Goal: Task Accomplishment & Management: Complete application form

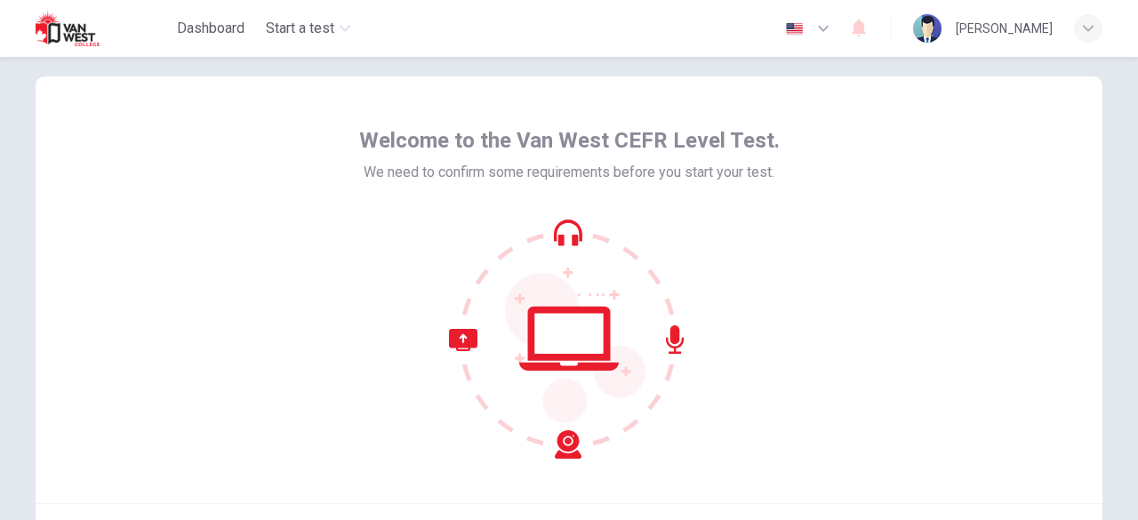
scroll to position [220, 0]
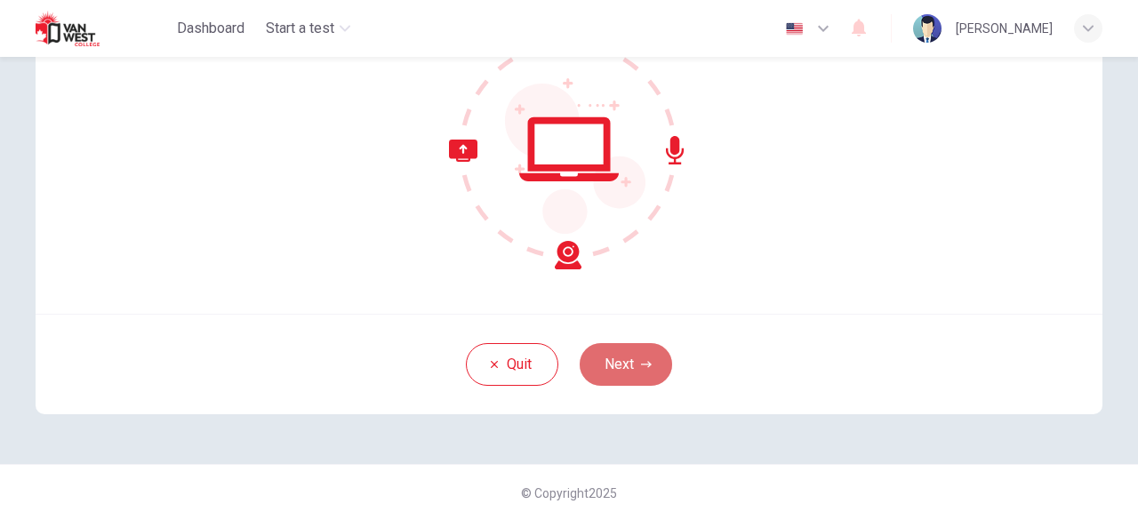
click at [626, 378] on button "Next" at bounding box center [626, 364] width 92 height 43
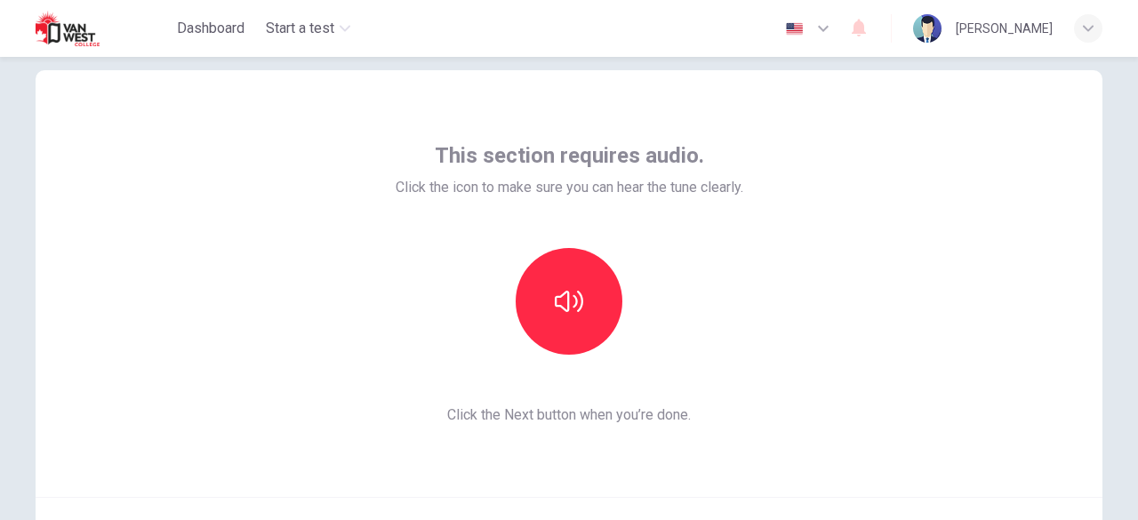
scroll to position [36, 0]
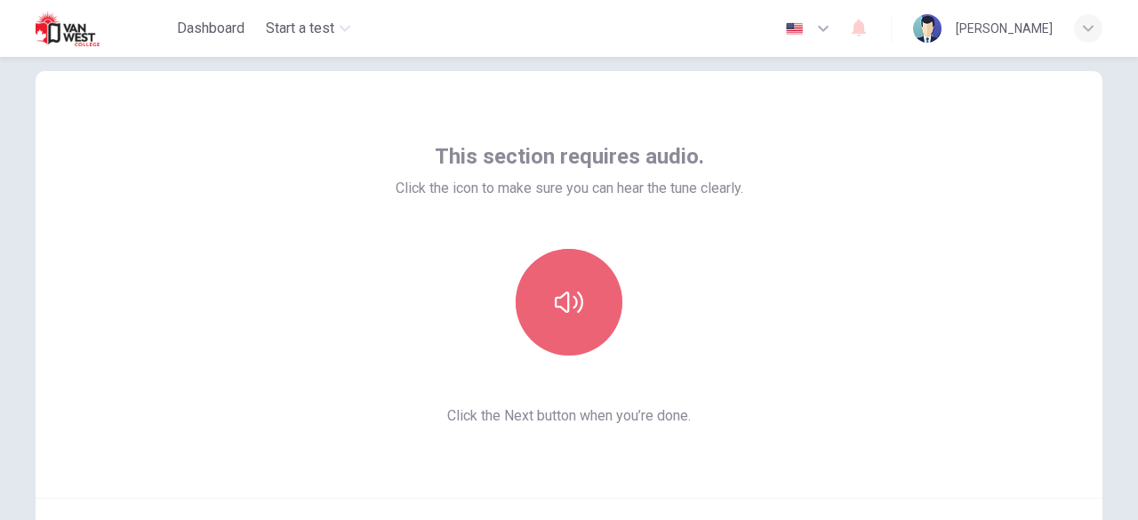
click at [578, 301] on icon "button" at bounding box center [569, 302] width 28 height 21
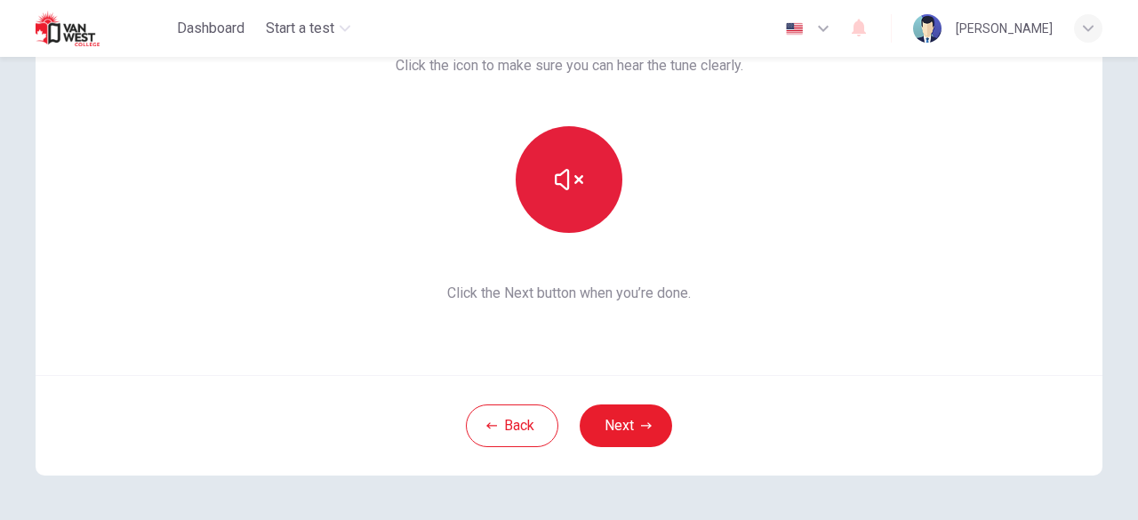
scroll to position [159, 0]
click at [626, 413] on button "Next" at bounding box center [626, 425] width 92 height 43
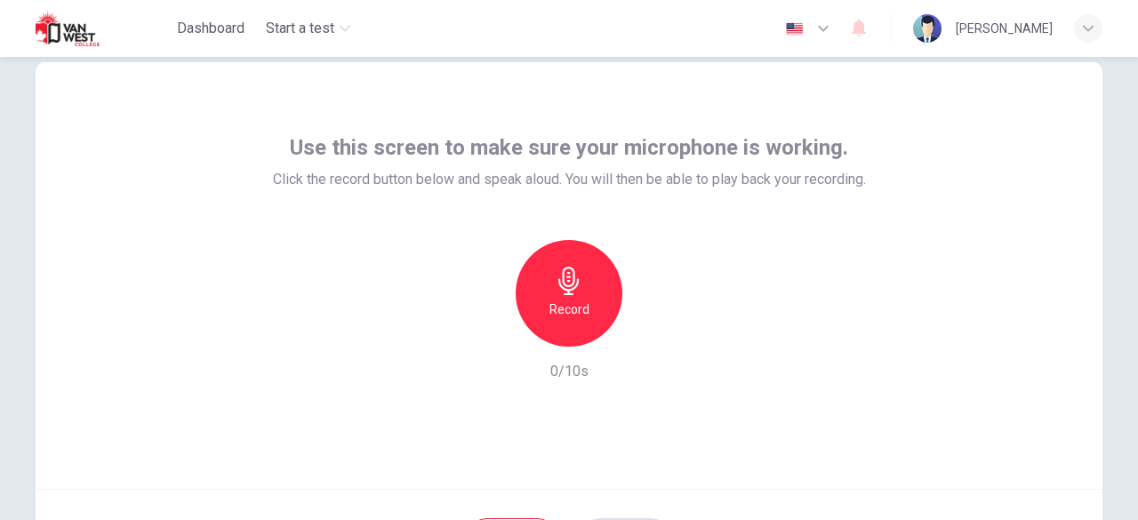
scroll to position [44, 0]
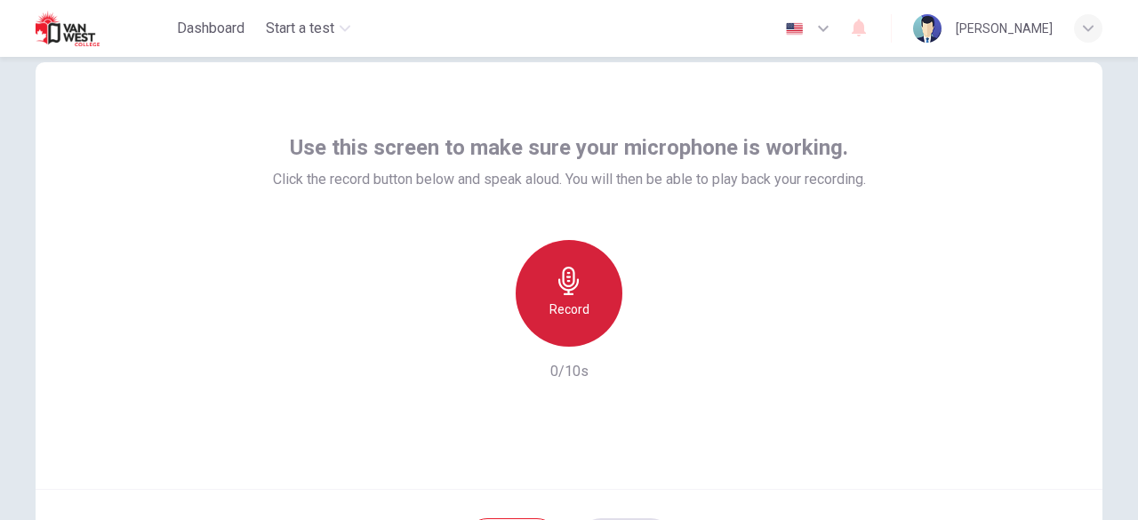
click at [580, 282] on div "Record" at bounding box center [569, 293] width 107 height 107
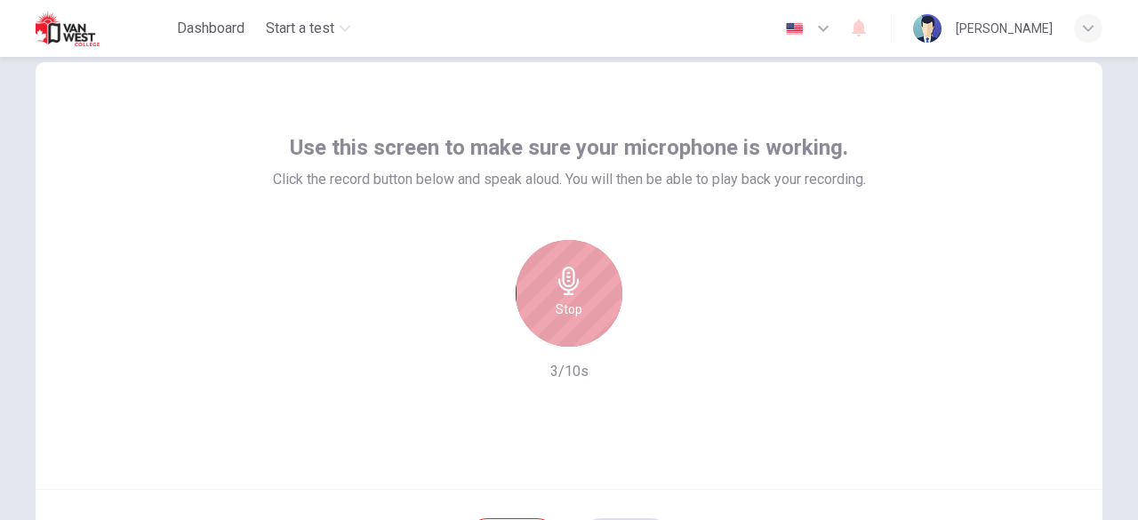
click at [580, 282] on div "Stop" at bounding box center [569, 293] width 107 height 107
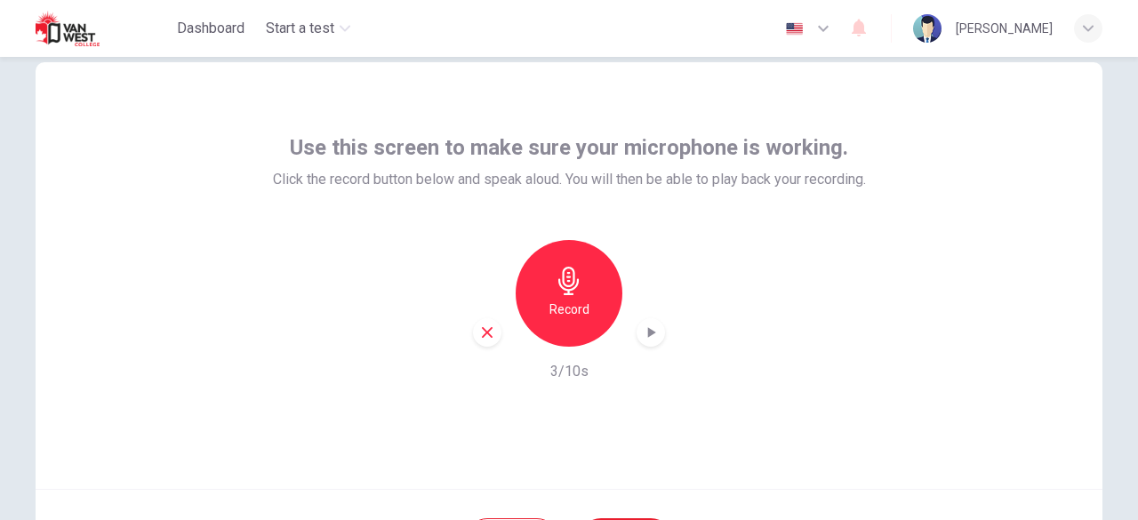
click at [643, 331] on icon "button" at bounding box center [651, 333] width 18 height 18
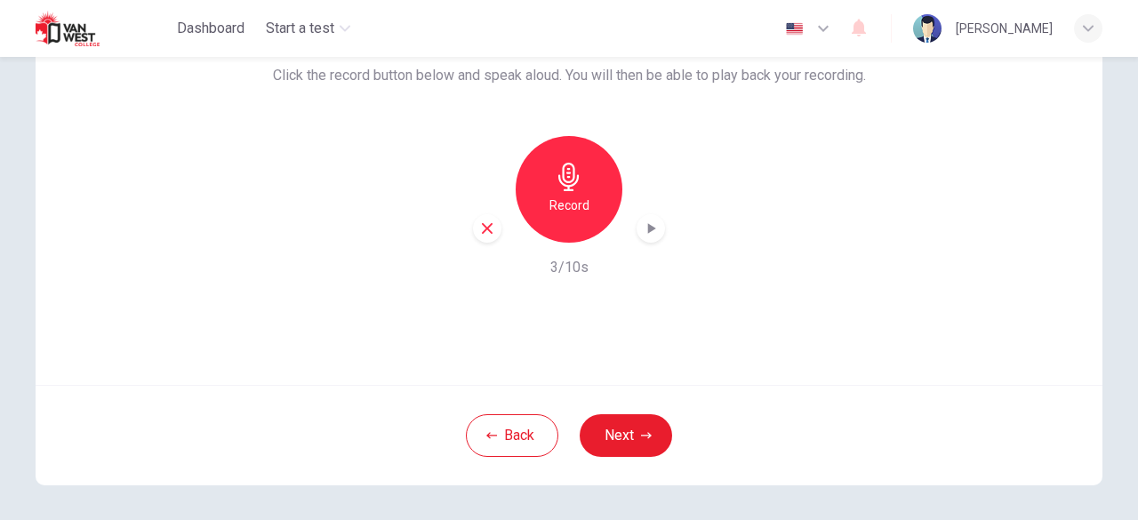
scroll to position [158, 0]
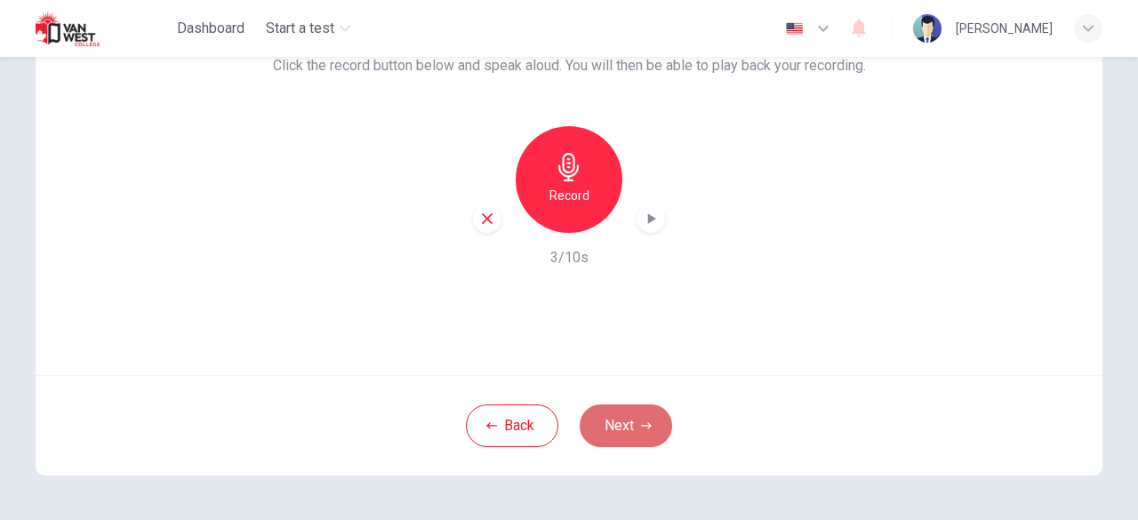
click at [631, 421] on button "Next" at bounding box center [626, 426] width 92 height 43
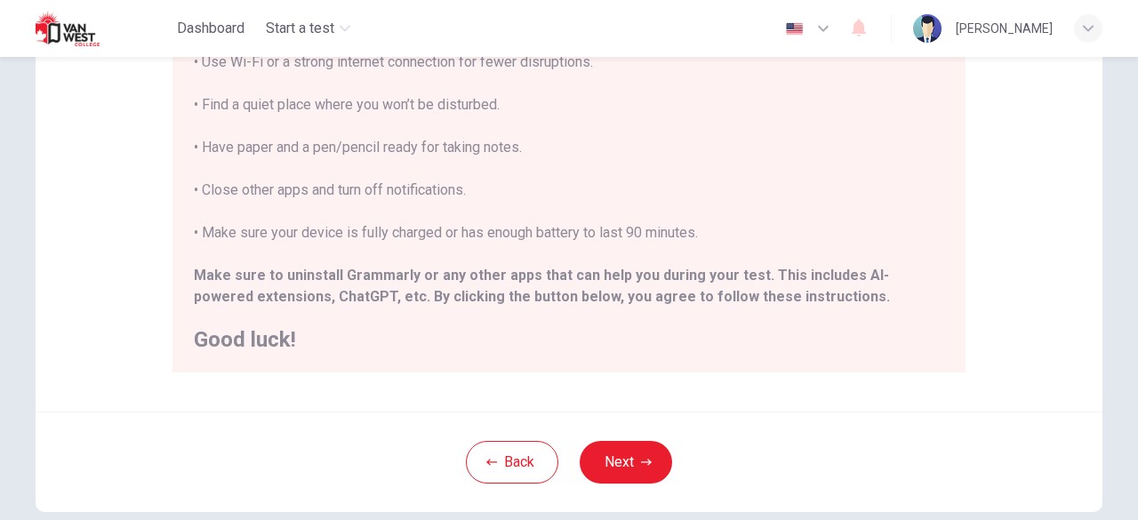
scroll to position [397, 0]
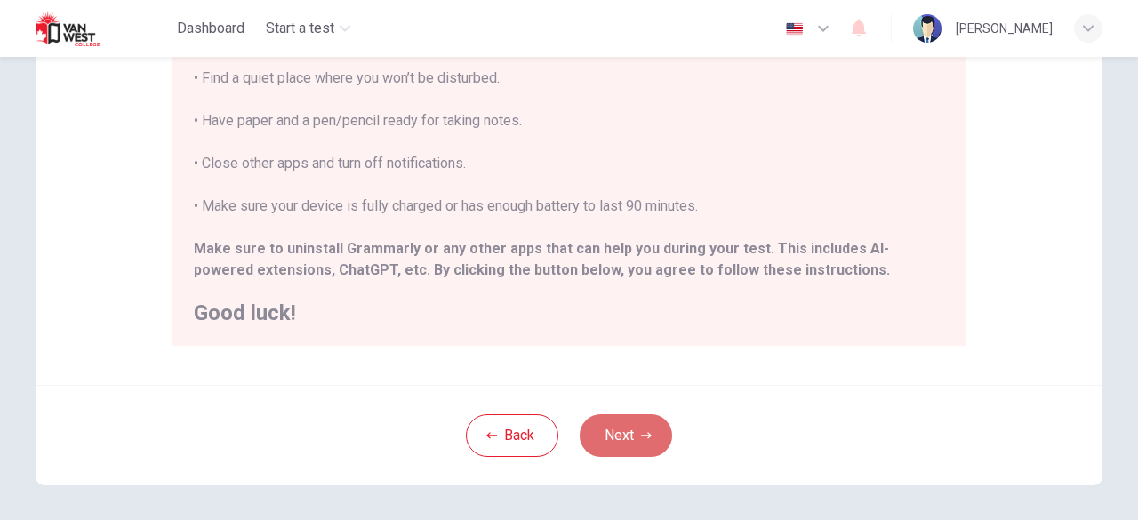
click at [605, 437] on button "Next" at bounding box center [626, 435] width 92 height 43
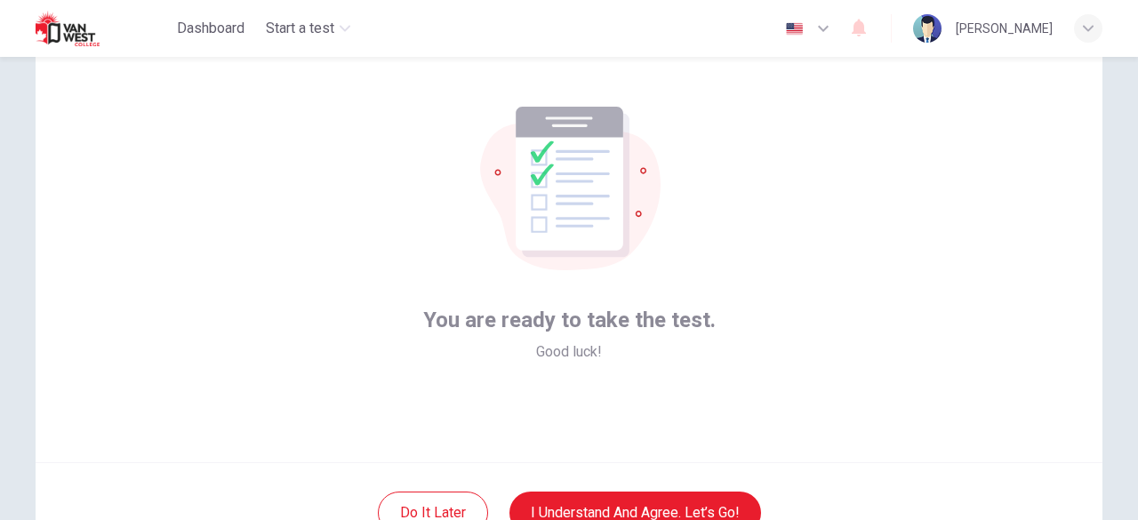
scroll to position [220, 0]
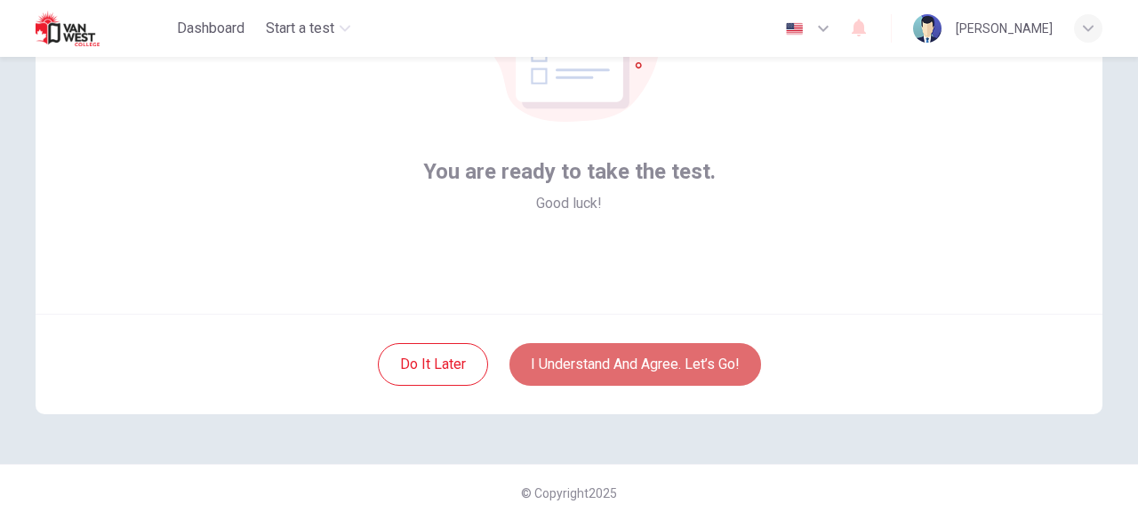
click at [622, 362] on button "I understand and agree. Let’s go!" at bounding box center [635, 364] width 252 height 43
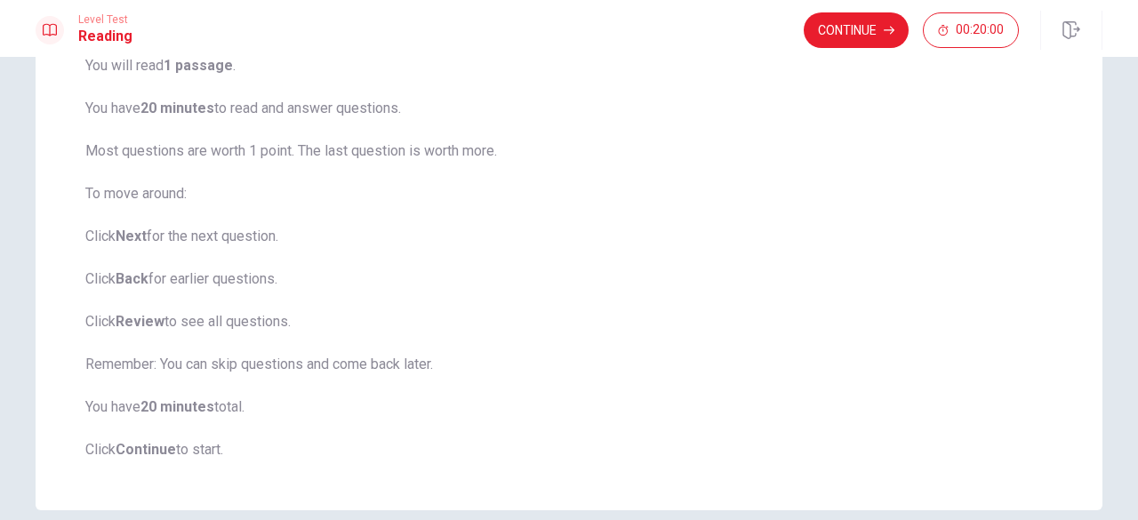
scroll to position [158, 0]
click at [857, 35] on button "Continue" at bounding box center [856, 30] width 105 height 36
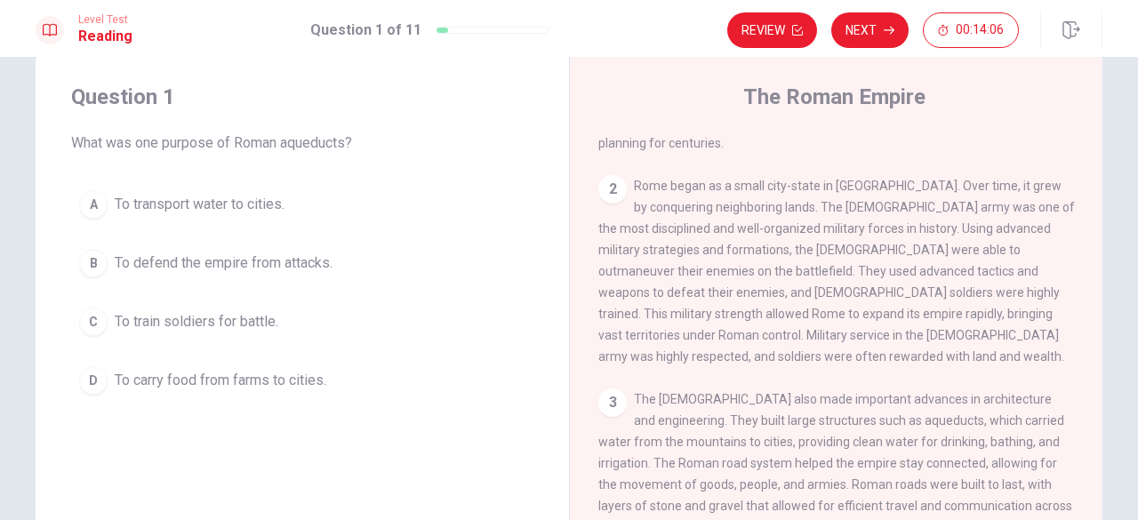
scroll to position [238, 0]
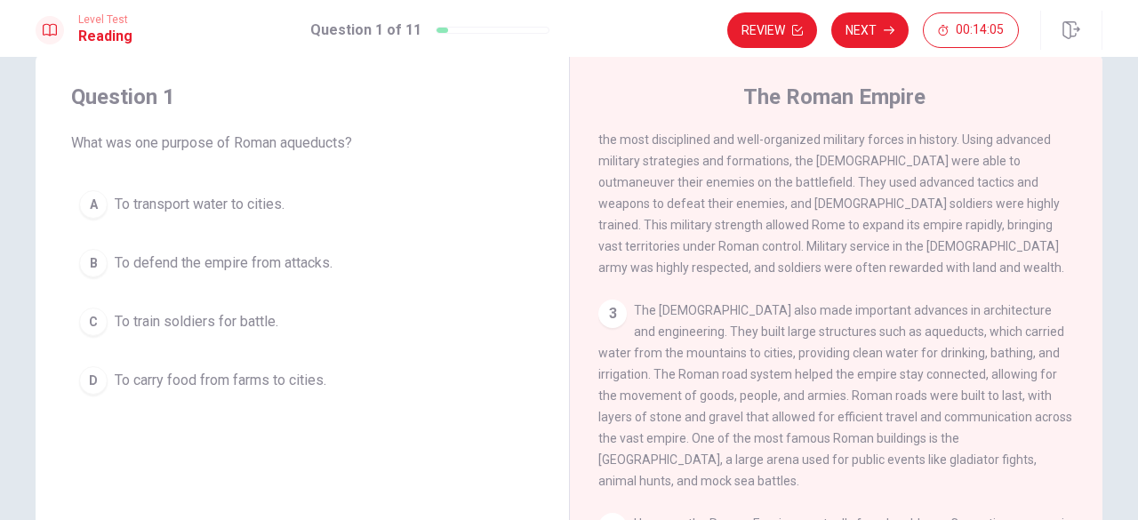
drag, startPoint x: 858, startPoint y: 364, endPoint x: 914, endPoint y: 360, distance: 56.1
click at [914, 360] on span "The [DEMOGRAPHIC_DATA] also made important advances in architecture and enginee…" at bounding box center [835, 395] width 474 height 185
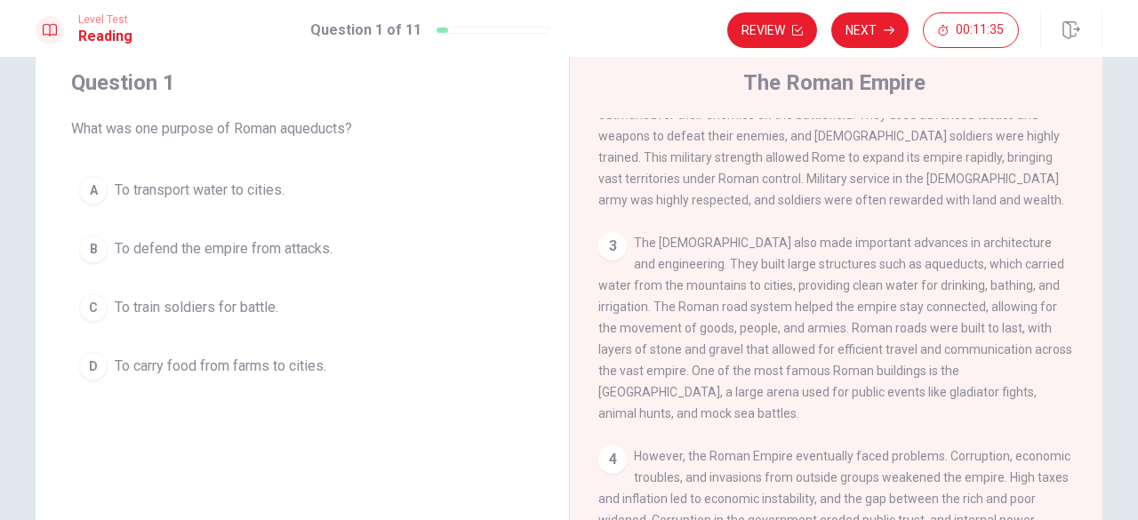
scroll to position [292, 0]
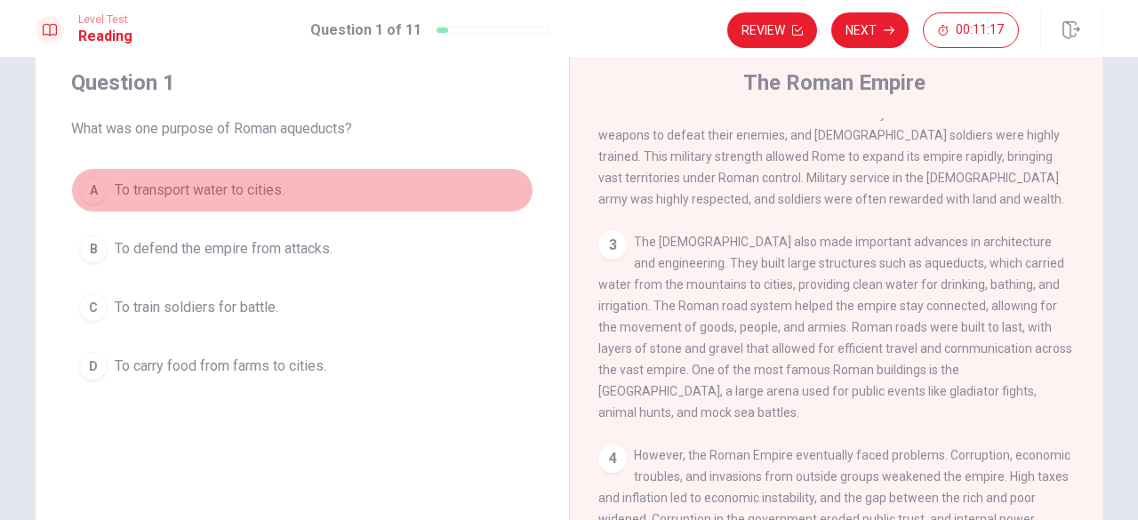
click at [85, 188] on div "A" at bounding box center [93, 190] width 28 height 28
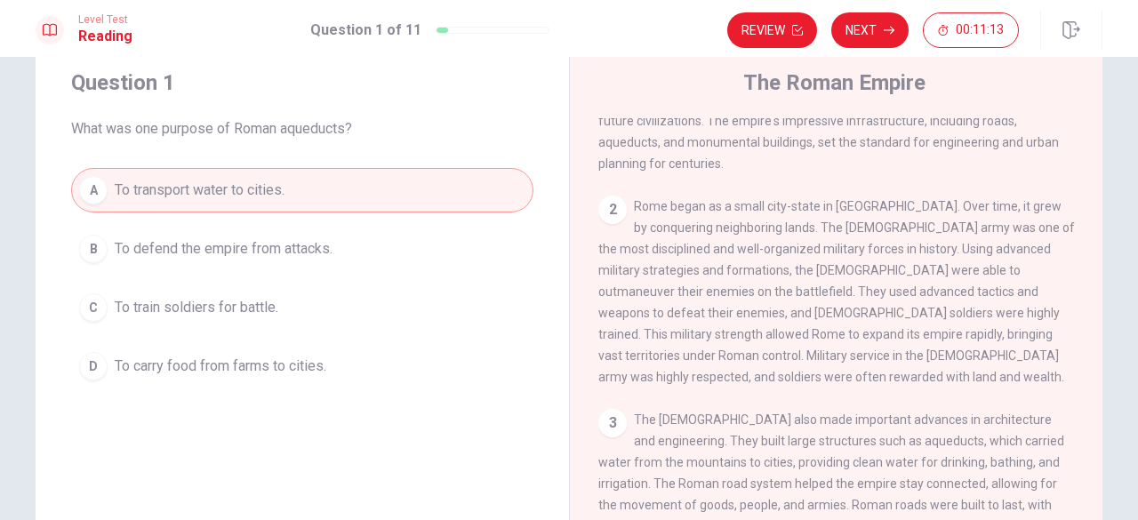
scroll to position [99, 0]
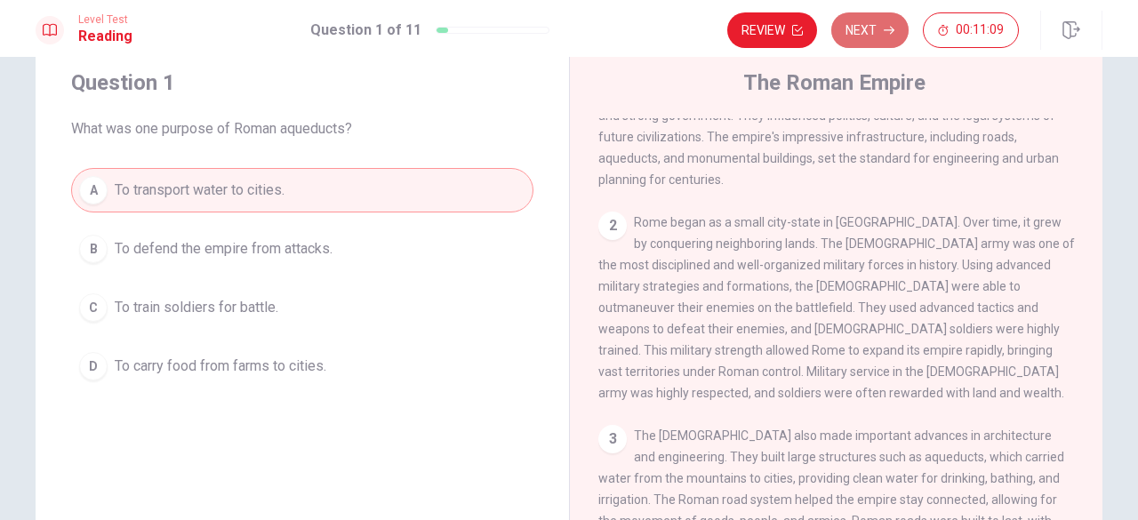
click at [878, 21] on button "Next" at bounding box center [869, 30] width 77 height 36
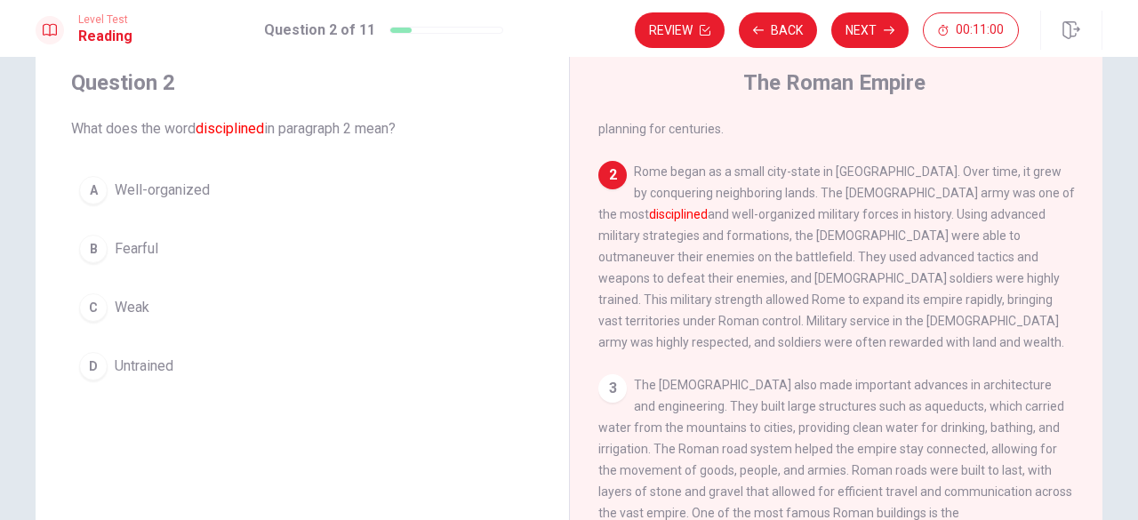
scroll to position [149, 0]
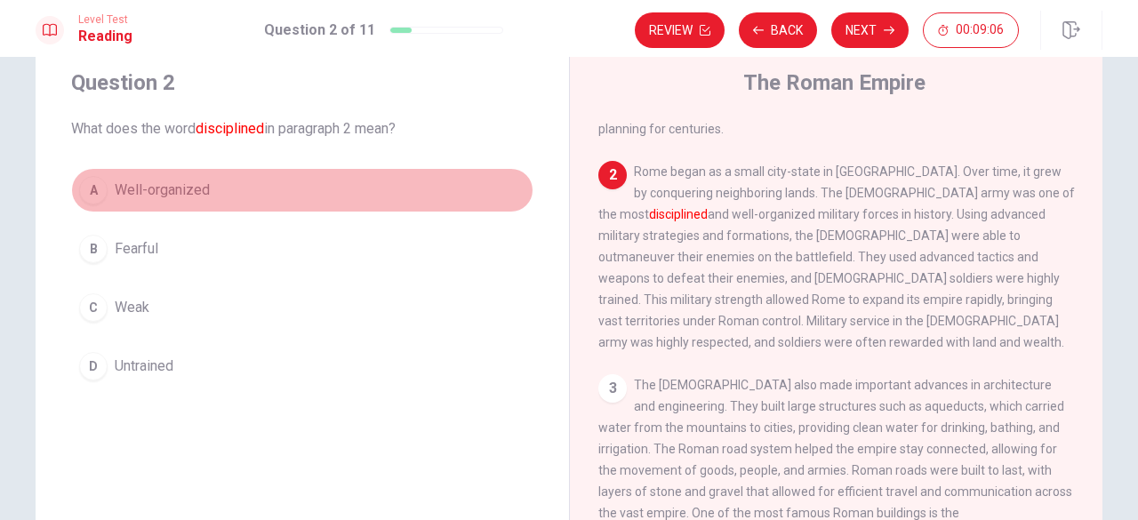
click at [91, 186] on div "A" at bounding box center [93, 190] width 28 height 28
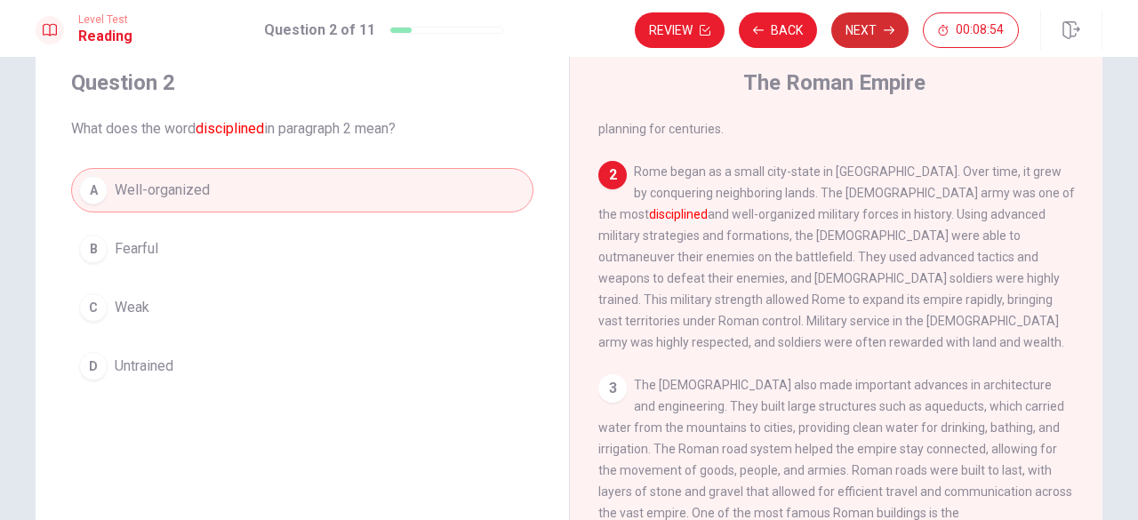
click at [869, 35] on button "Next" at bounding box center [869, 30] width 77 height 36
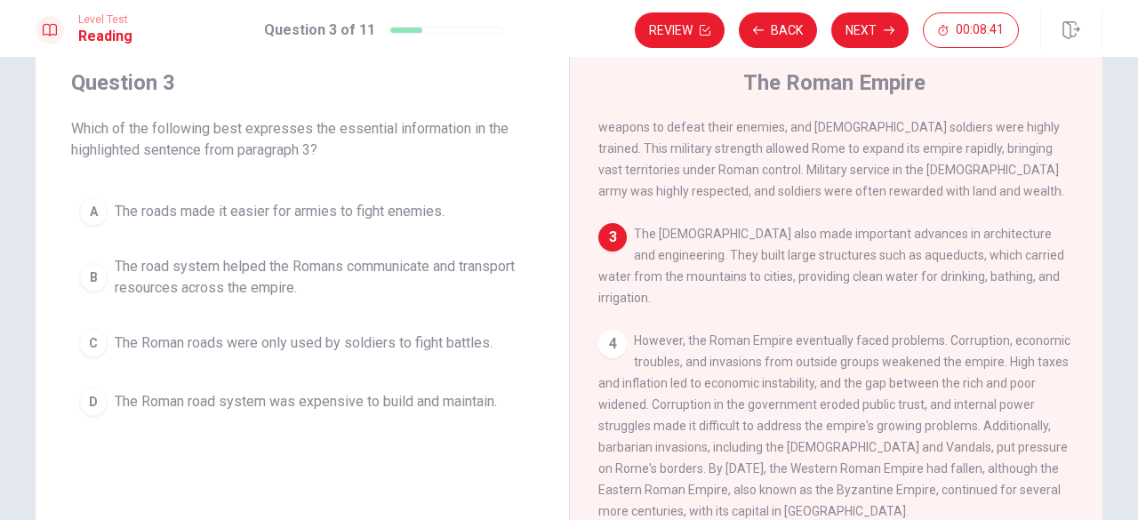
scroll to position [300, 0]
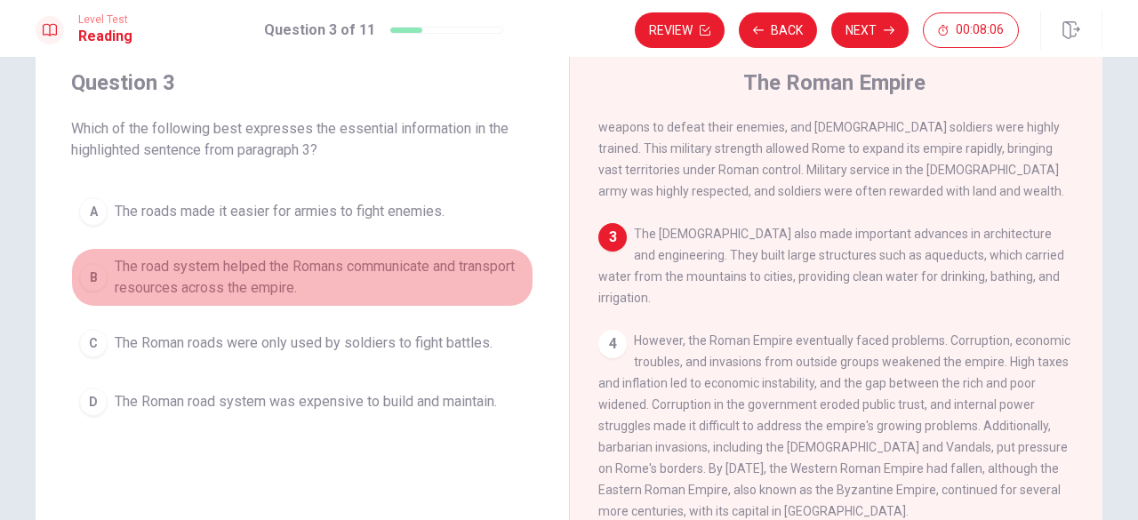
click at [89, 271] on div "B" at bounding box center [93, 277] width 28 height 28
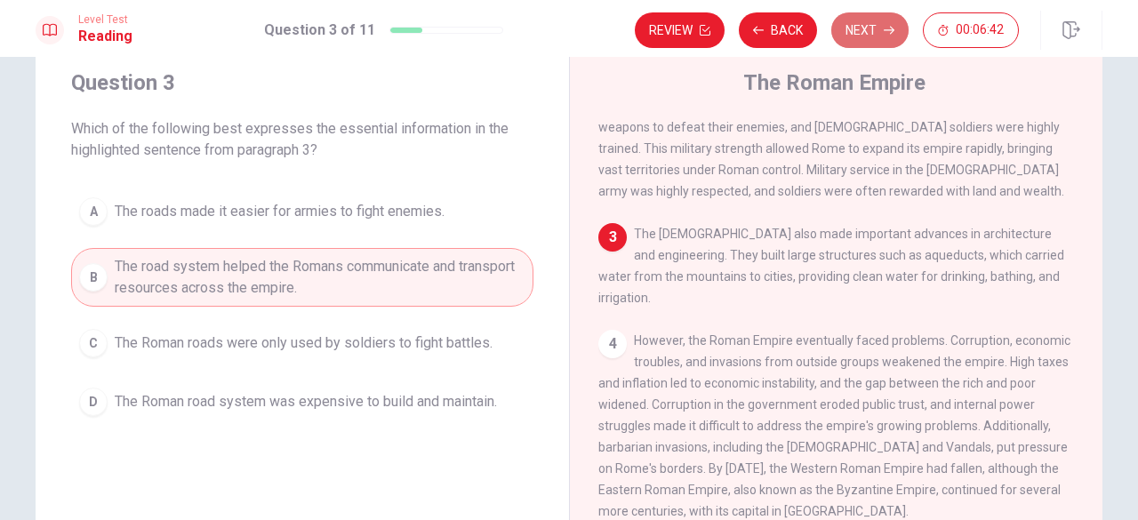
click at [859, 28] on button "Next" at bounding box center [869, 30] width 77 height 36
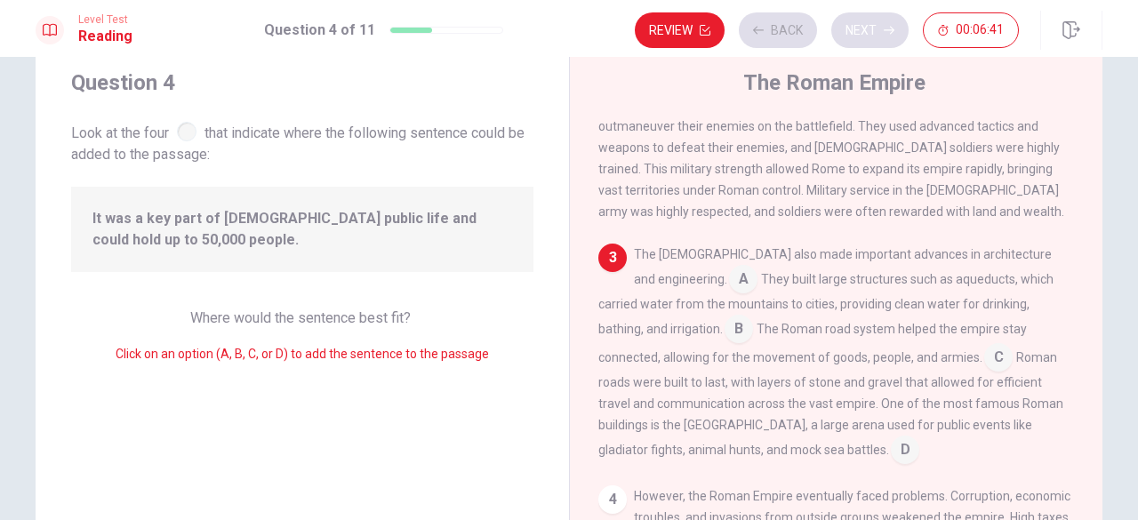
scroll to position [281, 0]
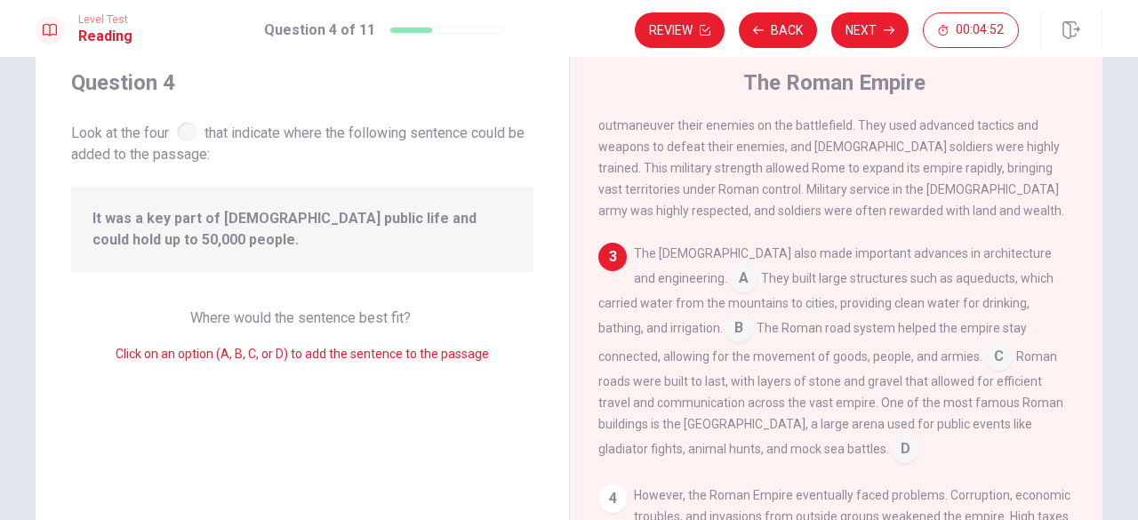
click at [891, 440] on input at bounding box center [905, 451] width 28 height 28
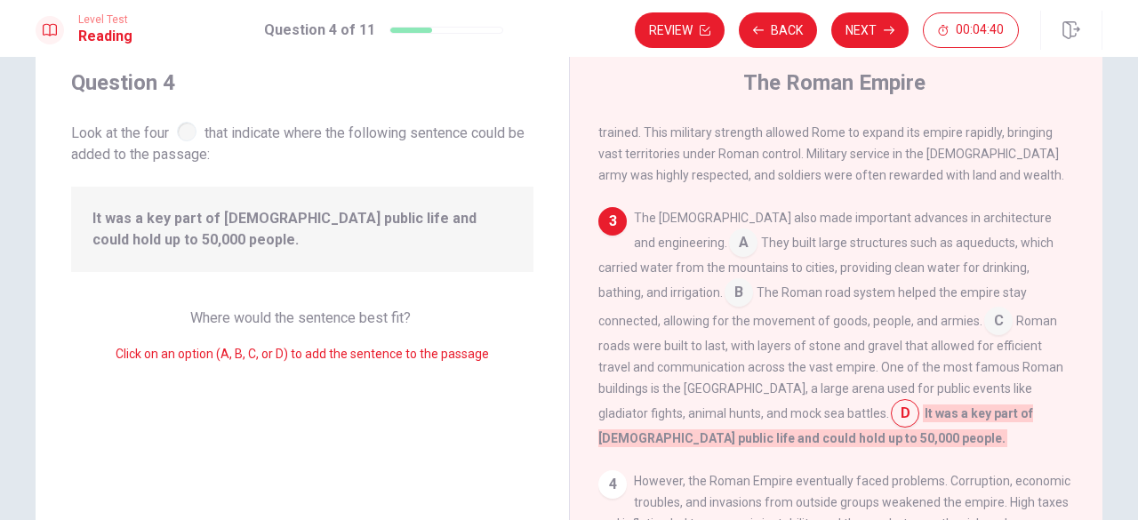
scroll to position [322, 0]
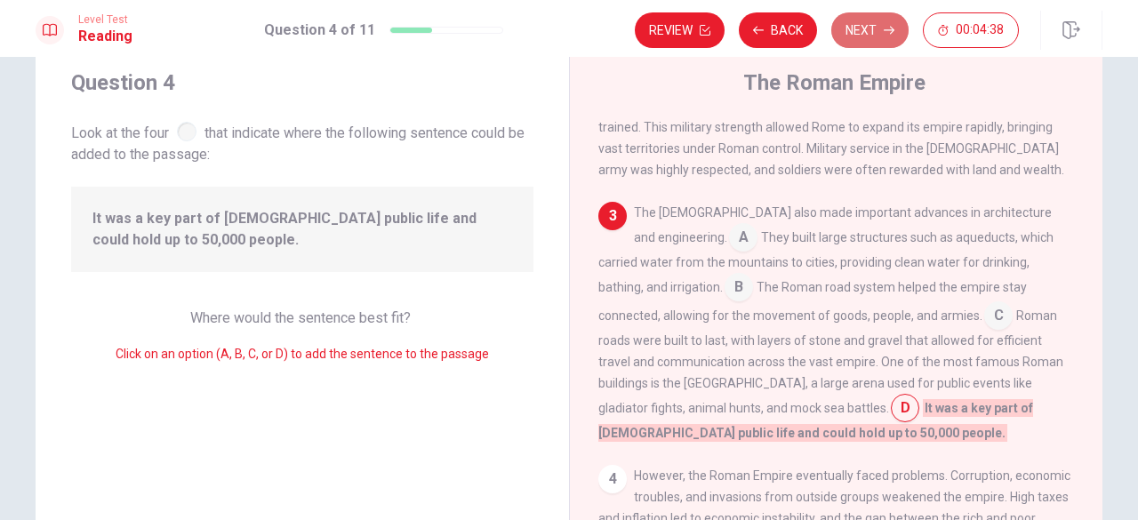
click at [854, 15] on button "Next" at bounding box center [869, 30] width 77 height 36
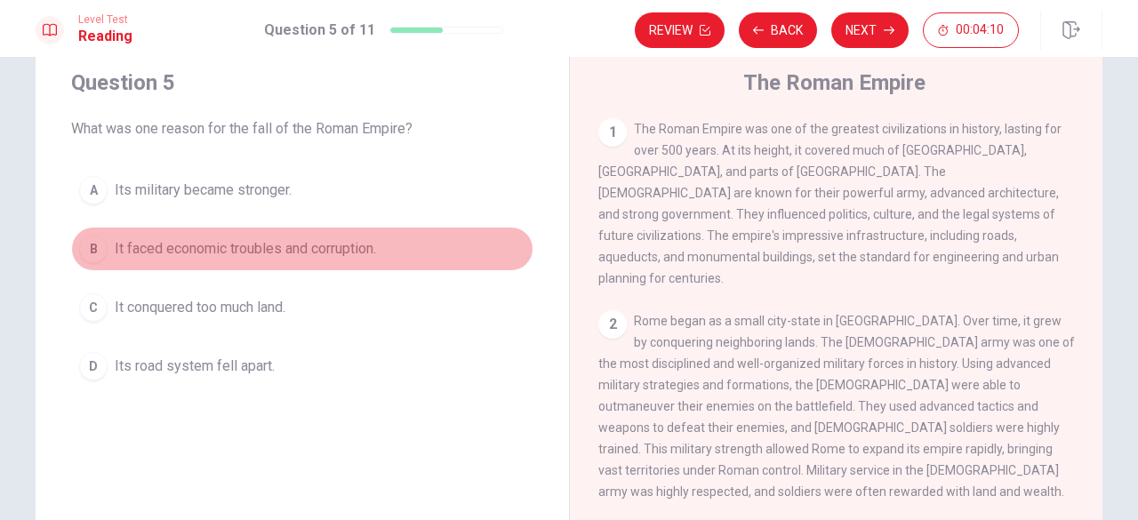
click at [92, 242] on div "B" at bounding box center [93, 249] width 28 height 28
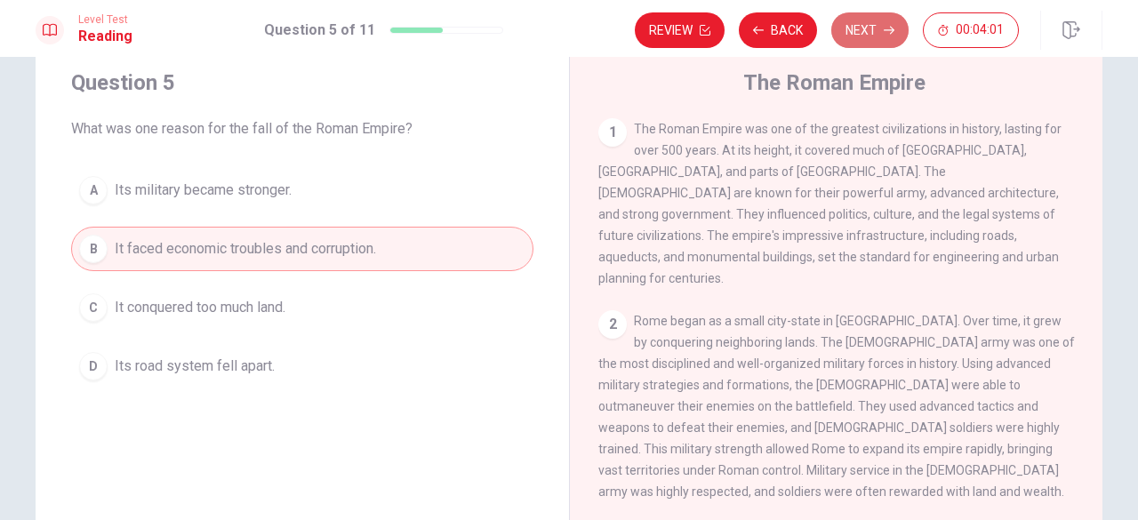
click at [864, 30] on button "Next" at bounding box center [869, 30] width 77 height 36
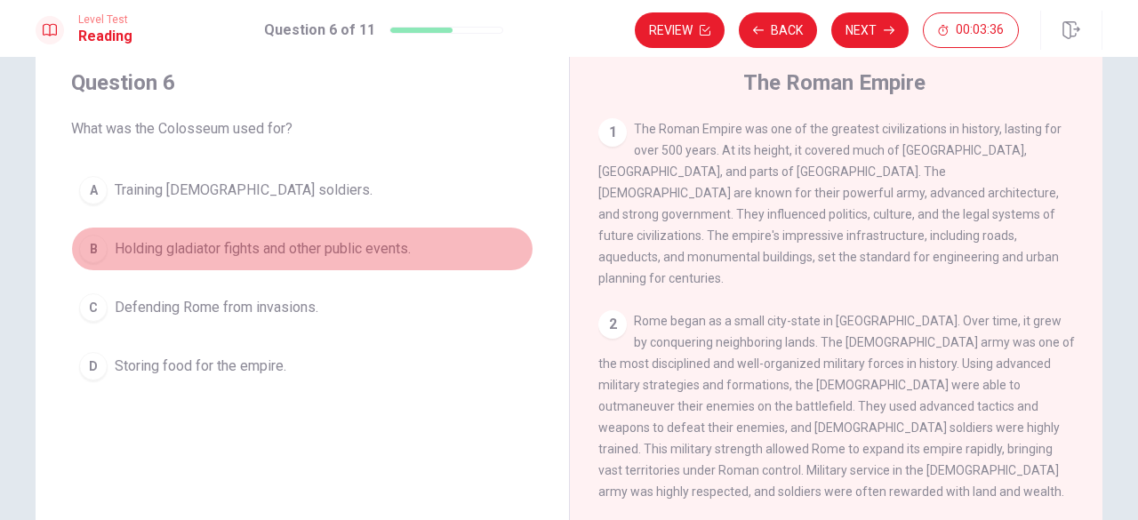
click at [95, 244] on div "B" at bounding box center [93, 249] width 28 height 28
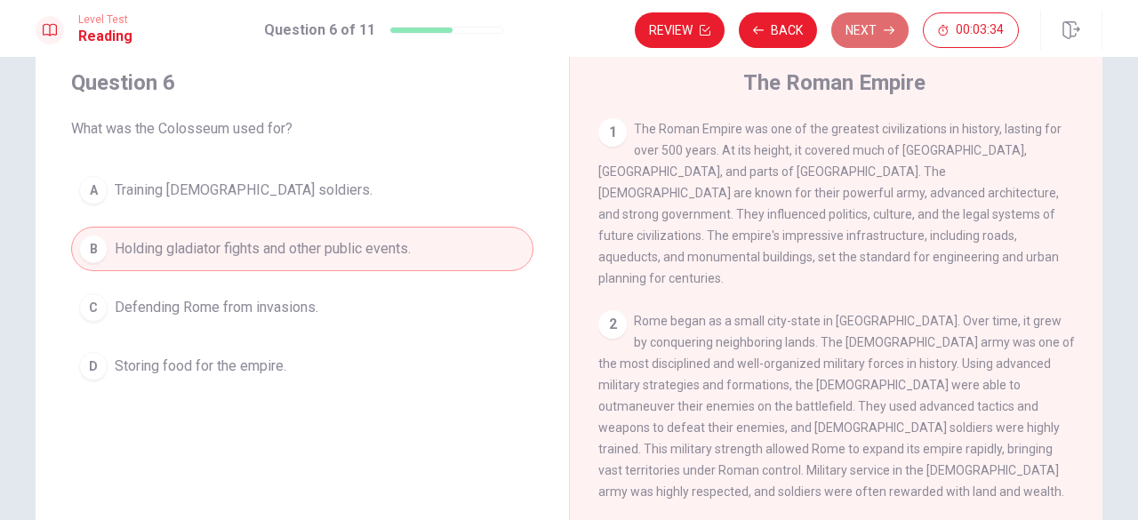
click at [868, 24] on button "Next" at bounding box center [869, 30] width 77 height 36
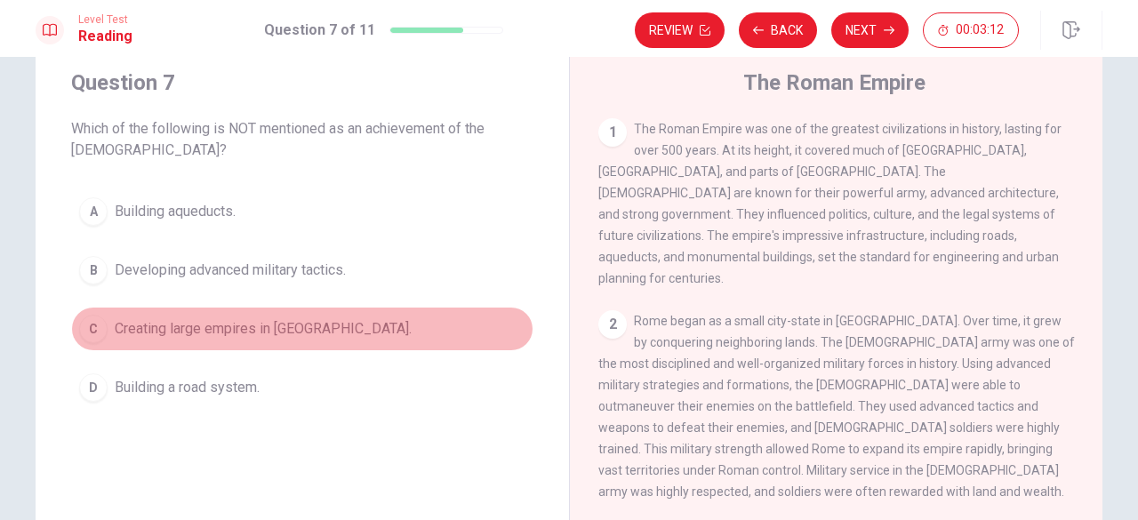
click at [94, 326] on div "C" at bounding box center [93, 329] width 28 height 28
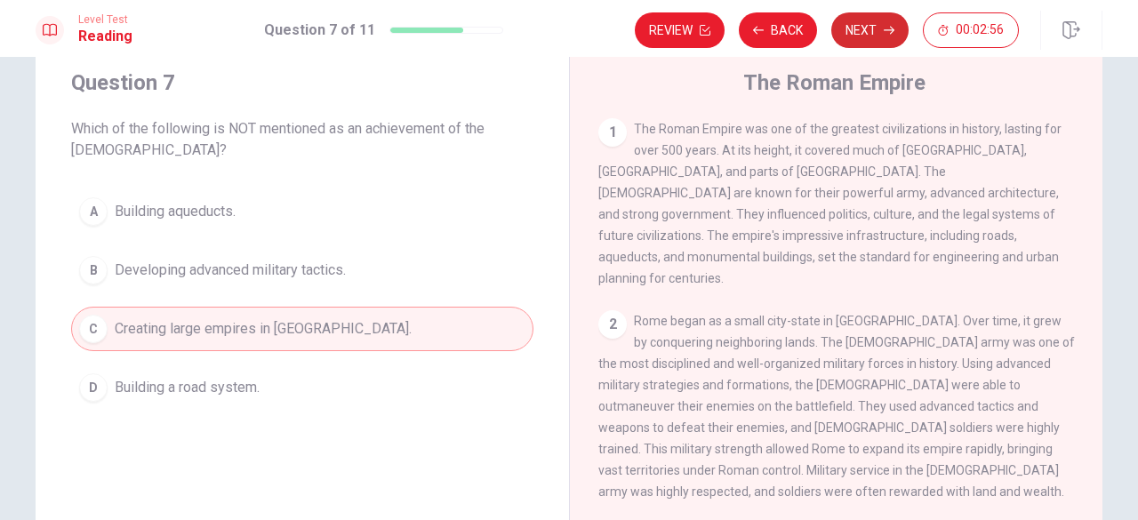
click at [880, 31] on button "Next" at bounding box center [869, 30] width 77 height 36
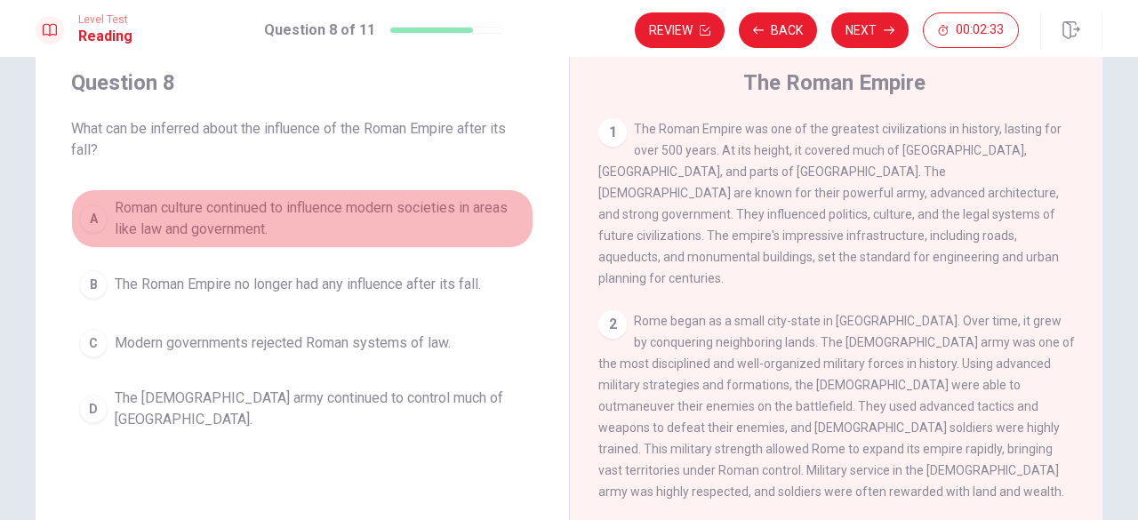
click at [91, 214] on div "A" at bounding box center [93, 218] width 28 height 28
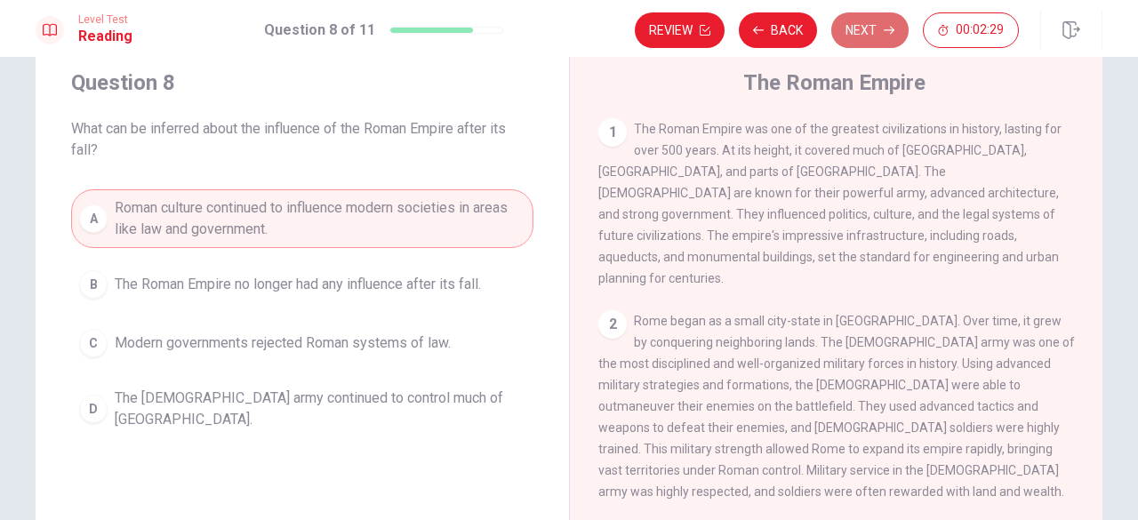
click at [885, 31] on icon "button" at bounding box center [889, 30] width 11 height 11
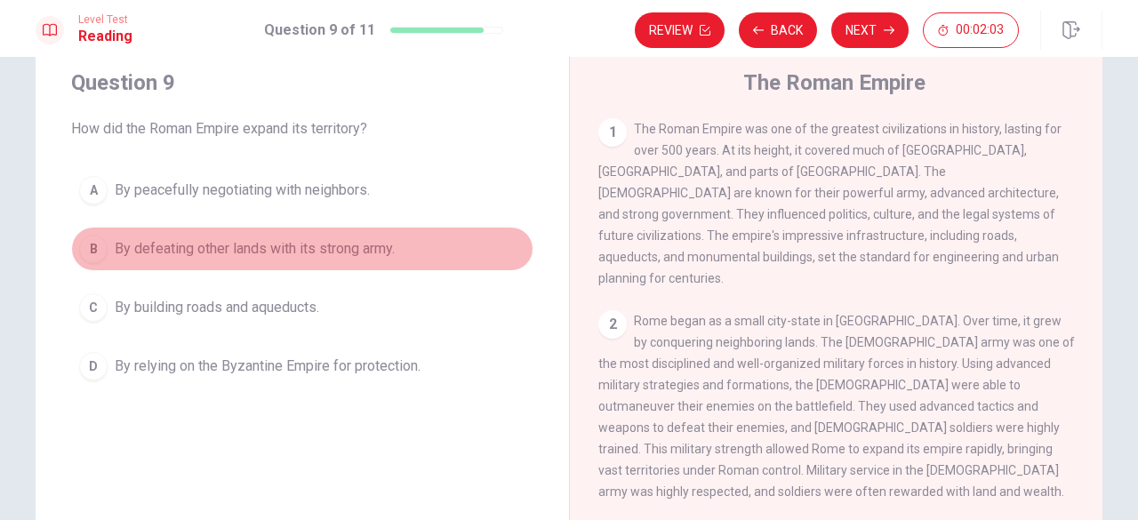
click at [100, 248] on div "B" at bounding box center [93, 249] width 28 height 28
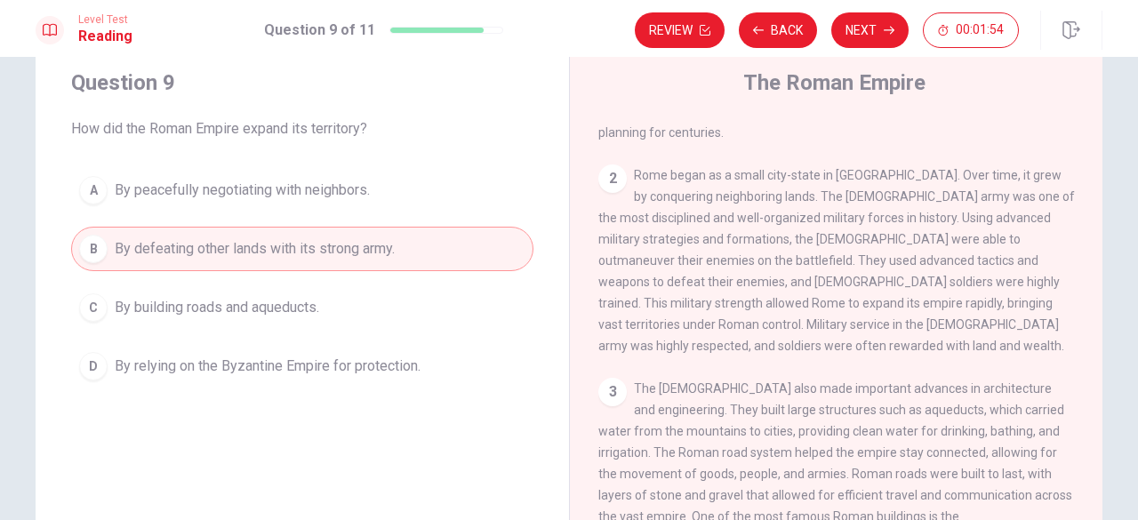
scroll to position [123, 0]
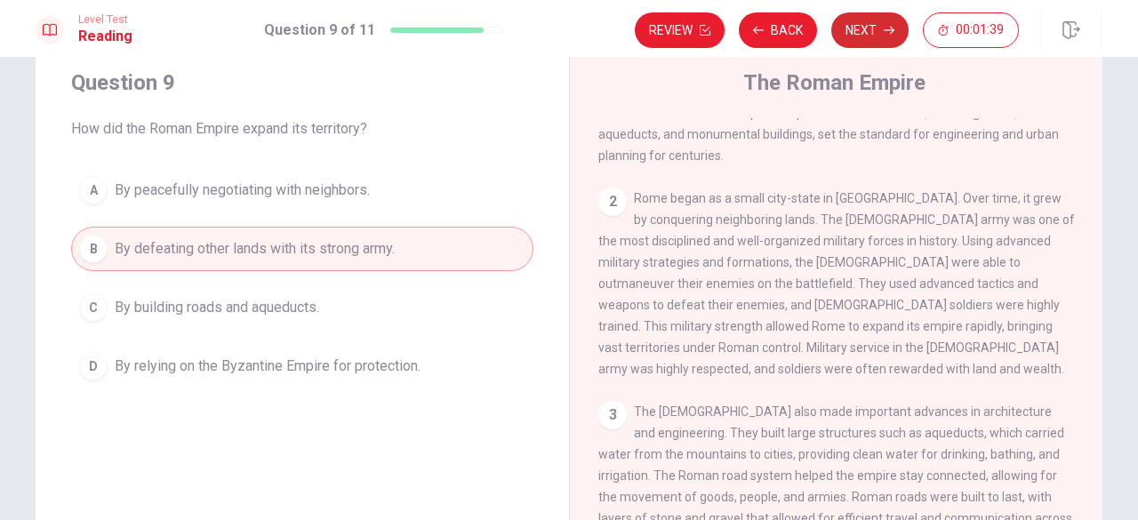
click at [898, 26] on button "Next" at bounding box center [869, 30] width 77 height 36
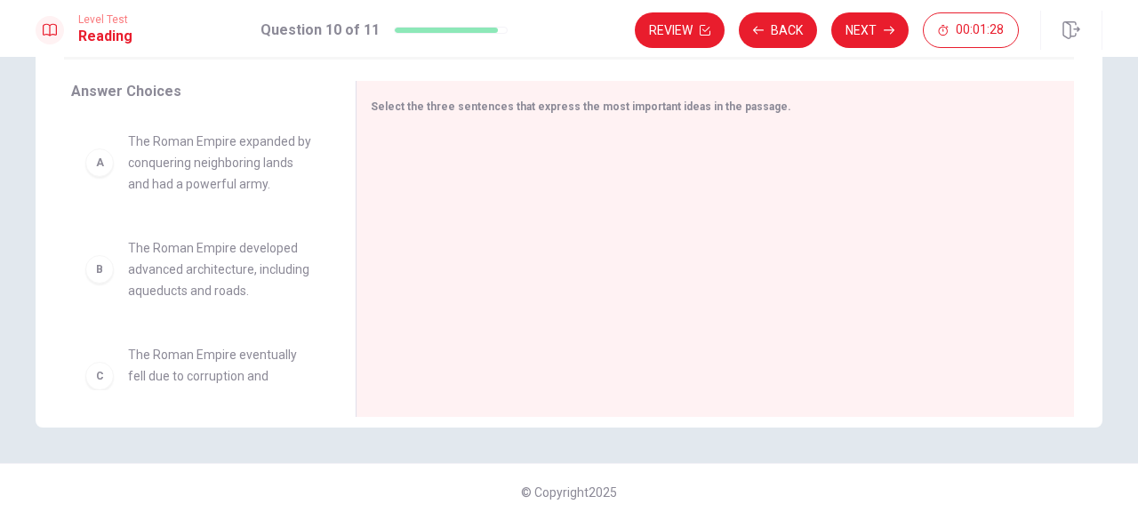
scroll to position [225, 0]
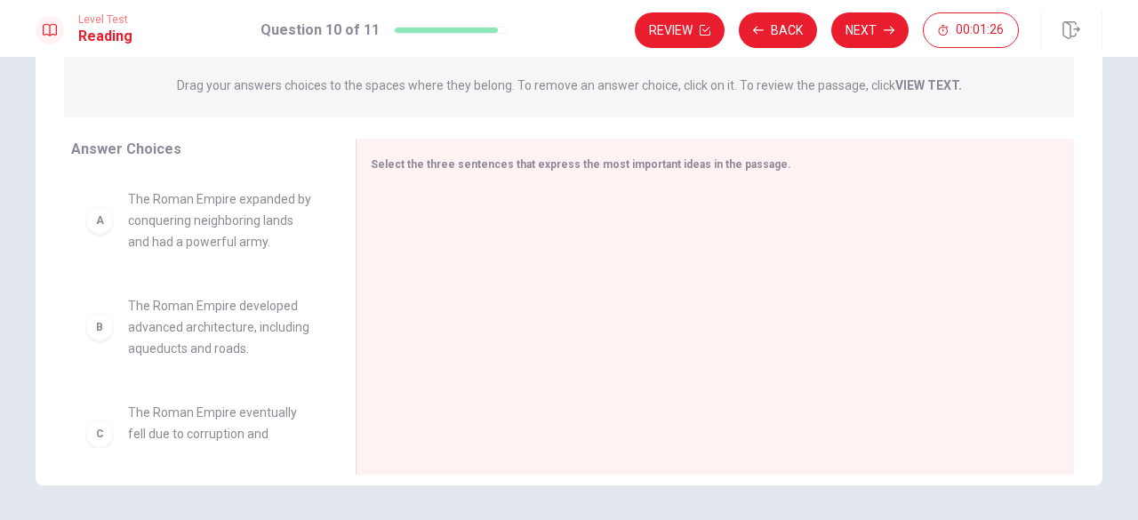
click at [94, 333] on div "B" at bounding box center [99, 327] width 28 height 28
click at [98, 224] on div "A" at bounding box center [99, 220] width 28 height 28
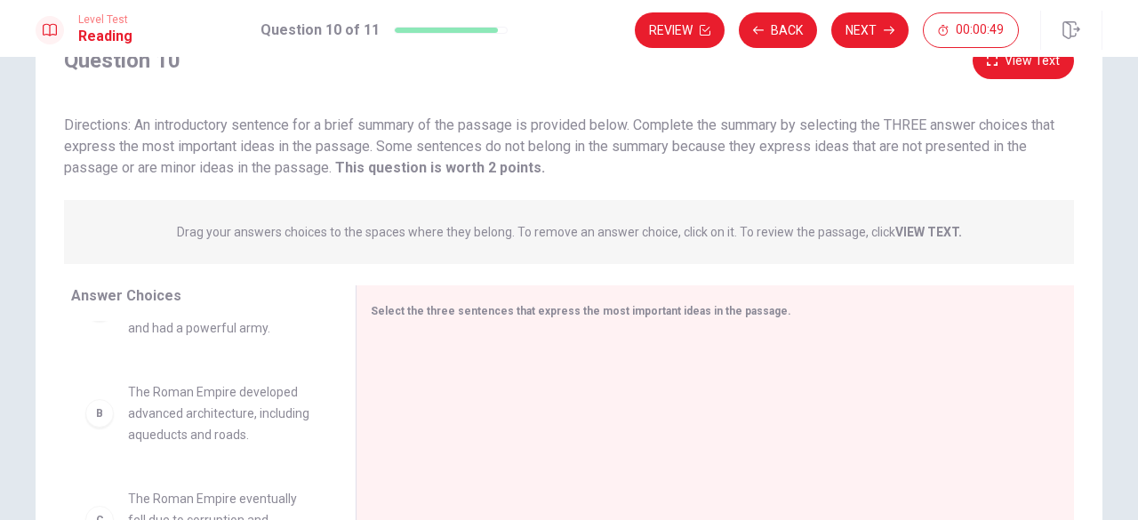
scroll to position [78, 0]
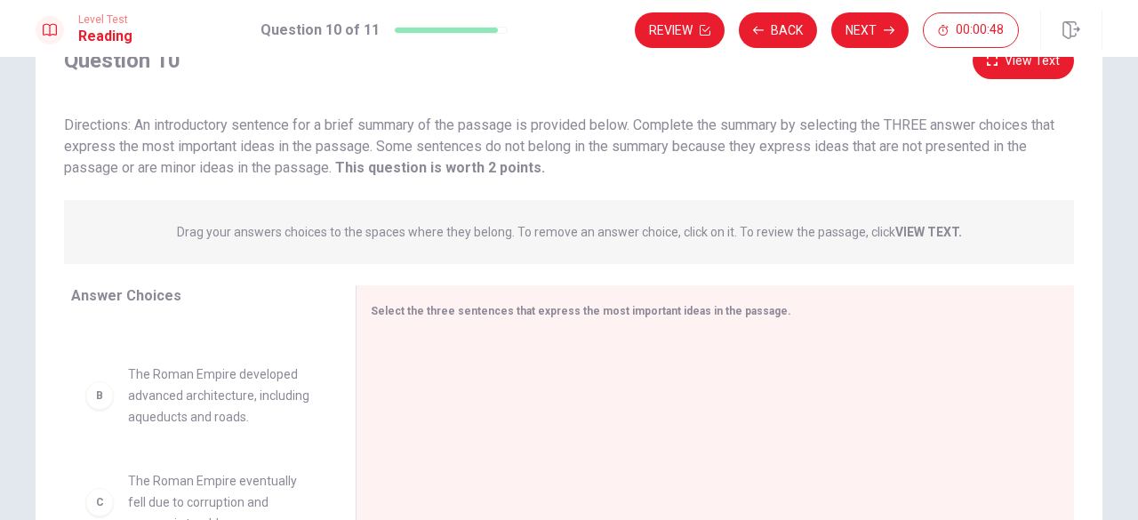
click at [102, 404] on div "B" at bounding box center [99, 395] width 28 height 28
click at [87, 405] on div "B" at bounding box center [99, 395] width 28 height 28
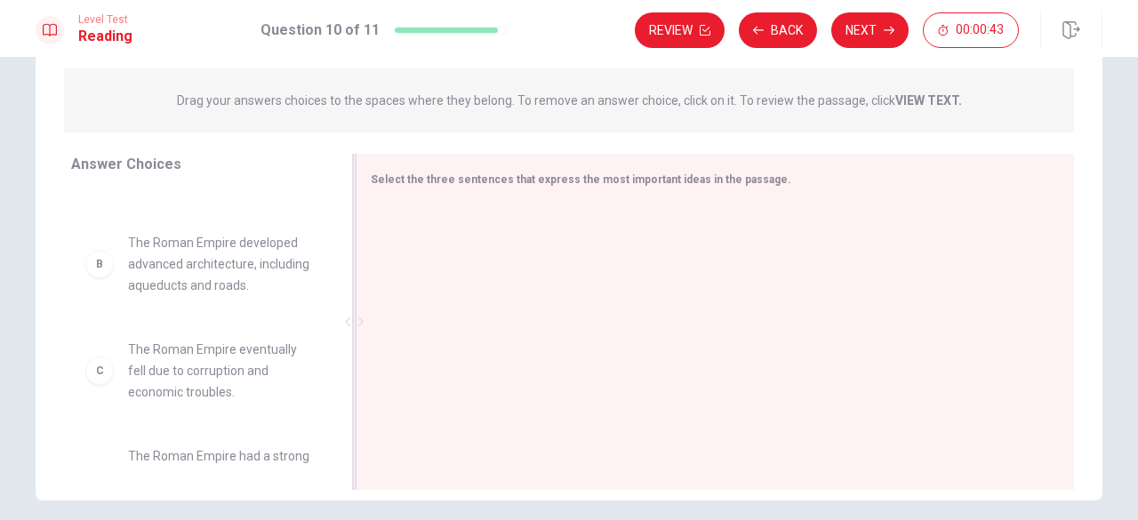
scroll to position [212, 0]
click at [173, 460] on span "The Roman Empire had a strong navy that helped it conquer new territories." at bounding box center [220, 476] width 185 height 64
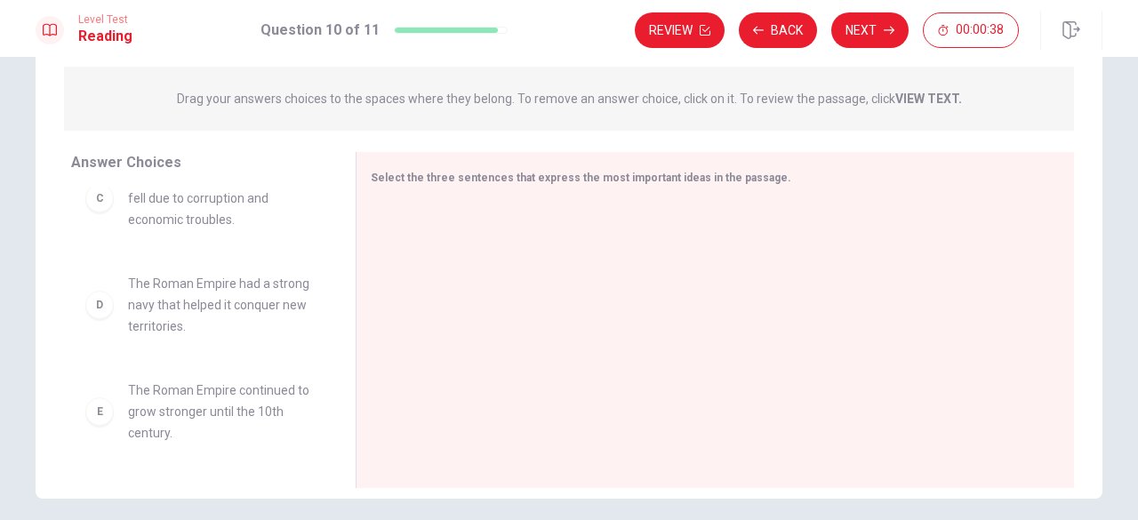
scroll to position [352, 0]
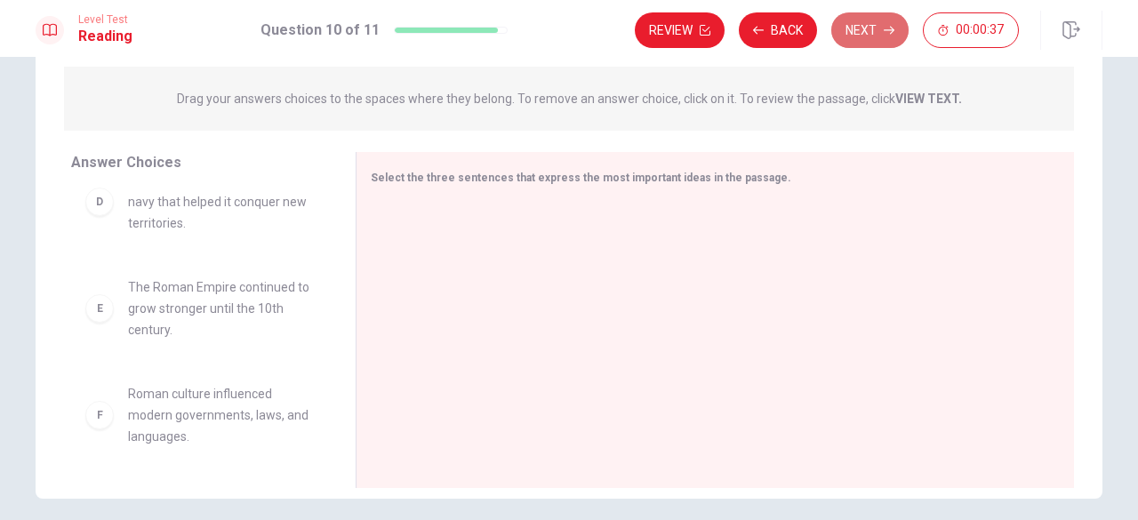
click at [869, 29] on button "Next" at bounding box center [869, 30] width 77 height 36
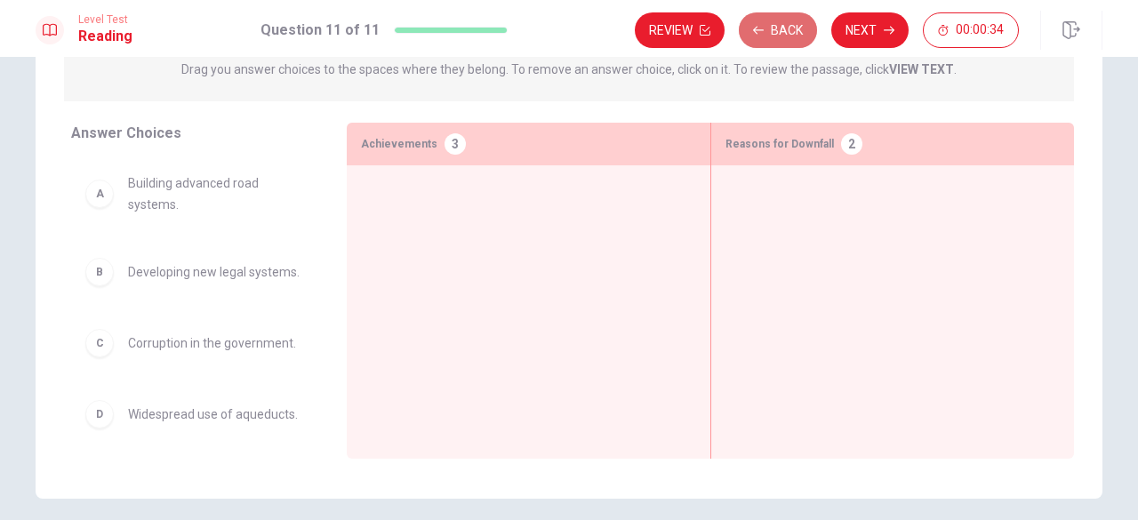
click at [777, 32] on button "Back" at bounding box center [778, 30] width 78 height 36
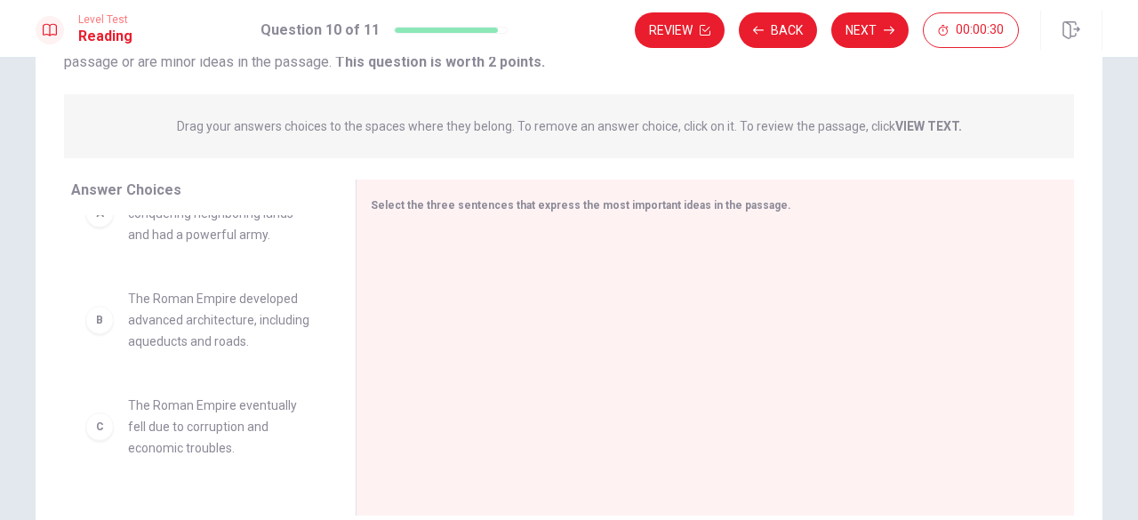
scroll to position [0, 0]
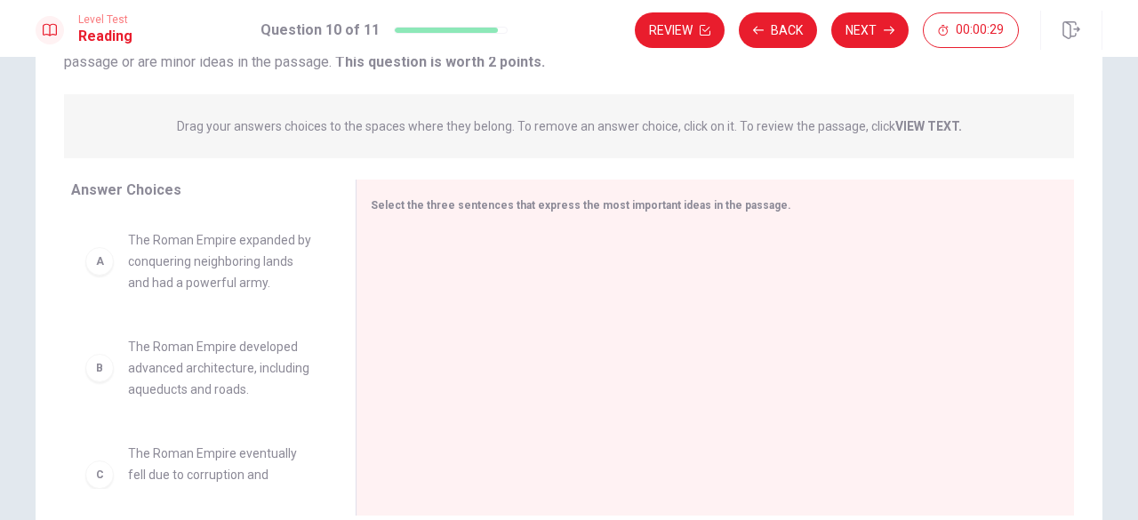
click at [94, 268] on div "A" at bounding box center [99, 261] width 28 height 28
click at [169, 263] on span "The Roman Empire expanded by conquering neighboring lands and had a powerful ar…" at bounding box center [220, 261] width 185 height 64
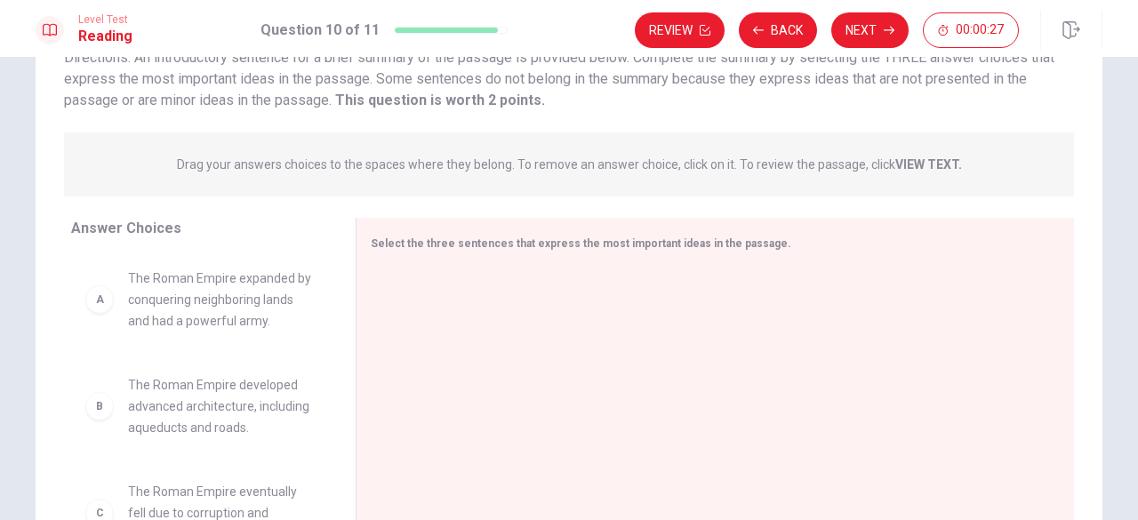
scroll to position [147, 0]
drag, startPoint x: 489, startPoint y: 316, endPoint x: 596, endPoint y: 336, distance: 108.5
click at [596, 336] on div at bounding box center [708, 387] width 675 height 238
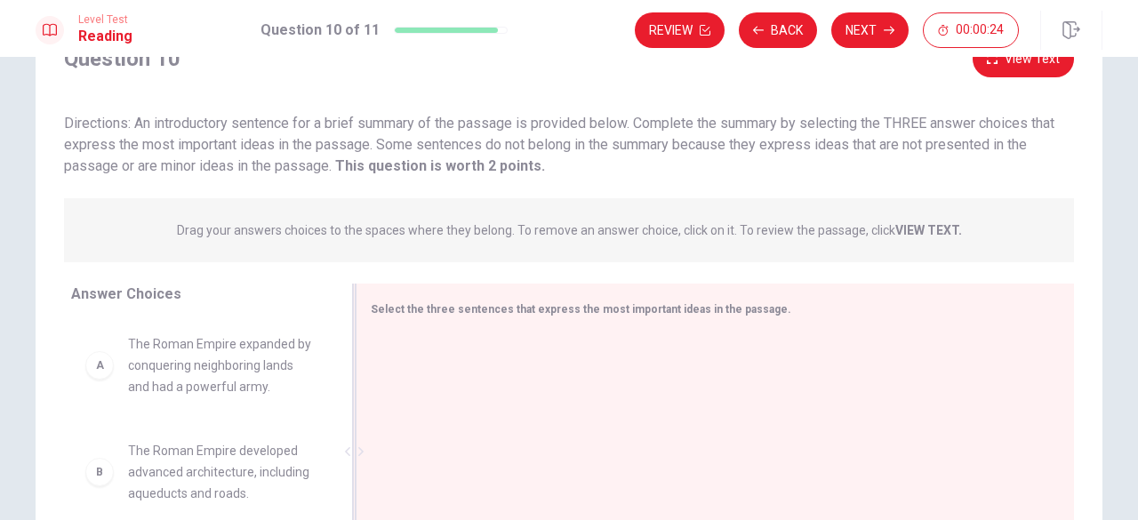
scroll to position [82, 0]
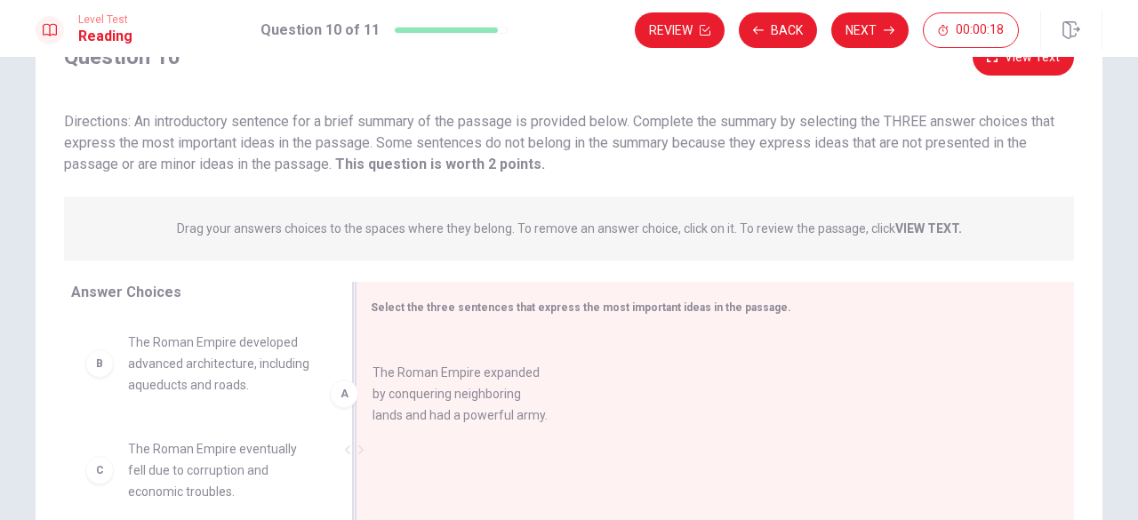
drag, startPoint x: 236, startPoint y: 363, endPoint x: 500, endPoint y: 394, distance: 265.0
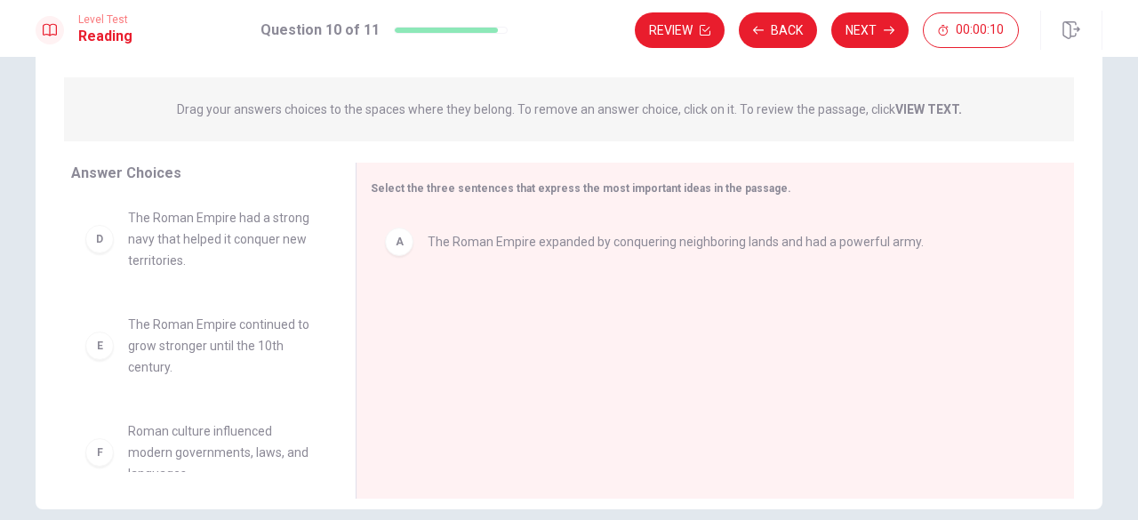
scroll to position [245, 0]
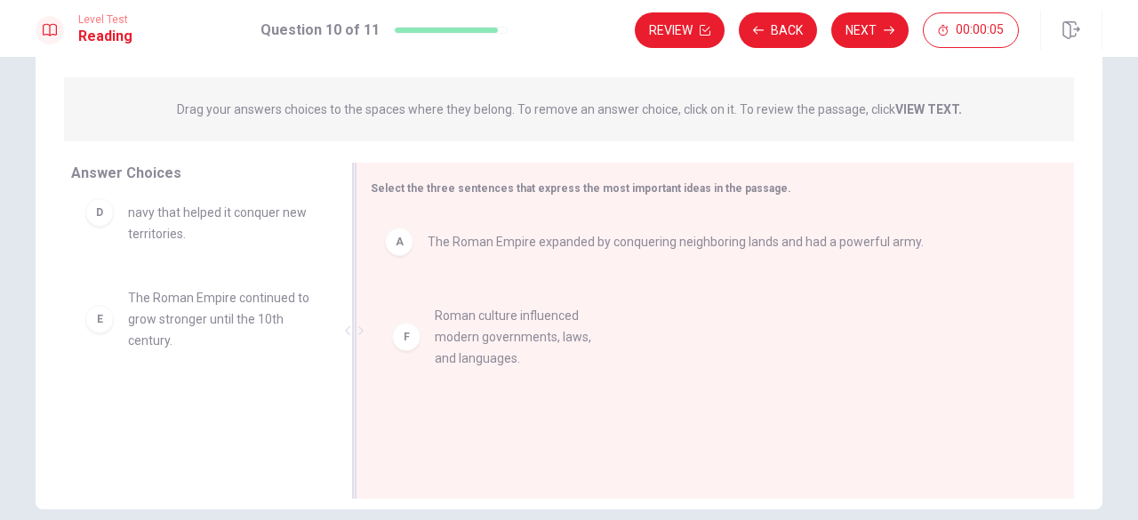
drag, startPoint x: 195, startPoint y: 413, endPoint x: 533, endPoint y: 316, distance: 352.6
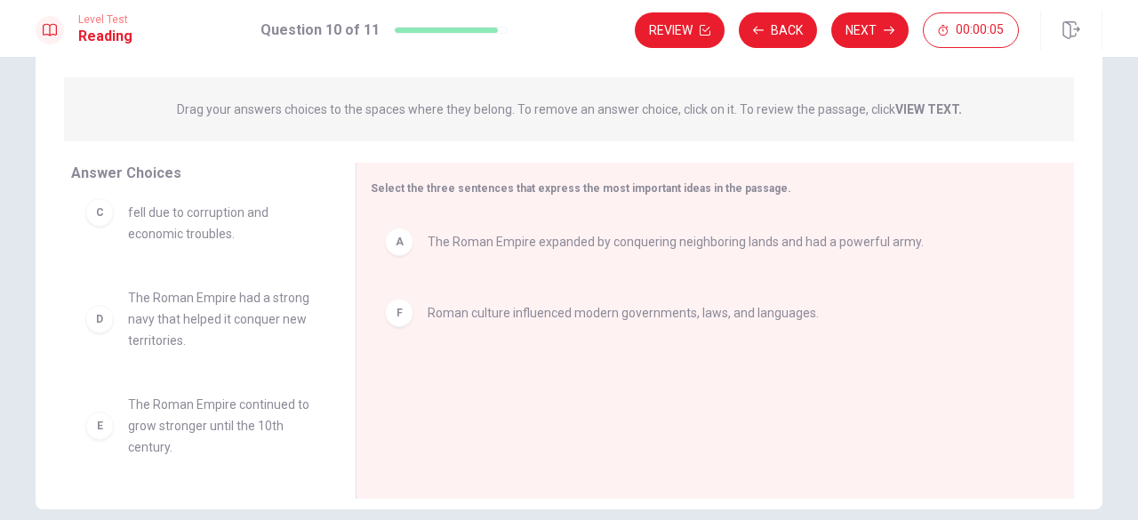
scroll to position [139, 0]
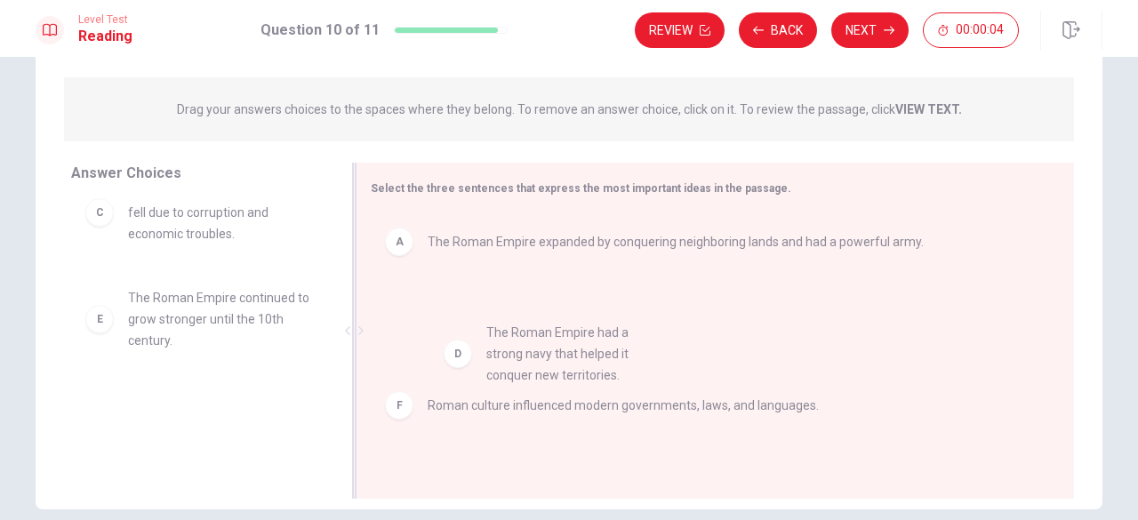
drag, startPoint x: 216, startPoint y: 329, endPoint x: 658, endPoint y: 368, distance: 443.6
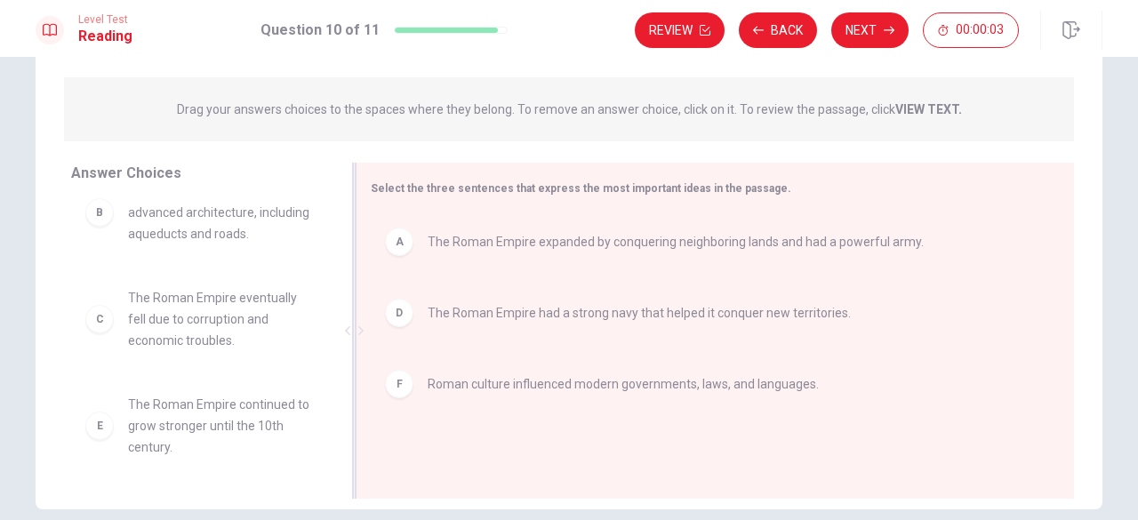
scroll to position [32, 0]
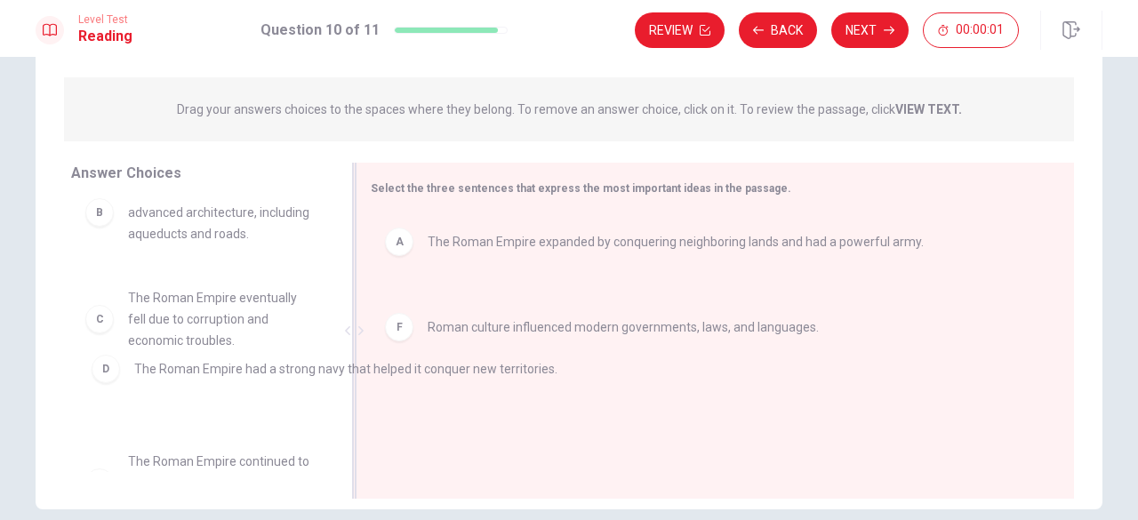
drag, startPoint x: 567, startPoint y: 322, endPoint x: 194, endPoint y: 393, distance: 380.1
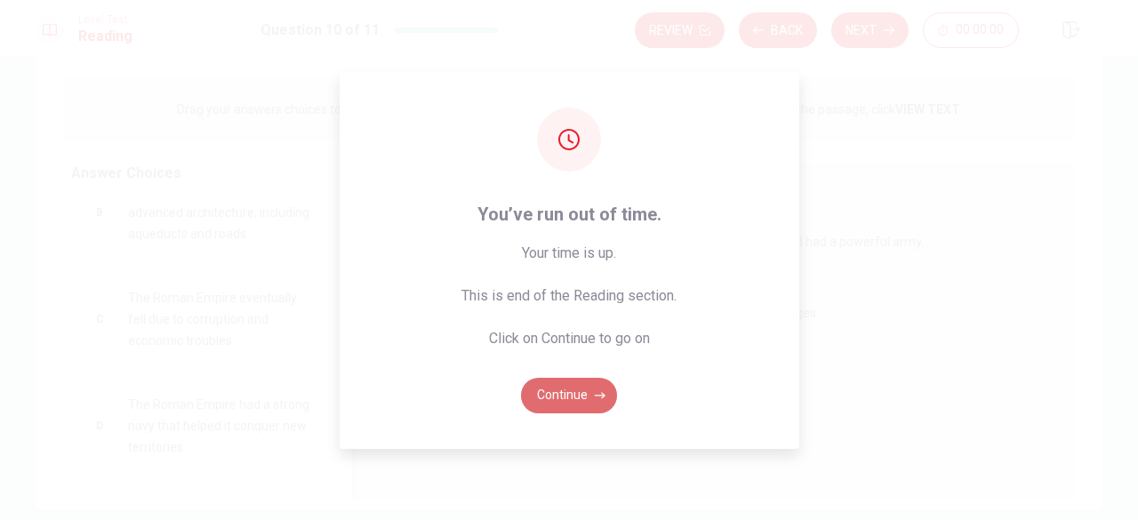
click at [549, 387] on button "Continue" at bounding box center [569, 396] width 96 height 36
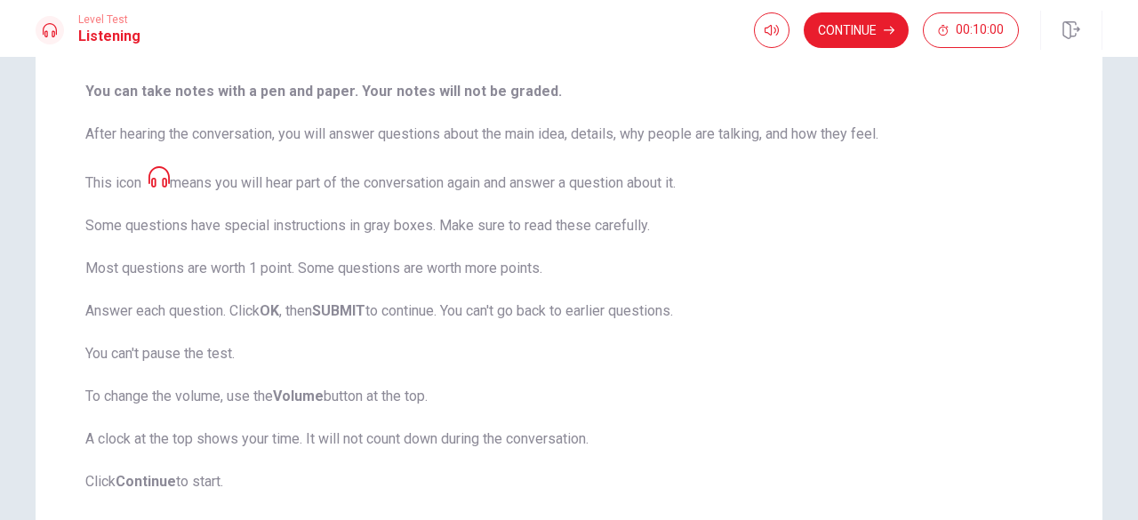
scroll to position [219, 0]
click at [279, 308] on strong "OK" at bounding box center [270, 309] width 20 height 17
click at [354, 312] on strong "SUBMIT" at bounding box center [338, 309] width 53 height 17
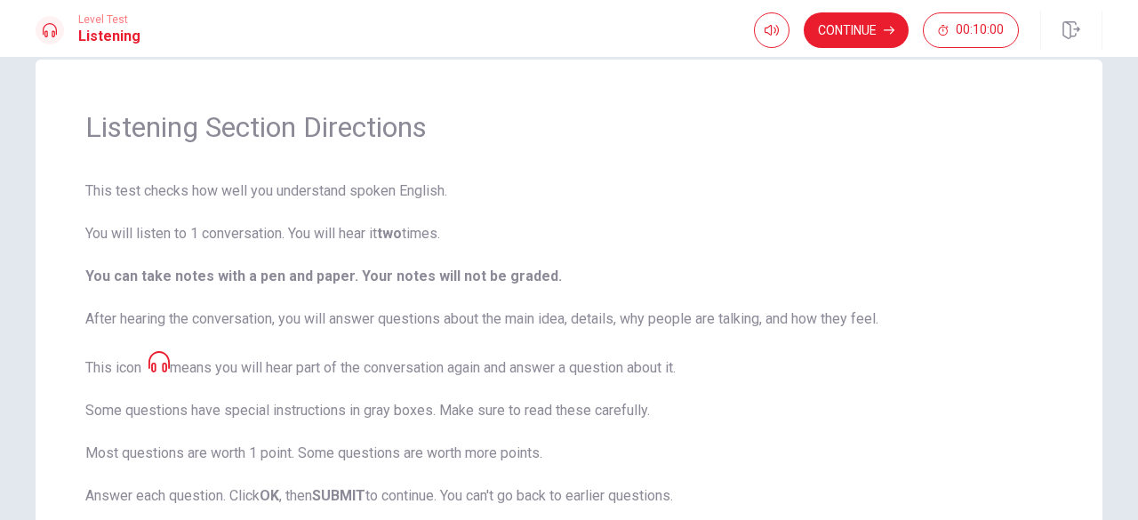
scroll to position [70, 0]
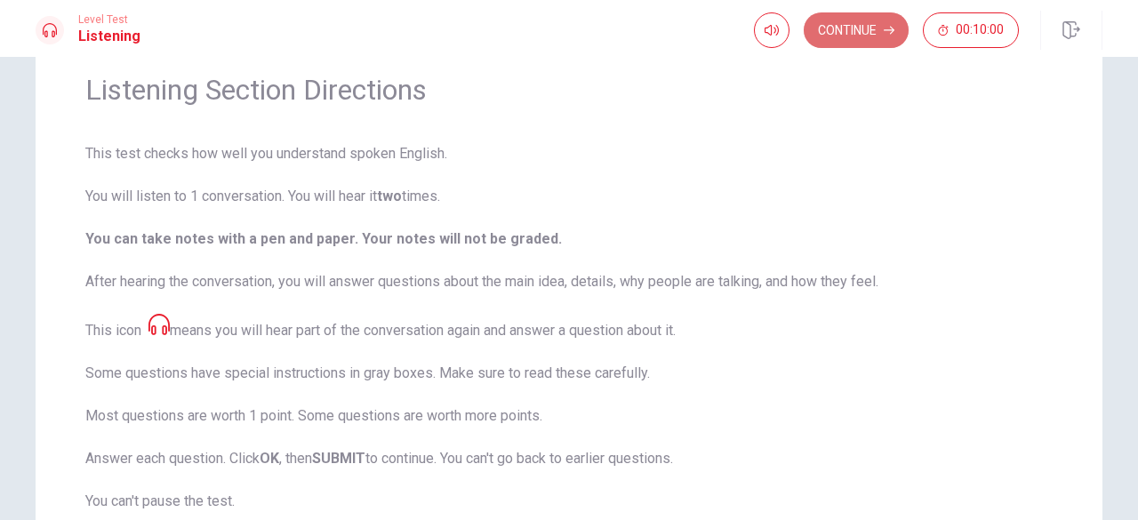
click at [844, 29] on button "Continue" at bounding box center [856, 30] width 105 height 36
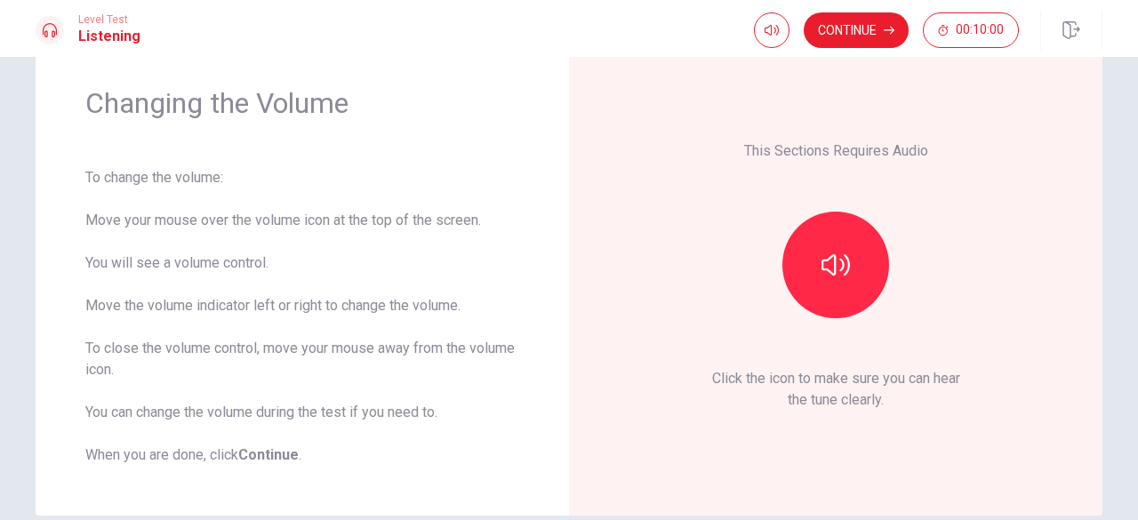
scroll to position [56, 0]
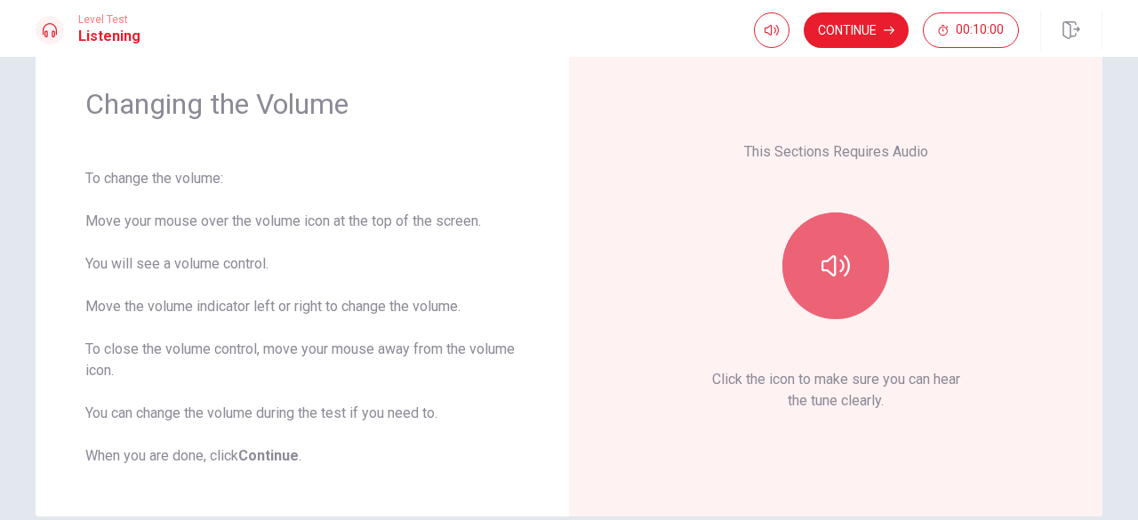
click at [823, 254] on icon "button" at bounding box center [835, 266] width 28 height 28
click at [843, 244] on button "button" at bounding box center [835, 265] width 107 height 107
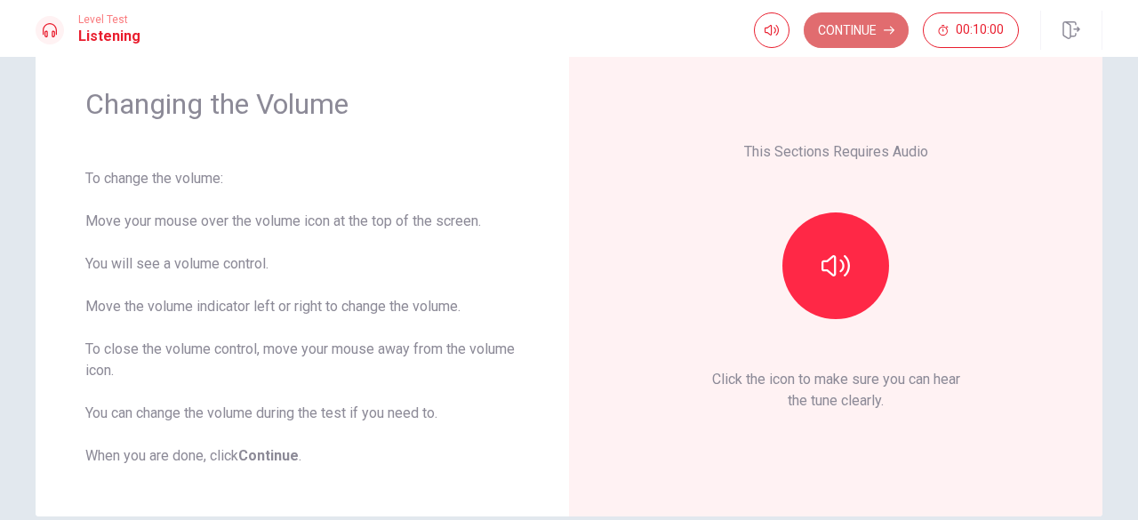
click at [861, 27] on button "Continue" at bounding box center [856, 30] width 105 height 36
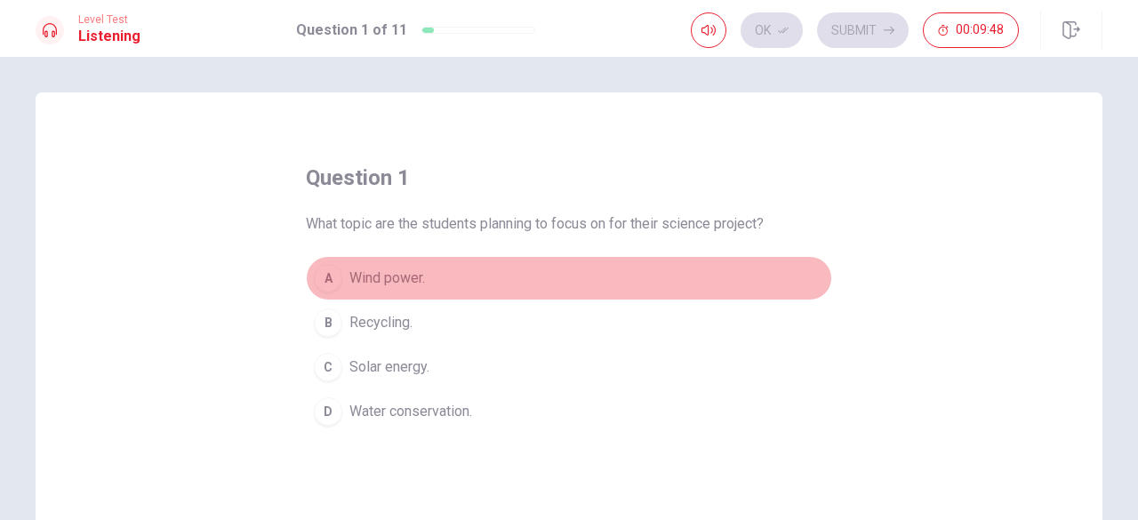
click at [329, 275] on div "A" at bounding box center [328, 278] width 28 height 28
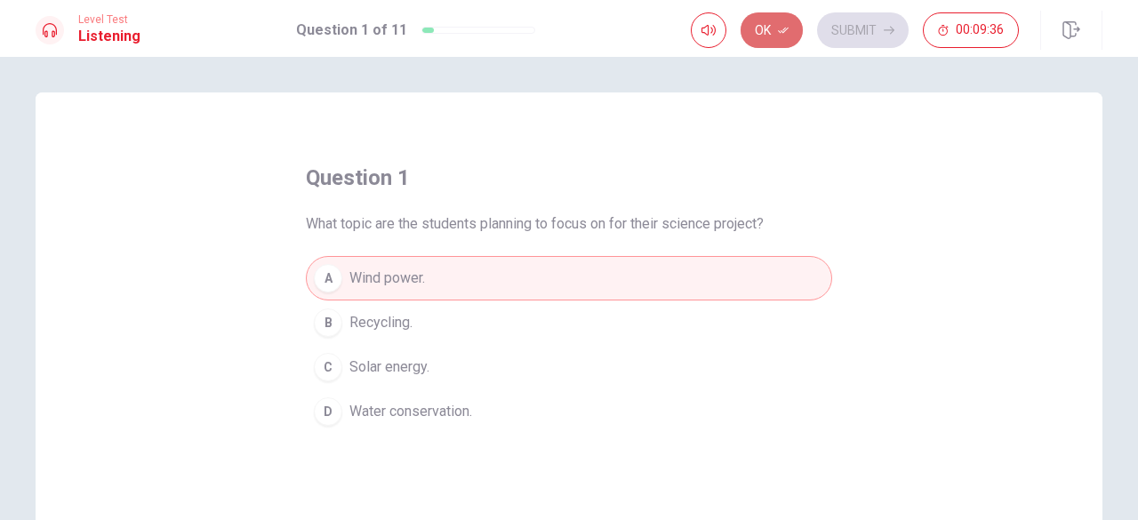
click at [771, 29] on button "Ok" at bounding box center [772, 30] width 62 height 36
click at [878, 20] on button "Submit" at bounding box center [863, 30] width 92 height 36
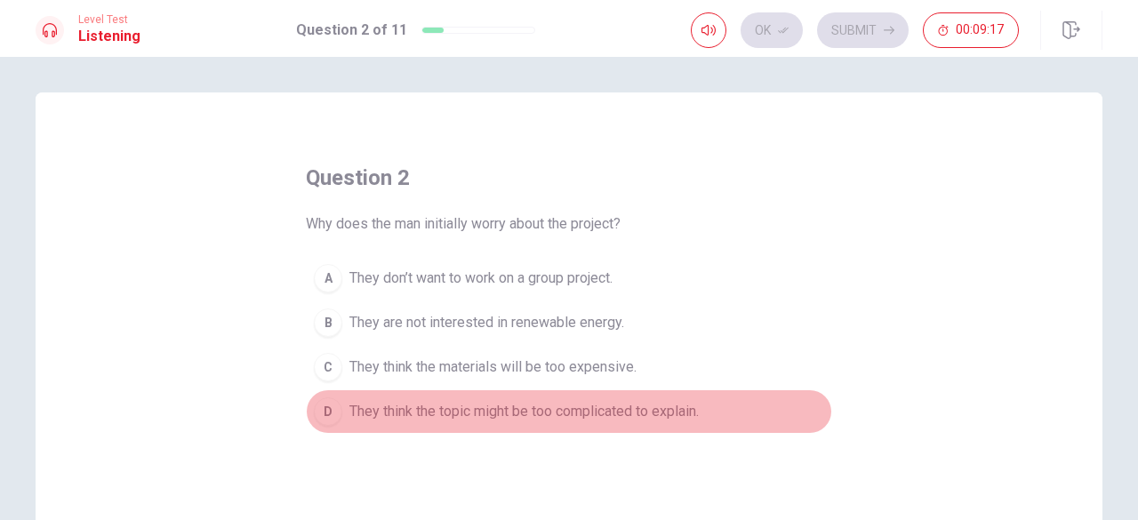
click at [324, 406] on div "D" at bounding box center [328, 411] width 28 height 28
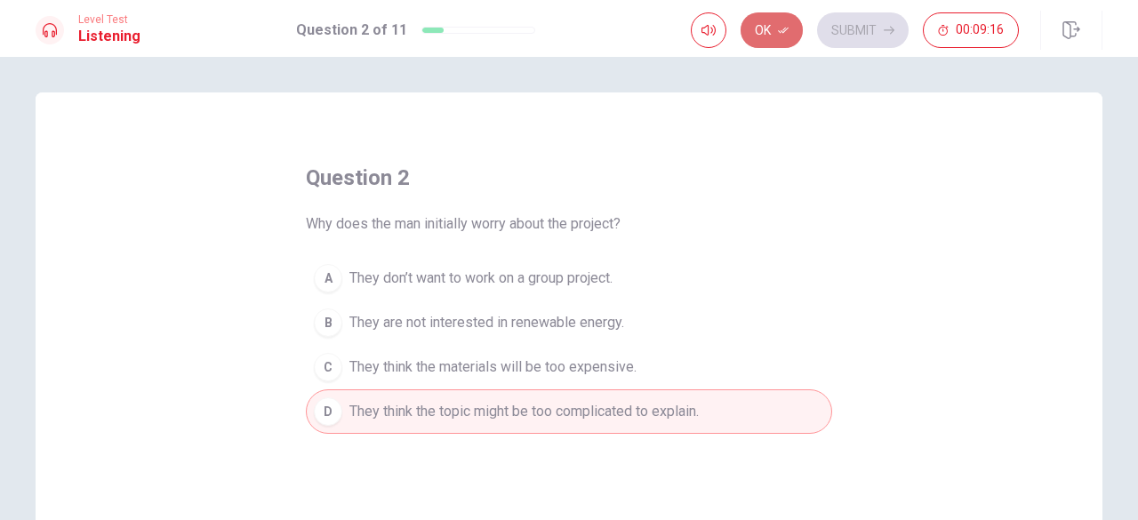
click at [781, 26] on icon "button" at bounding box center [783, 30] width 11 height 11
click at [857, 15] on button "Submit" at bounding box center [863, 30] width 92 height 36
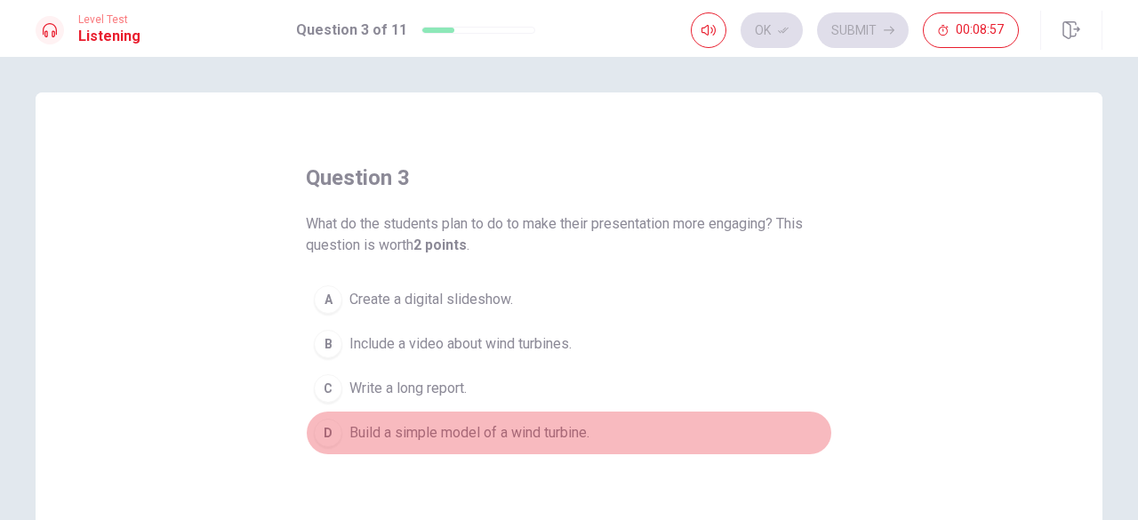
click at [327, 428] on div "D" at bounding box center [328, 433] width 28 height 28
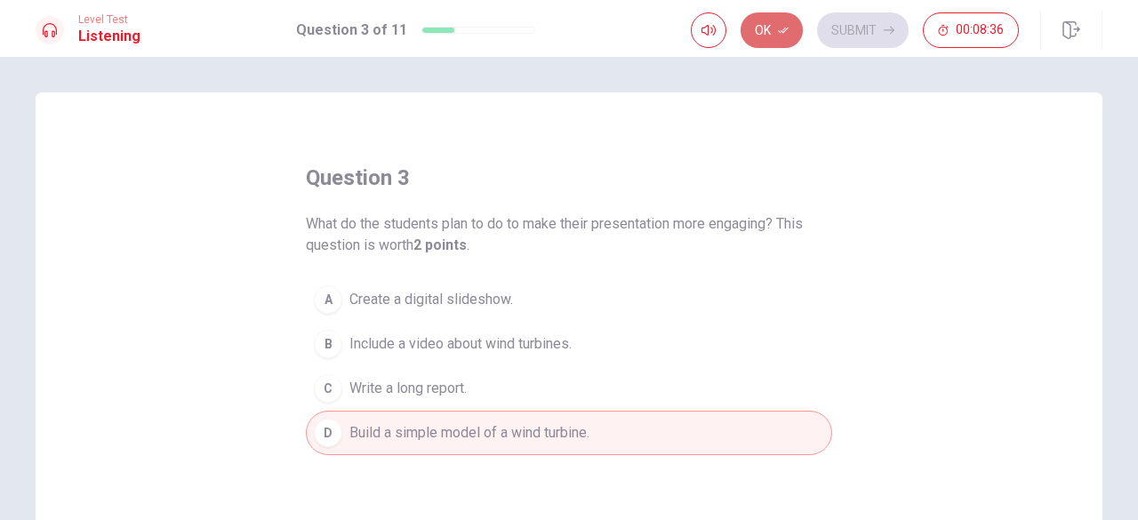
click at [765, 26] on button "Ok" at bounding box center [772, 30] width 62 height 36
click at [863, 20] on button "Submit" at bounding box center [863, 30] width 92 height 36
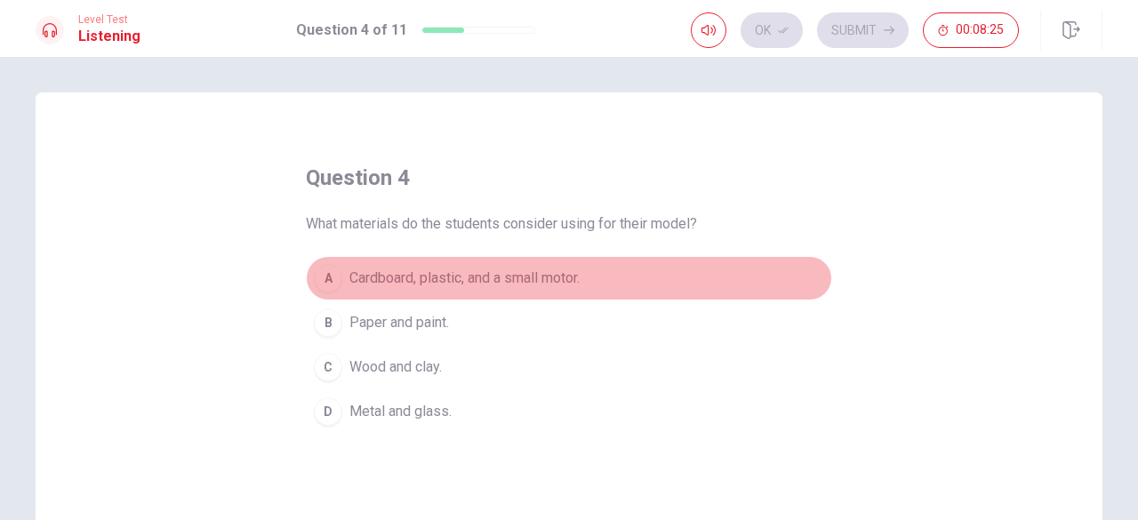
click at [325, 274] on div "A" at bounding box center [328, 278] width 28 height 28
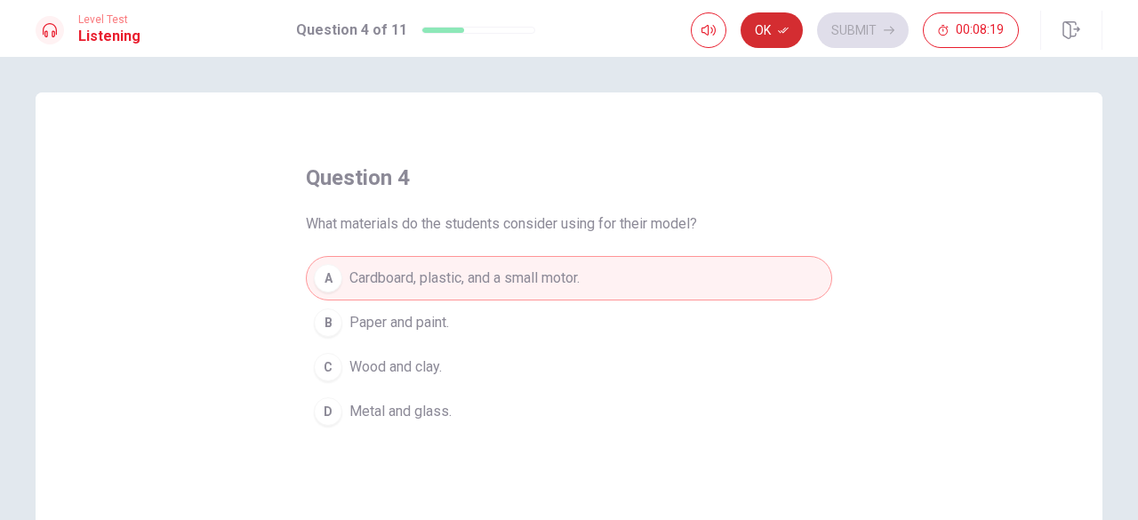
click at [773, 22] on button "Ok" at bounding box center [772, 30] width 62 height 36
click at [859, 22] on button "Submit" at bounding box center [863, 30] width 92 height 36
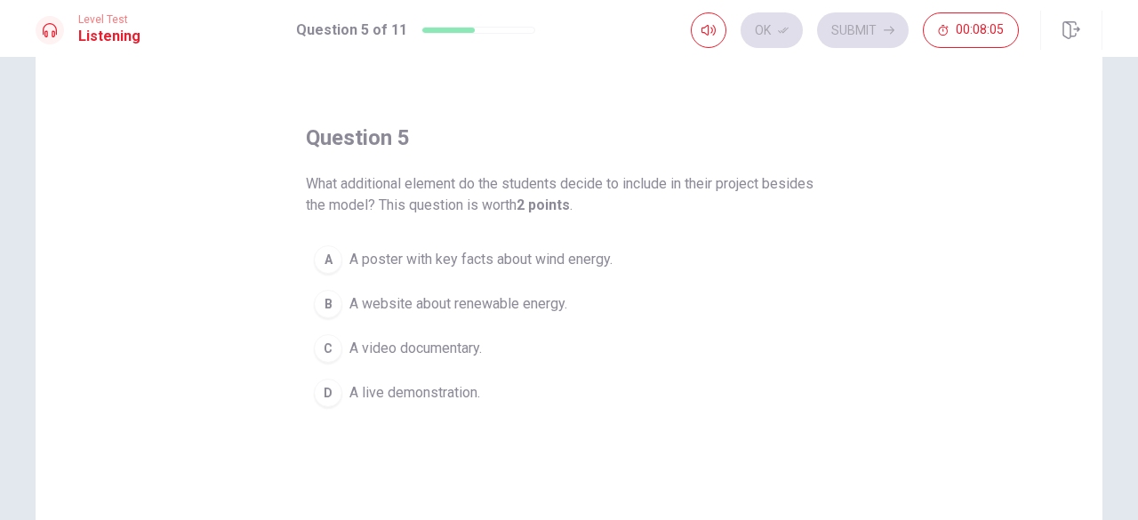
scroll to position [41, 0]
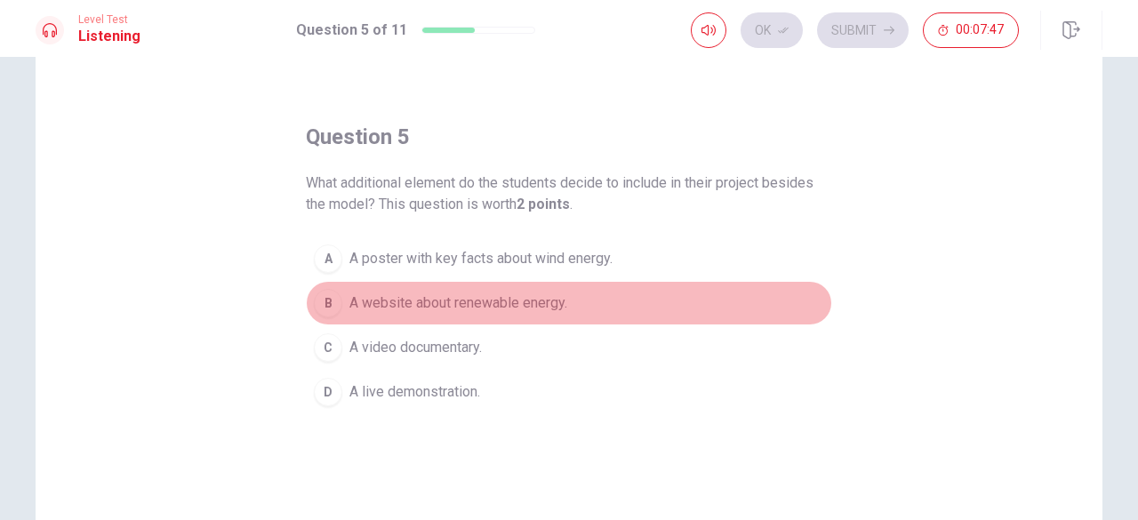
click at [324, 297] on div "B" at bounding box center [328, 303] width 28 height 28
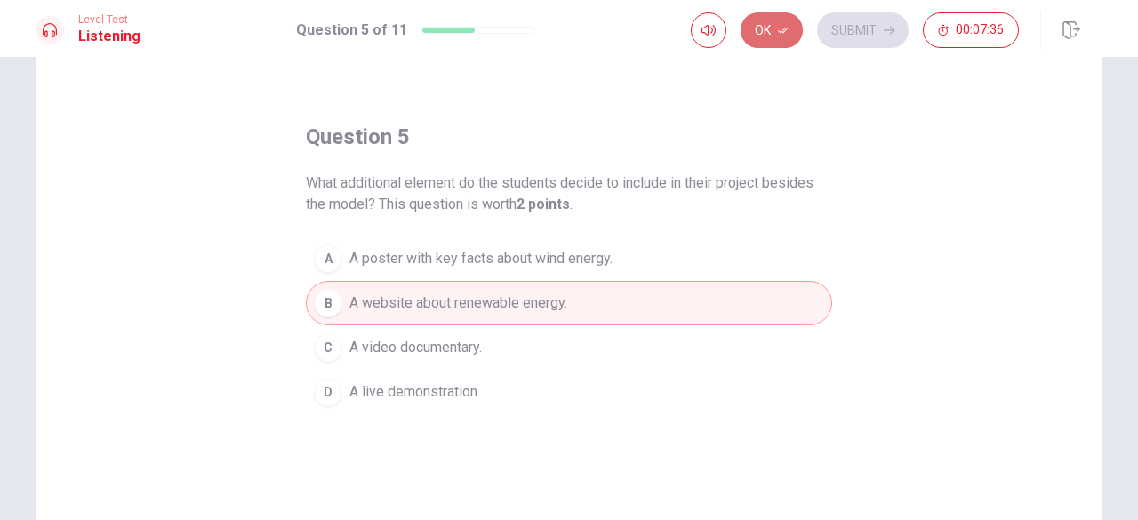
click at [765, 28] on button "Ok" at bounding box center [772, 30] width 62 height 36
click at [880, 20] on button "Submit" at bounding box center [863, 30] width 92 height 36
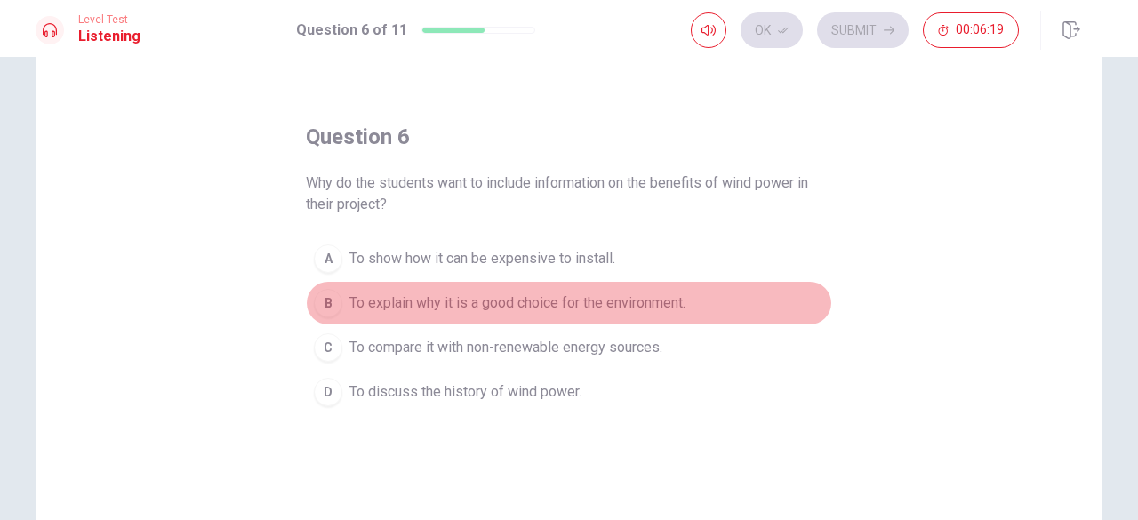
click at [590, 292] on span "To explain why it is a good choice for the environment." at bounding box center [517, 302] width 336 height 21
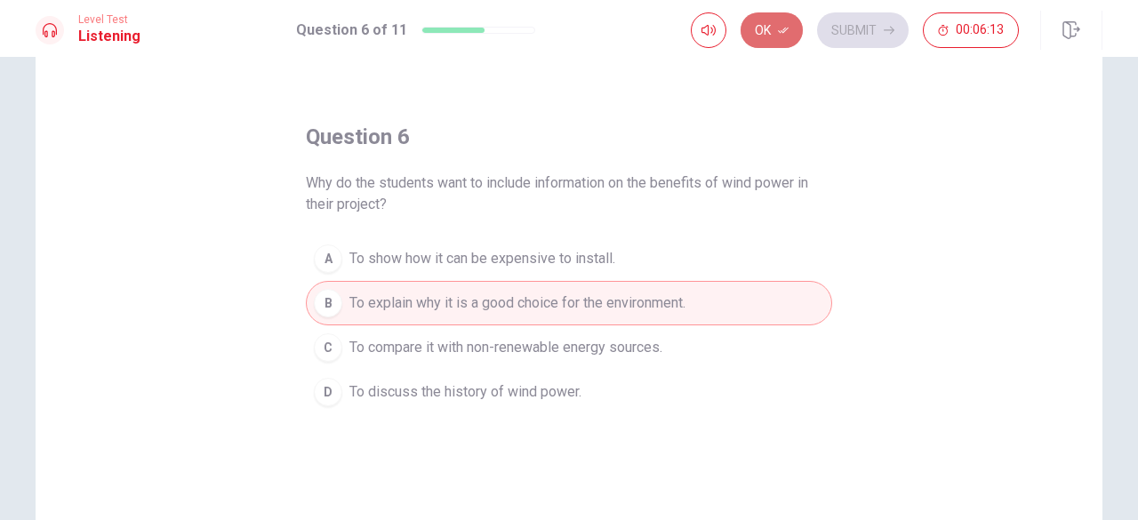
click at [773, 31] on button "Ok" at bounding box center [772, 30] width 62 height 36
click at [857, 29] on button "Submit" at bounding box center [863, 30] width 92 height 36
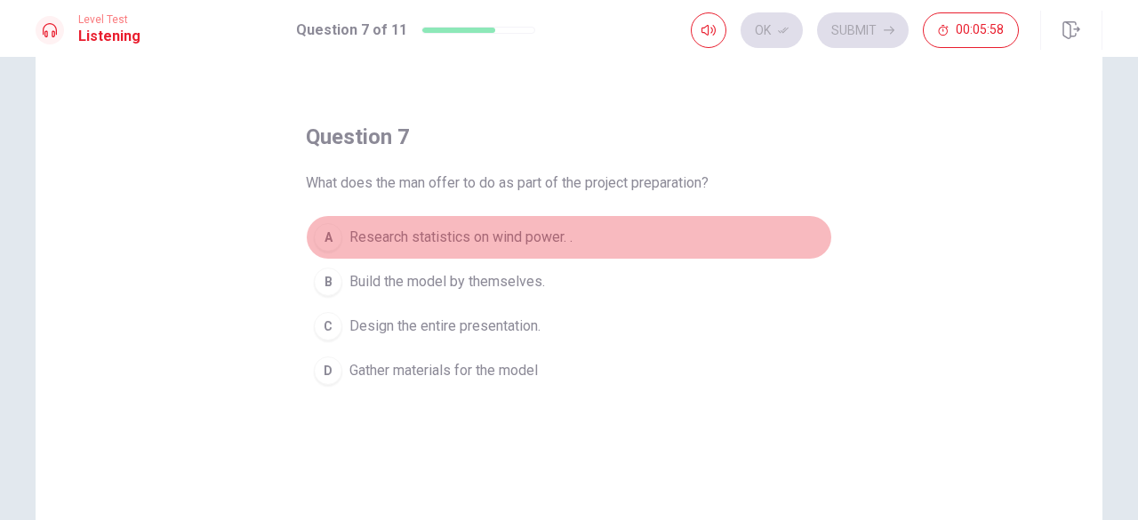
click at [323, 232] on div "A" at bounding box center [328, 237] width 28 height 28
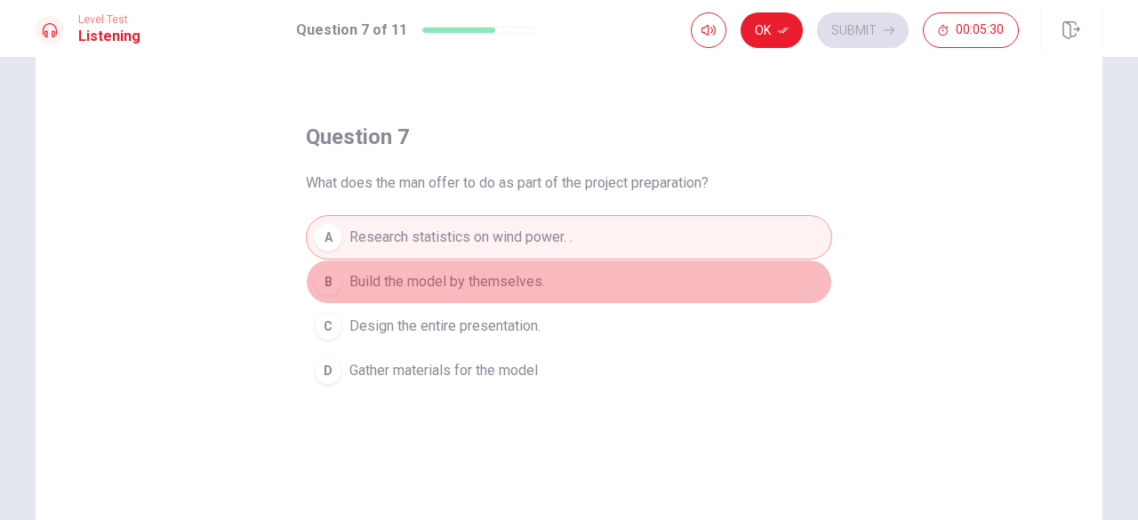
click at [321, 284] on div "B" at bounding box center [328, 282] width 28 height 28
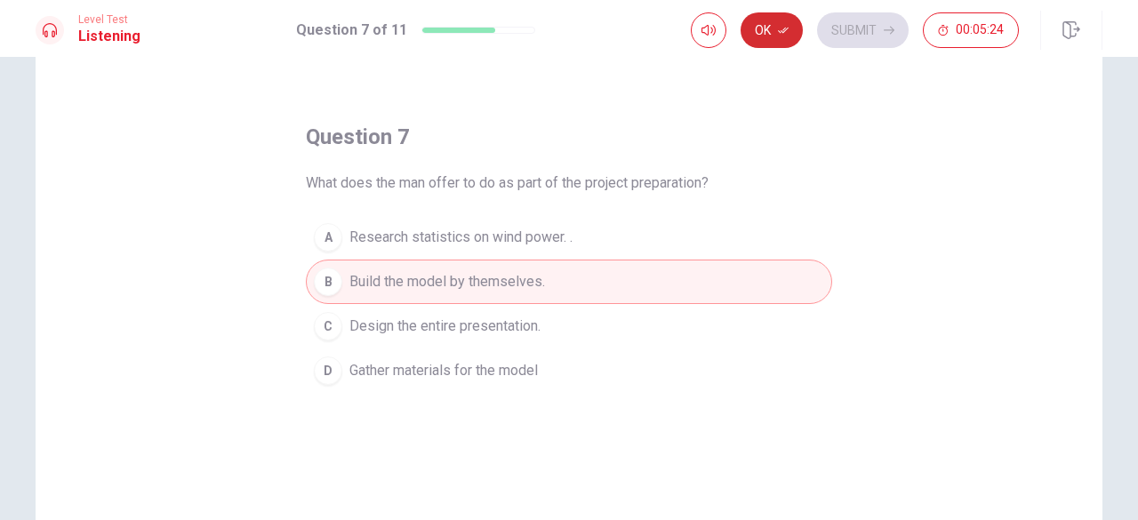
click at [765, 26] on button "Ok" at bounding box center [772, 30] width 62 height 36
click at [875, 21] on button "Submit" at bounding box center [863, 30] width 92 height 36
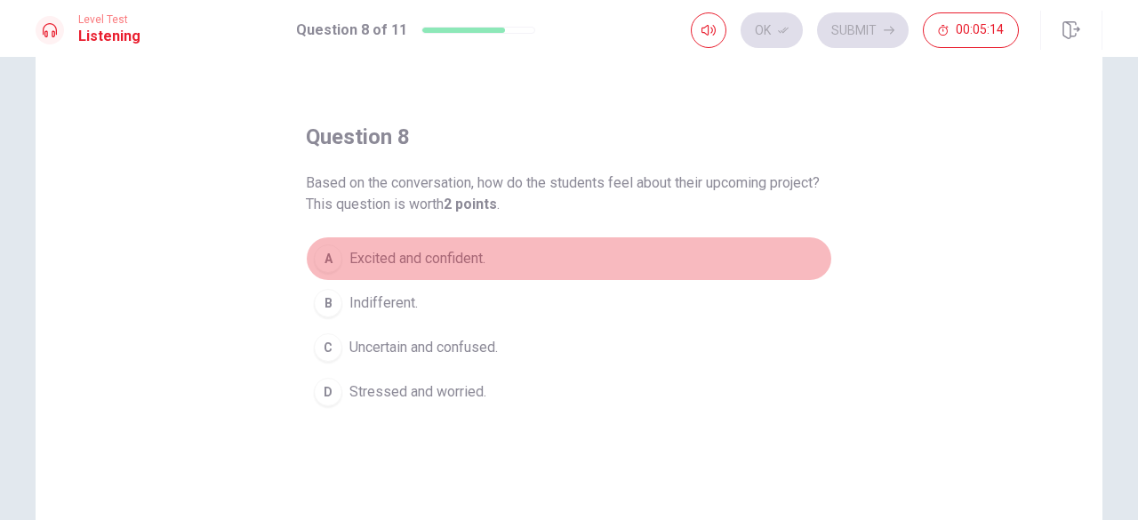
click at [324, 251] on div "A" at bounding box center [328, 258] width 28 height 28
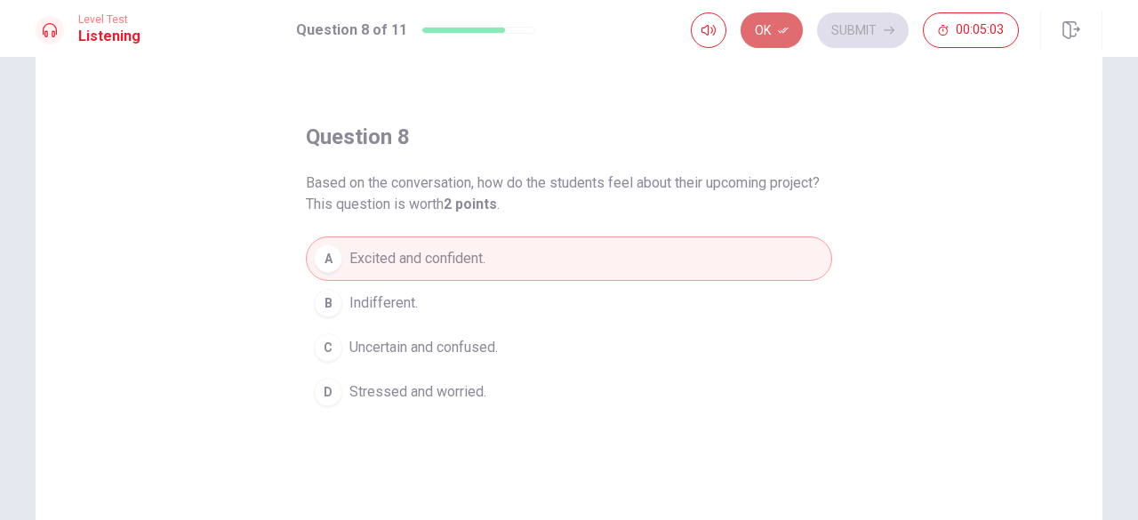
click at [763, 25] on button "Ok" at bounding box center [772, 30] width 62 height 36
click at [852, 22] on button "Submit" at bounding box center [863, 30] width 92 height 36
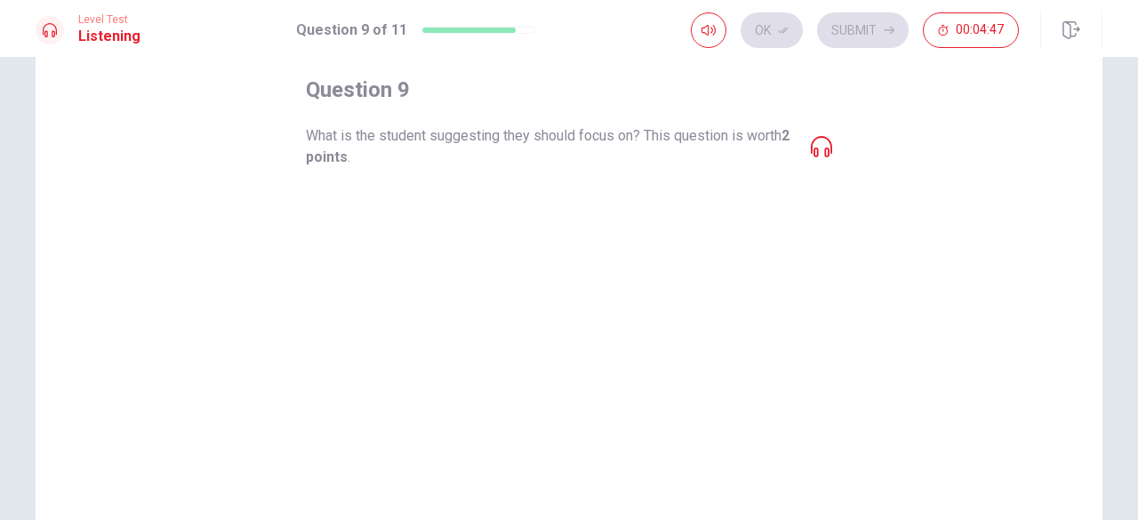
scroll to position [87, 0]
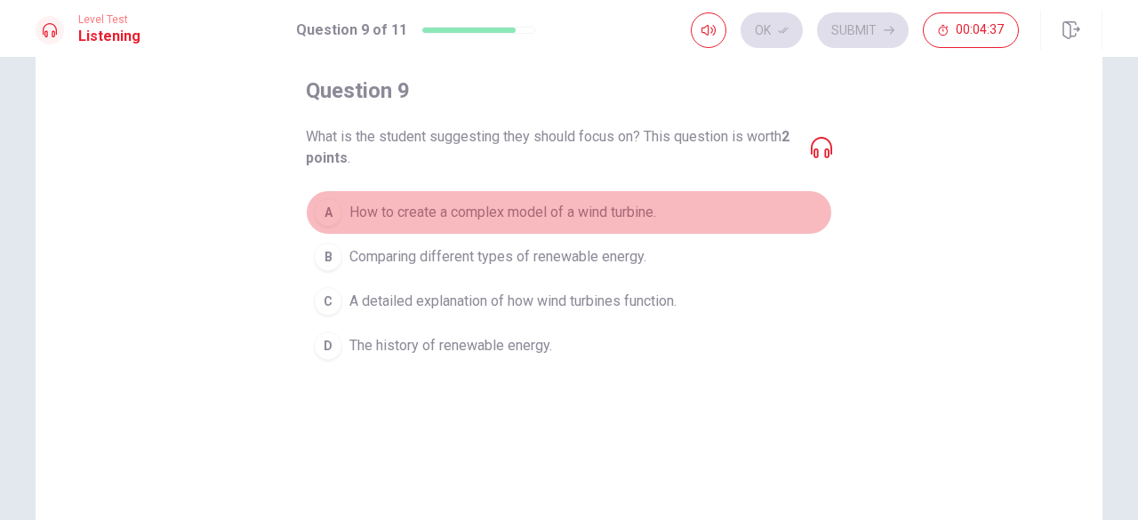
click at [324, 203] on div "A" at bounding box center [328, 212] width 28 height 28
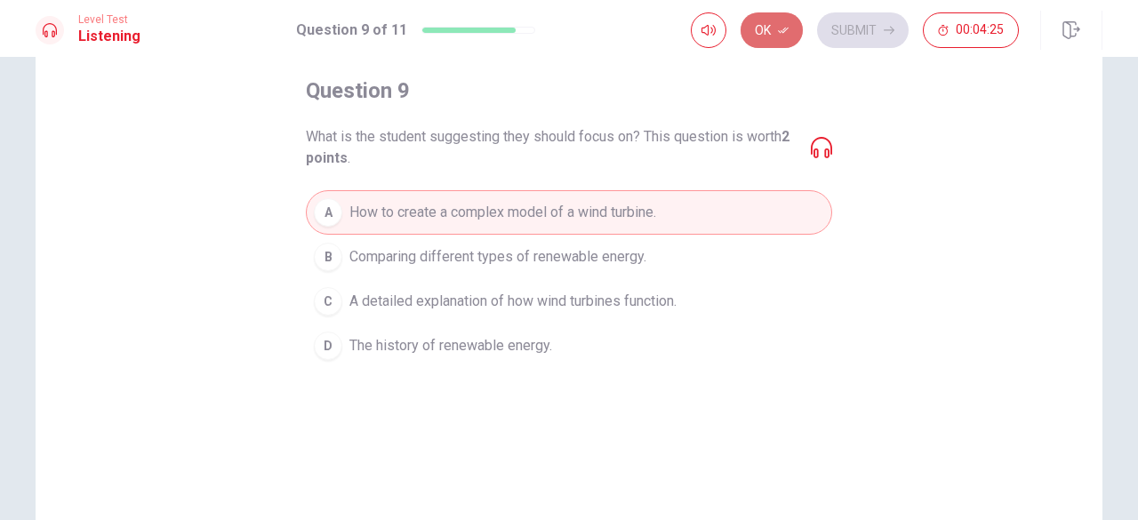
click at [779, 28] on button "Ok" at bounding box center [772, 30] width 62 height 36
click at [845, 25] on button "Submit" at bounding box center [863, 30] width 92 height 36
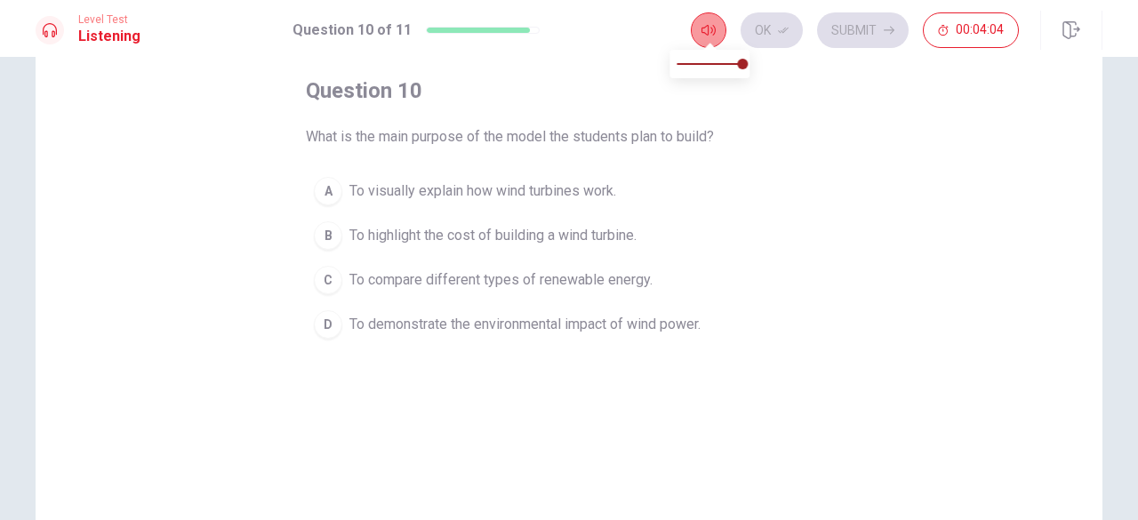
click at [714, 32] on icon "button" at bounding box center [708, 30] width 14 height 14
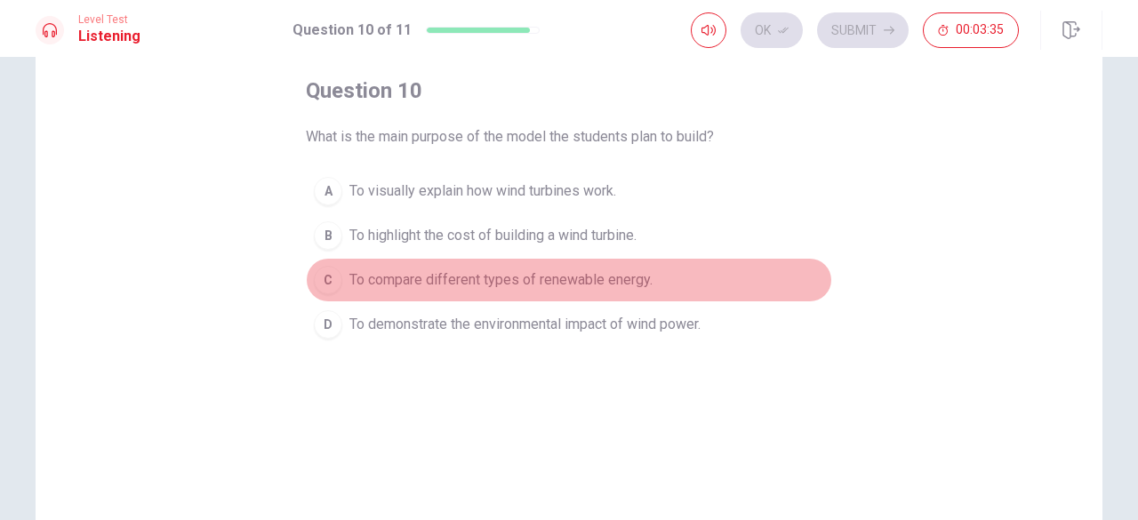
click at [329, 275] on div "C" at bounding box center [328, 280] width 28 height 28
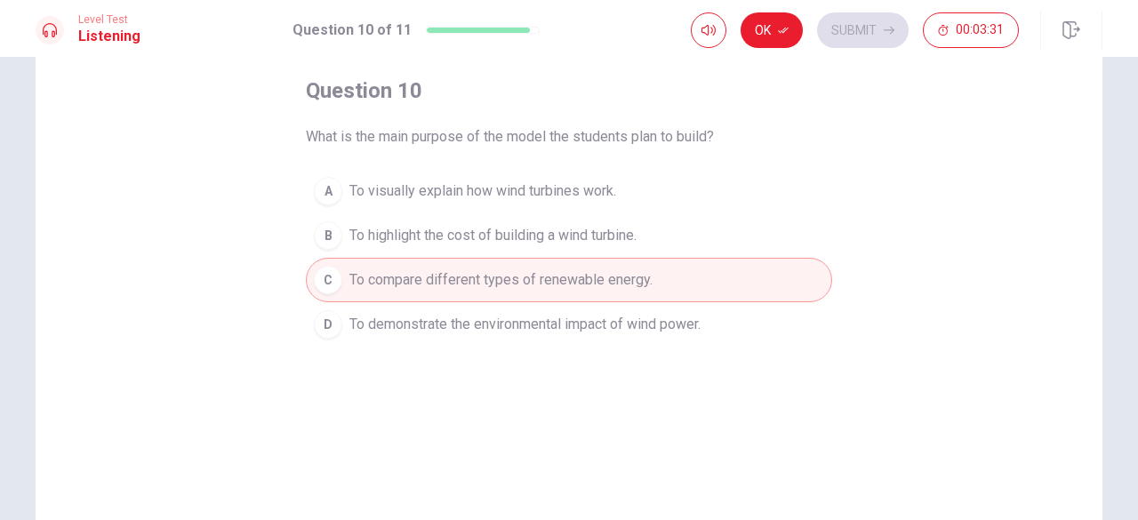
click at [318, 319] on div "D" at bounding box center [328, 324] width 28 height 28
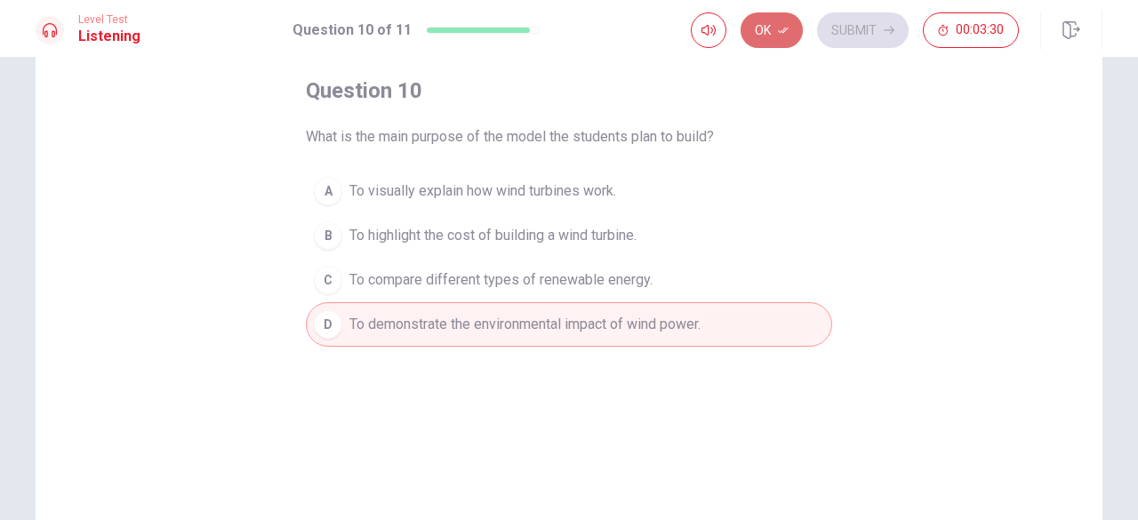
click at [777, 34] on button "Ok" at bounding box center [772, 30] width 62 height 36
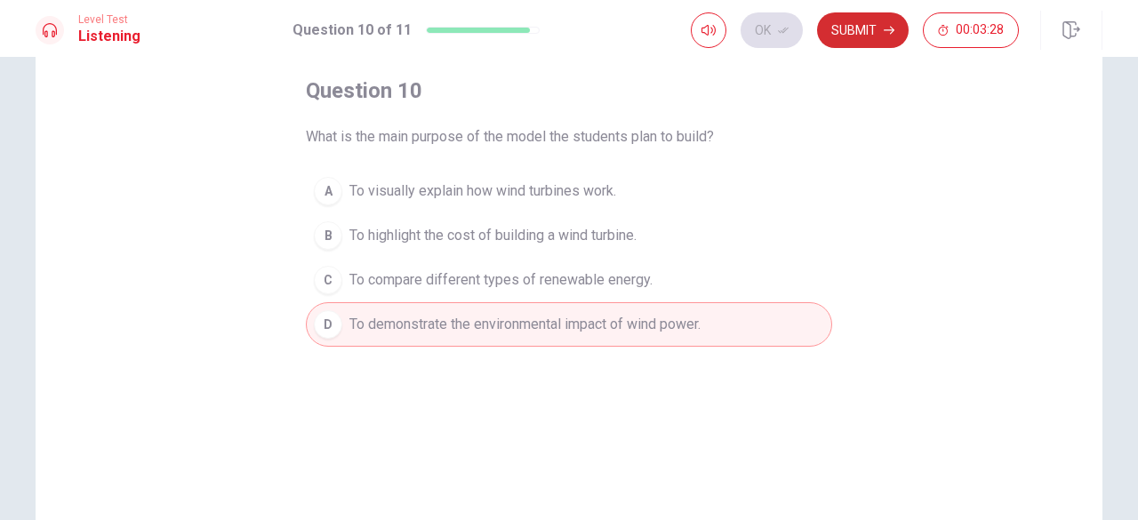
click at [851, 30] on button "Submit" at bounding box center [863, 30] width 92 height 36
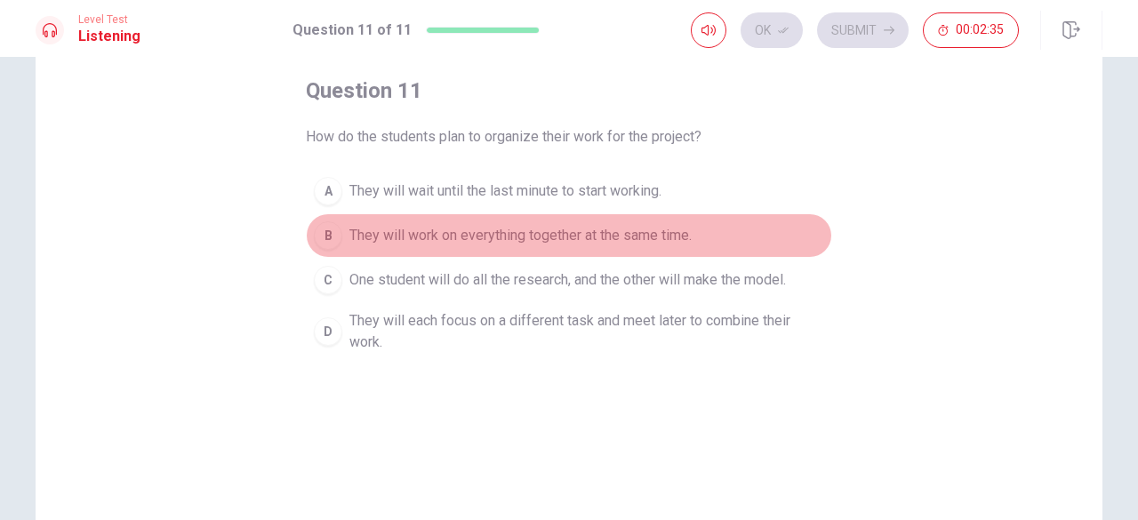
click at [316, 231] on div "B" at bounding box center [328, 235] width 28 height 28
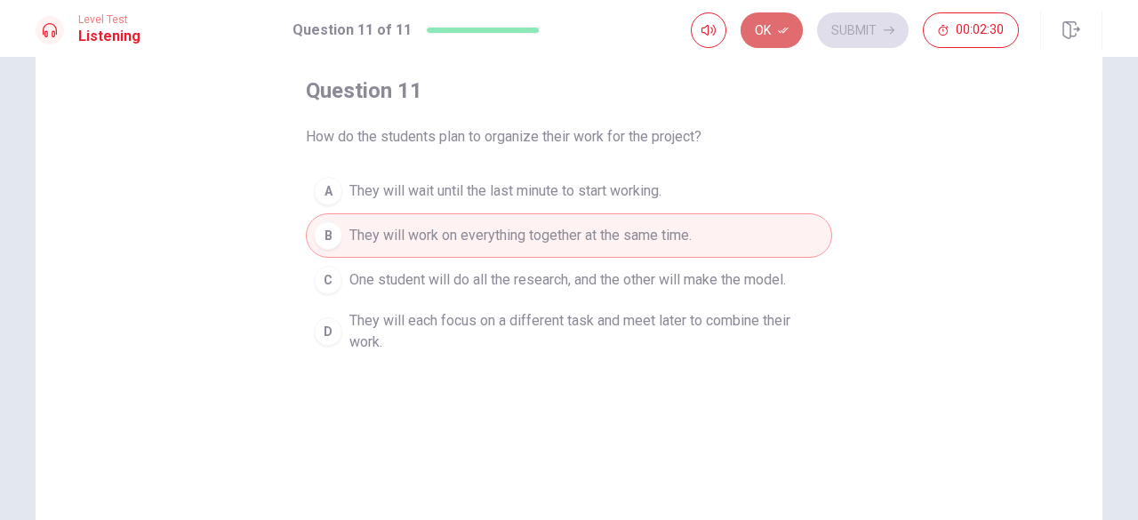
click at [766, 35] on button "Ok" at bounding box center [772, 30] width 62 height 36
click at [865, 24] on button "Submit" at bounding box center [863, 30] width 92 height 36
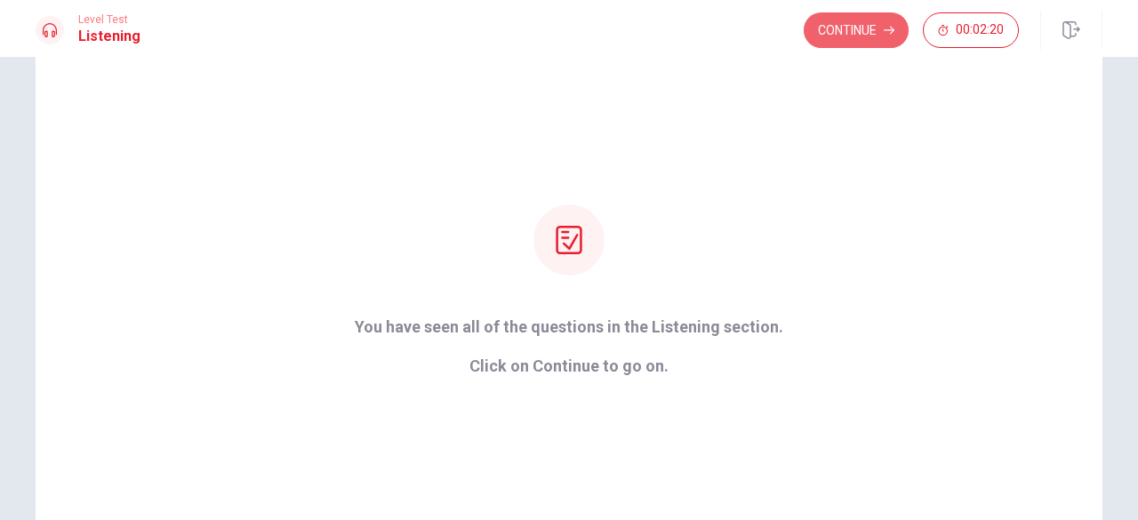
click at [865, 24] on button "Continue" at bounding box center [856, 30] width 105 height 36
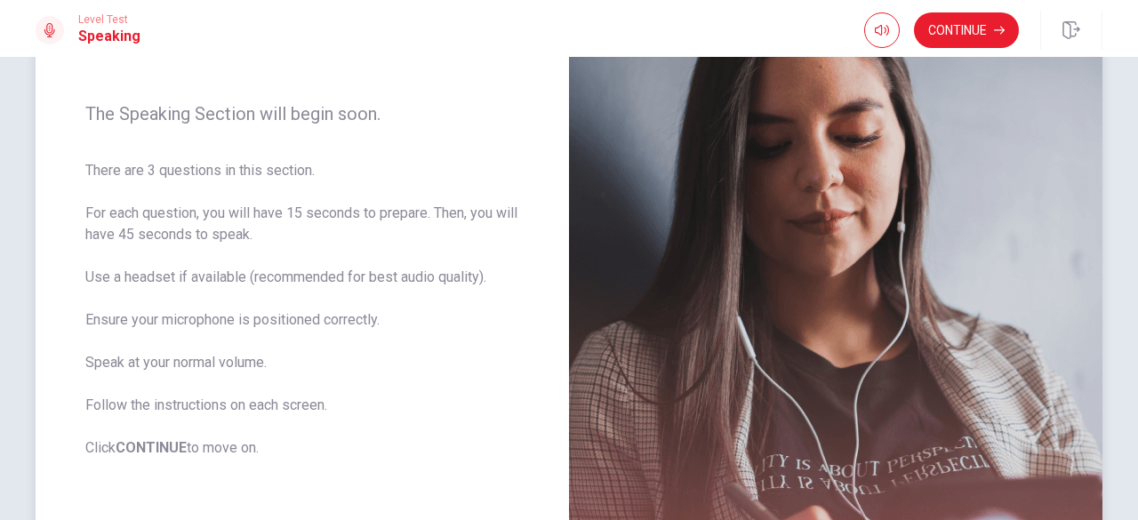
scroll to position [200, 0]
click at [964, 24] on button "Continue" at bounding box center [966, 30] width 105 height 36
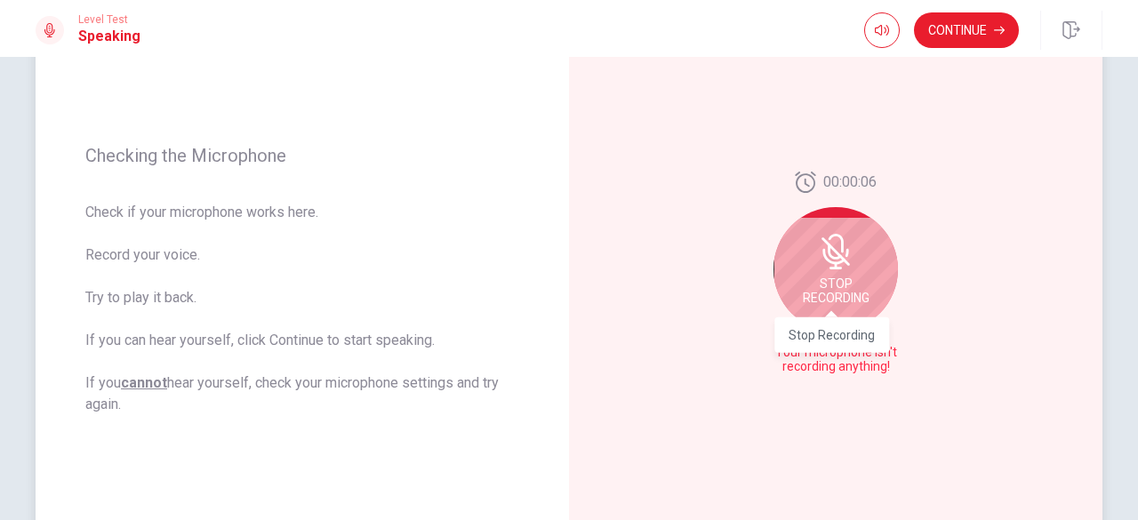
click at [811, 280] on span "Stop Recording" at bounding box center [836, 290] width 67 height 28
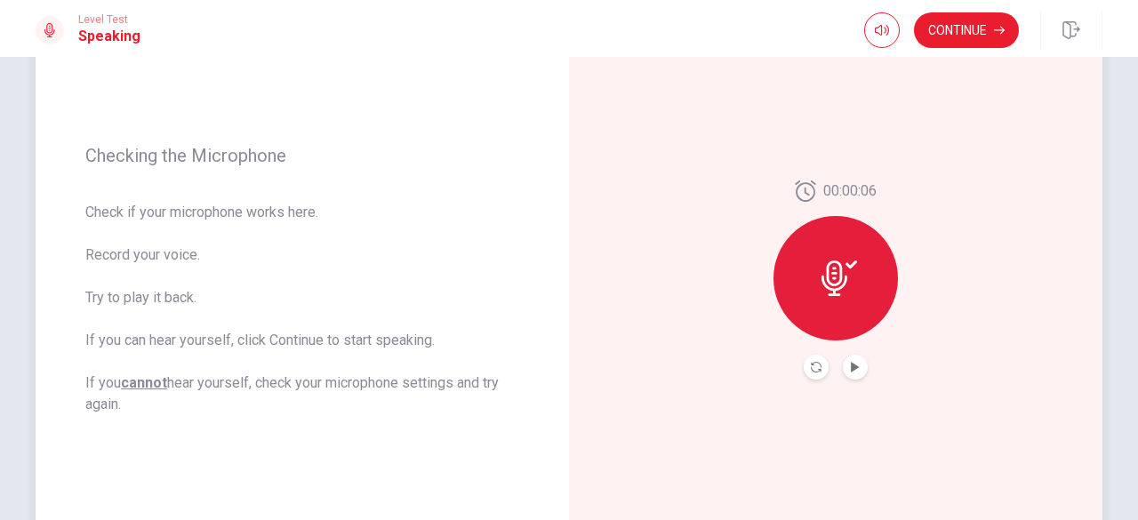
click at [821, 272] on icon at bounding box center [839, 278] width 36 height 36
click at [811, 364] on icon "Record Again" at bounding box center [816, 367] width 11 height 11
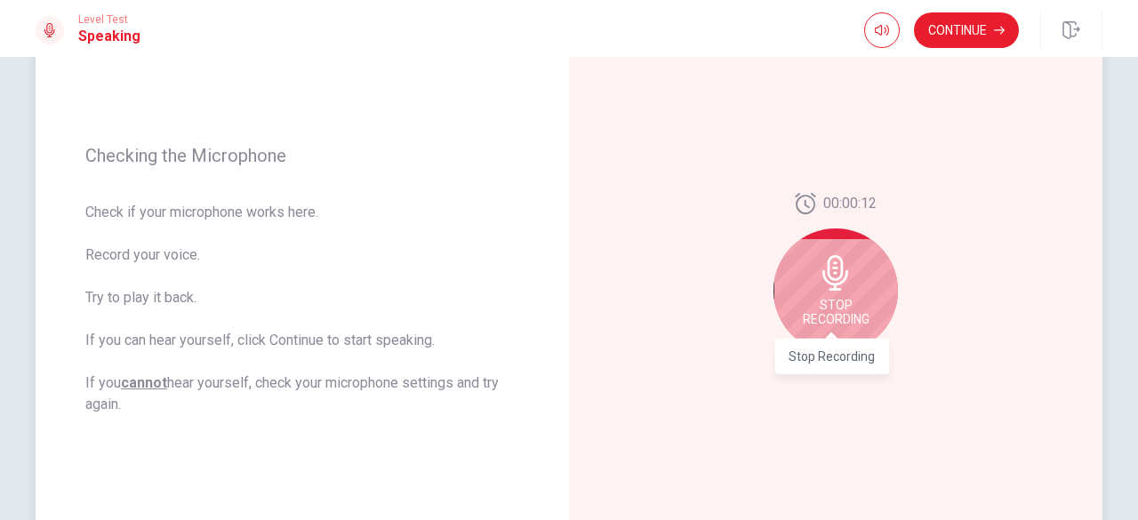
click at [834, 315] on span "Stop Recording" at bounding box center [836, 312] width 67 height 28
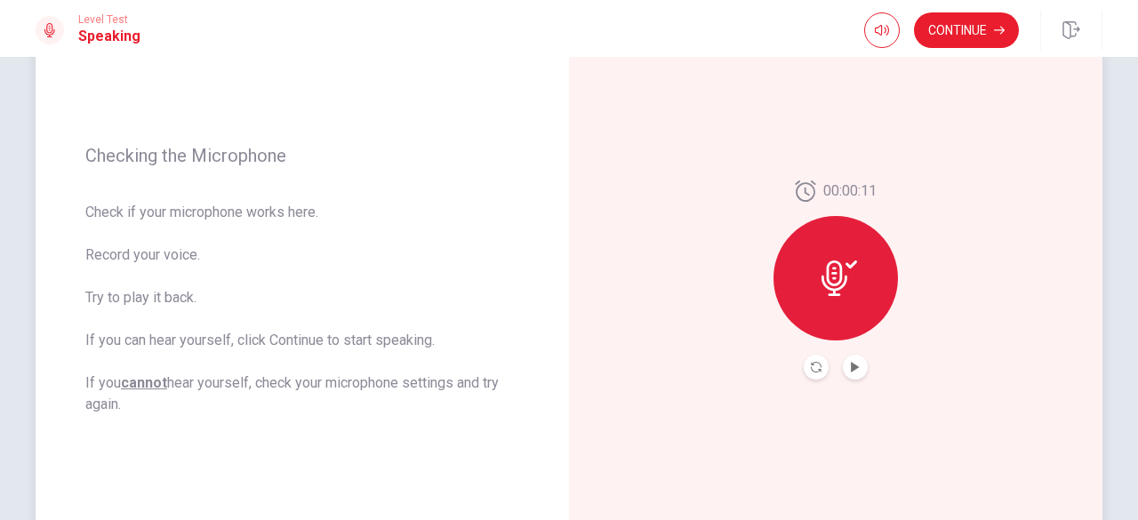
click at [836, 264] on icon at bounding box center [834, 278] width 26 height 36
click at [851, 365] on icon "Play Audio" at bounding box center [855, 367] width 8 height 11
click at [811, 364] on icon "Record Again" at bounding box center [816, 367] width 11 height 11
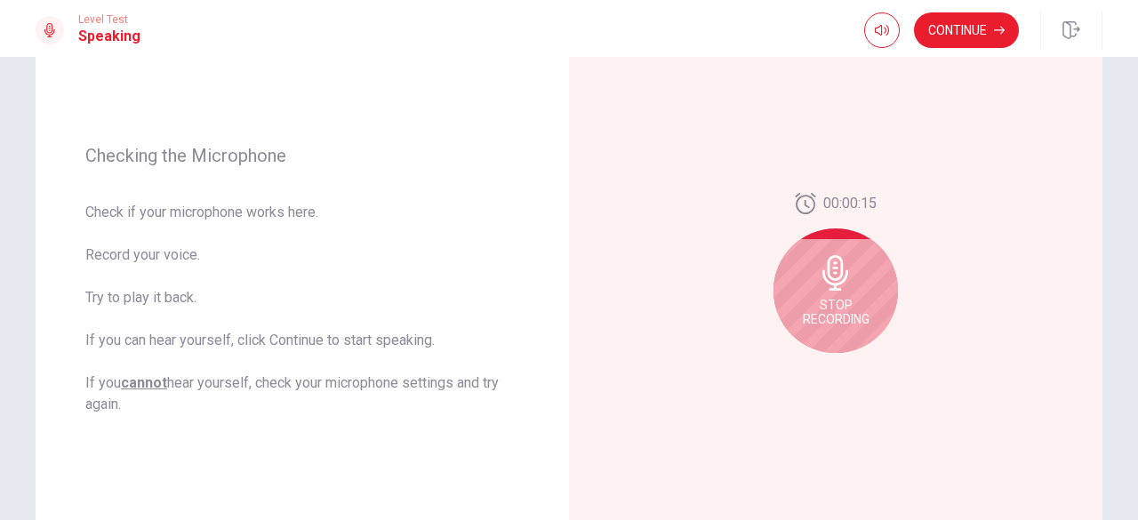
click at [811, 364] on div "00:00:15 Stop Recording" at bounding box center [835, 280] width 124 height 174
click at [834, 300] on span "Stop Recording" at bounding box center [836, 312] width 67 height 28
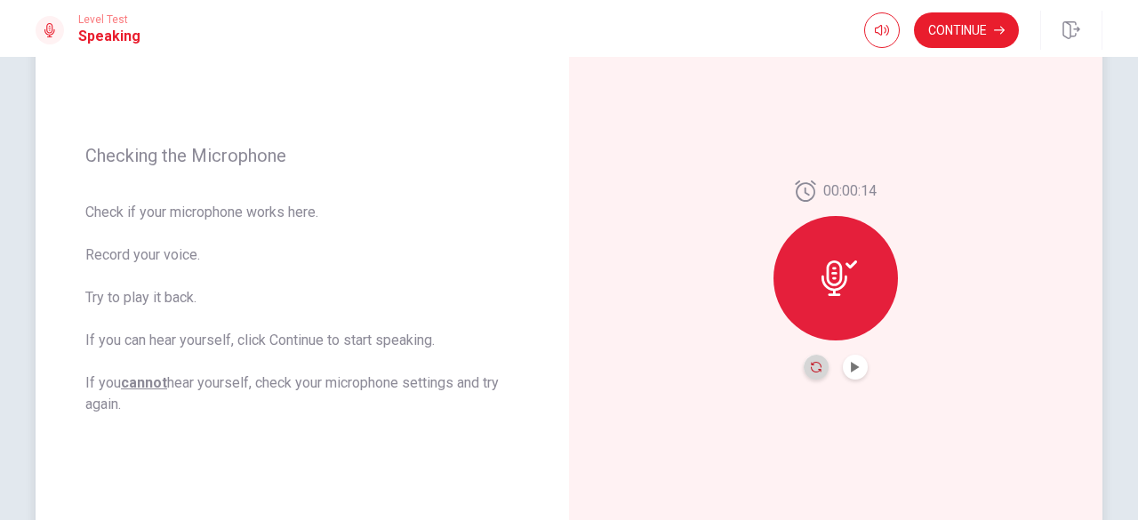
click at [814, 363] on icon "Record Again" at bounding box center [816, 367] width 11 height 11
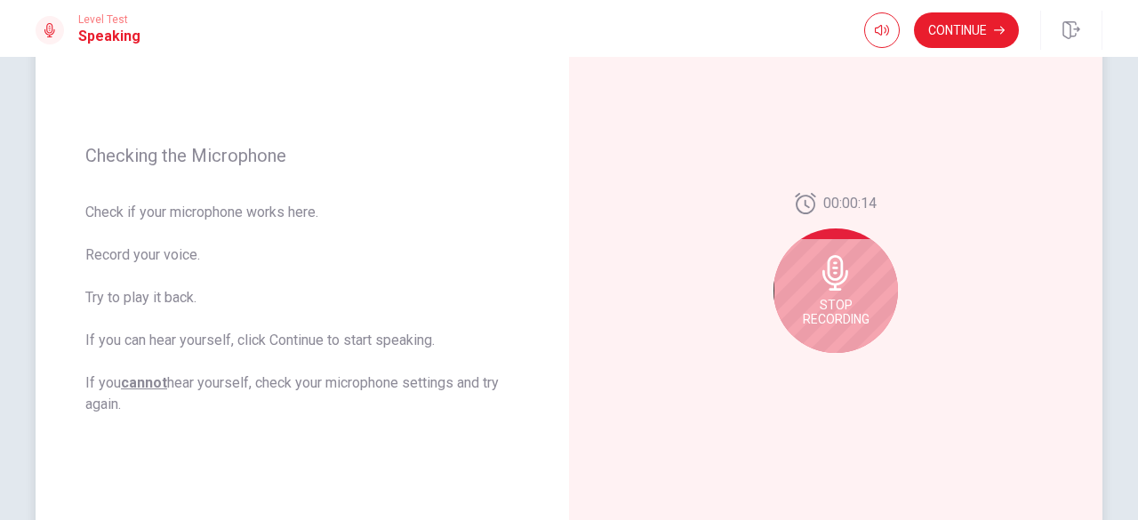
click at [845, 294] on div "Stop Recording" at bounding box center [835, 290] width 124 height 124
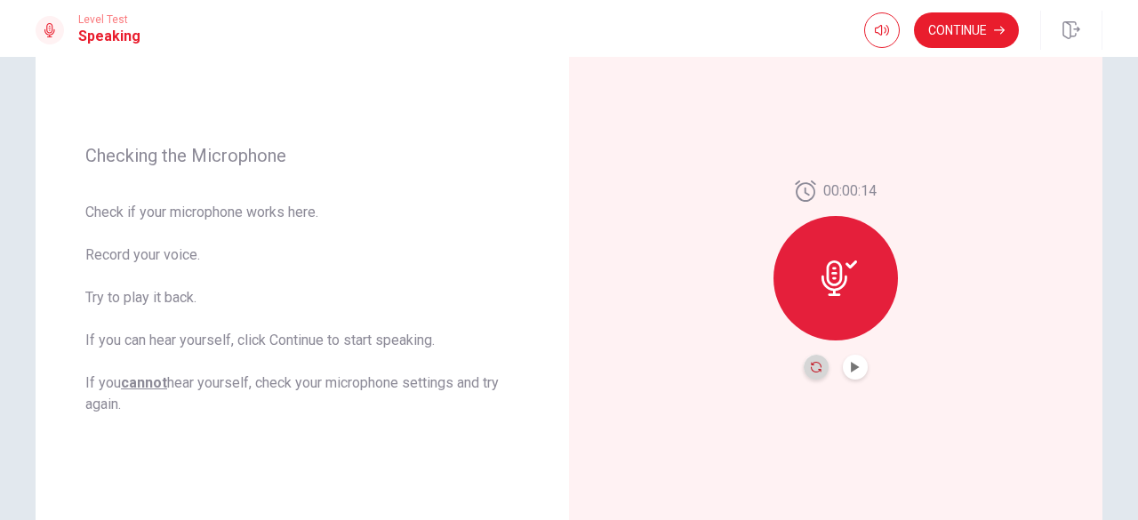
click at [811, 366] on icon "Record Again" at bounding box center [816, 367] width 11 height 11
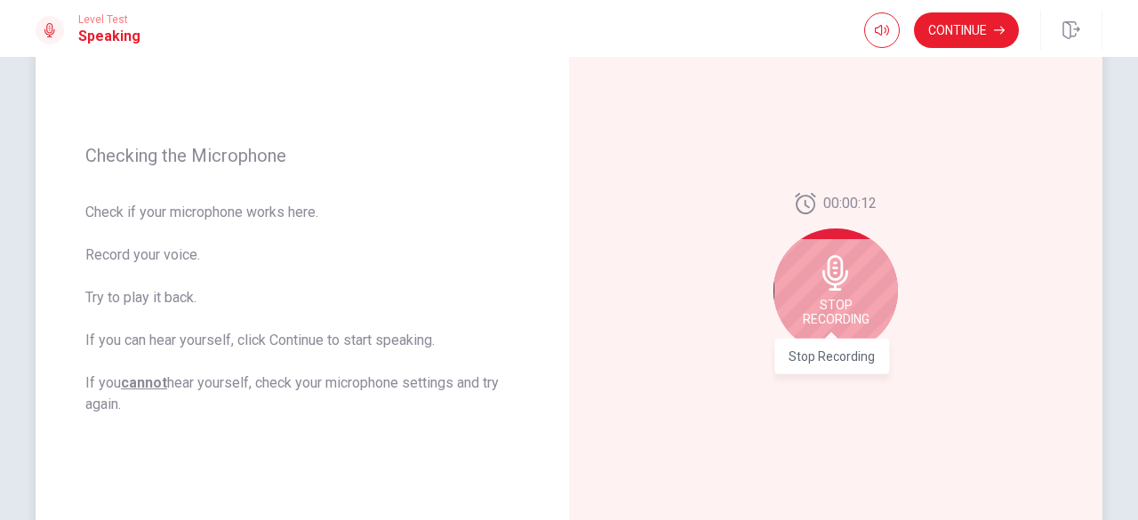
click at [830, 323] on span "Stop Recording" at bounding box center [836, 312] width 67 height 28
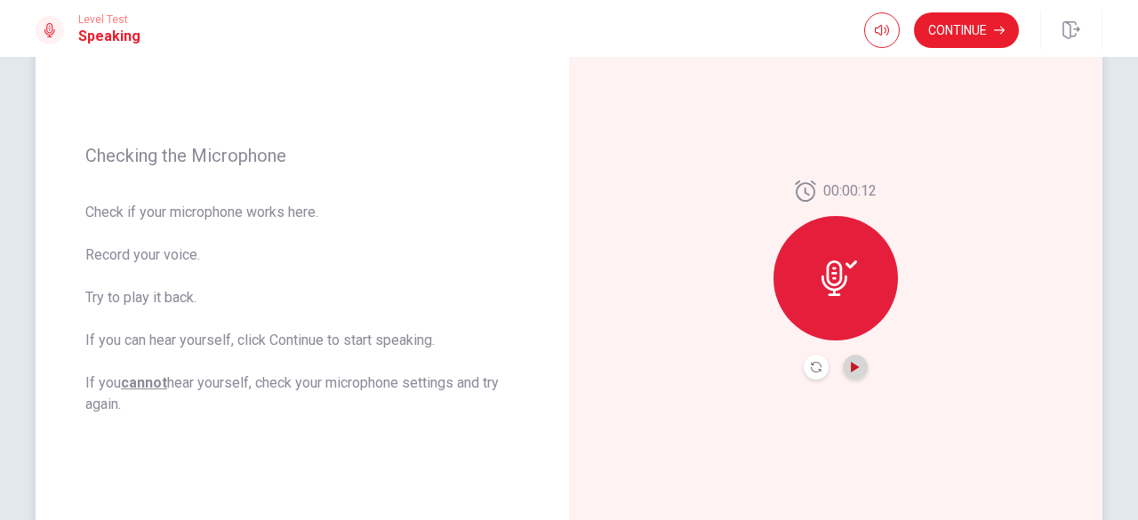
click at [851, 364] on icon "Play Audio" at bounding box center [855, 367] width 8 height 11
click at [957, 27] on button "Continue" at bounding box center [966, 30] width 105 height 36
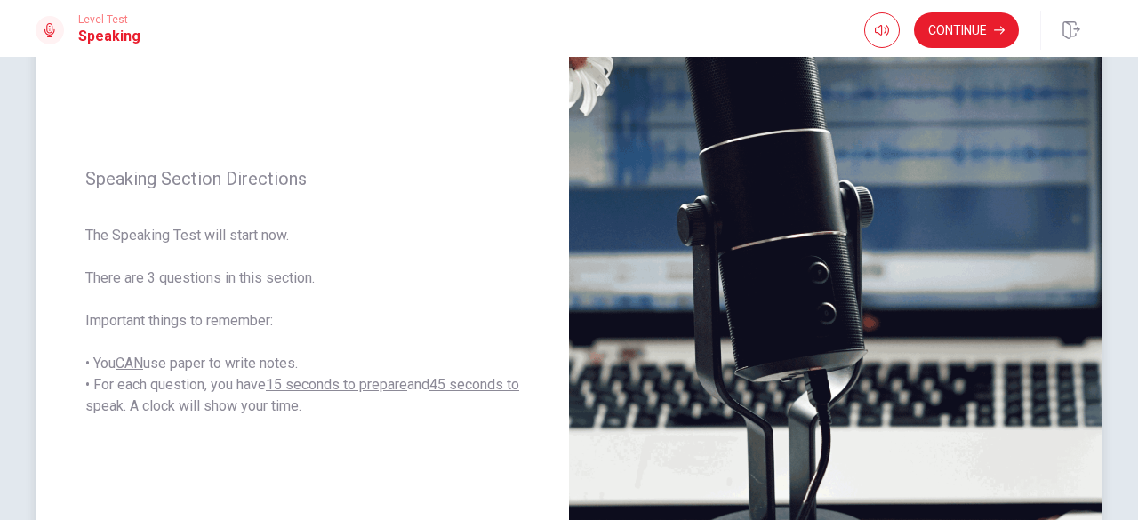
scroll to position [182, 0]
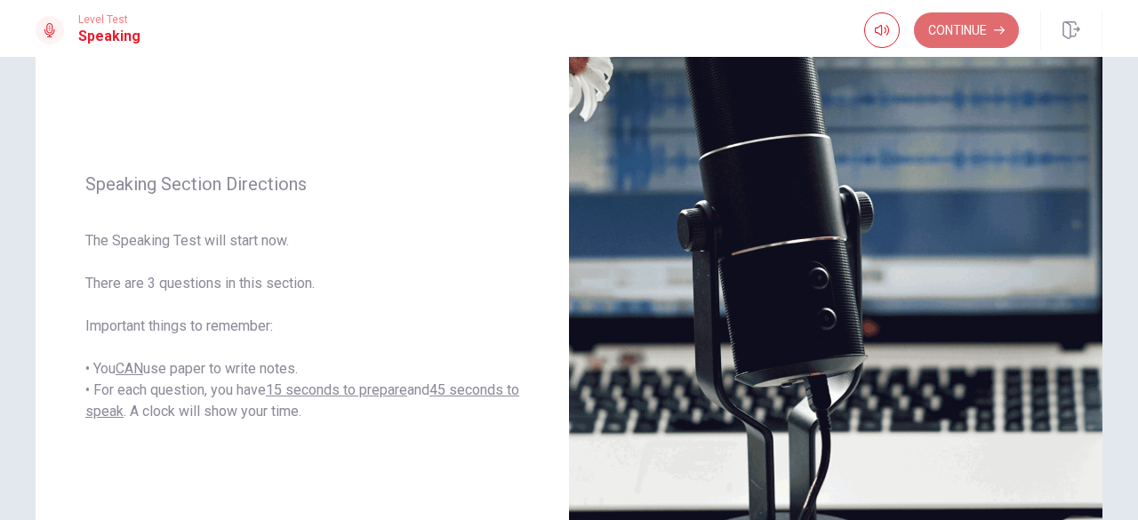
click at [961, 33] on button "Continue" at bounding box center [966, 30] width 105 height 36
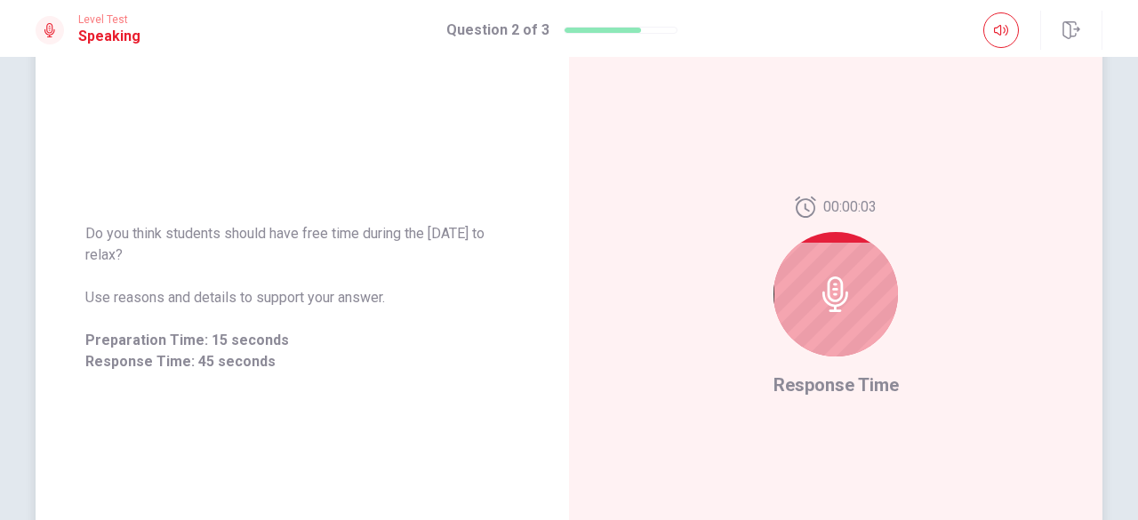
click at [818, 300] on icon at bounding box center [836, 294] width 36 height 36
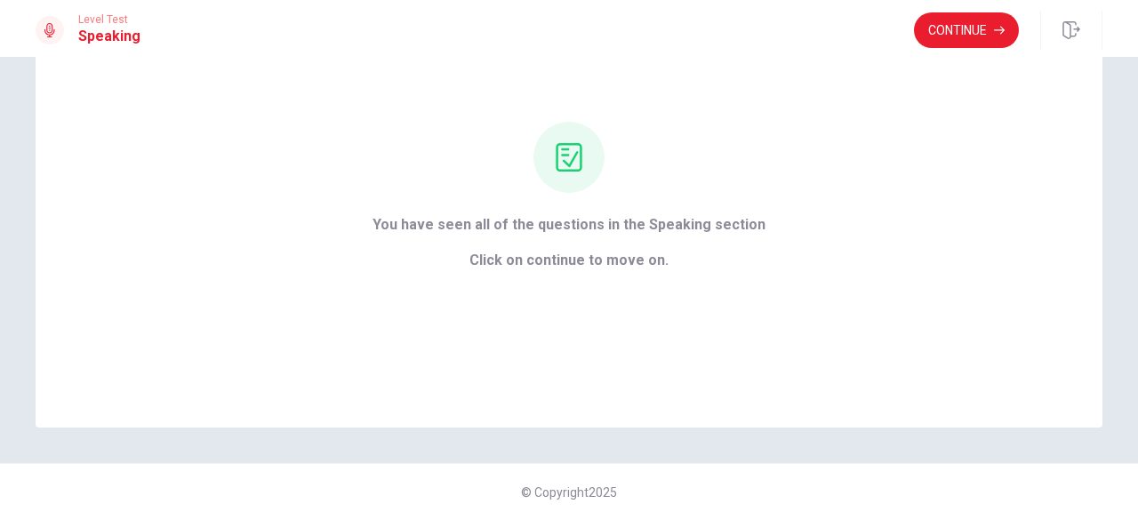
scroll to position [126, 0]
click at [647, 362] on div "You have seen all of the questions in the Speaking section Click on continue to…" at bounding box center [569, 197] width 1067 height 462
click at [956, 33] on button "Continue" at bounding box center [966, 30] width 105 height 36
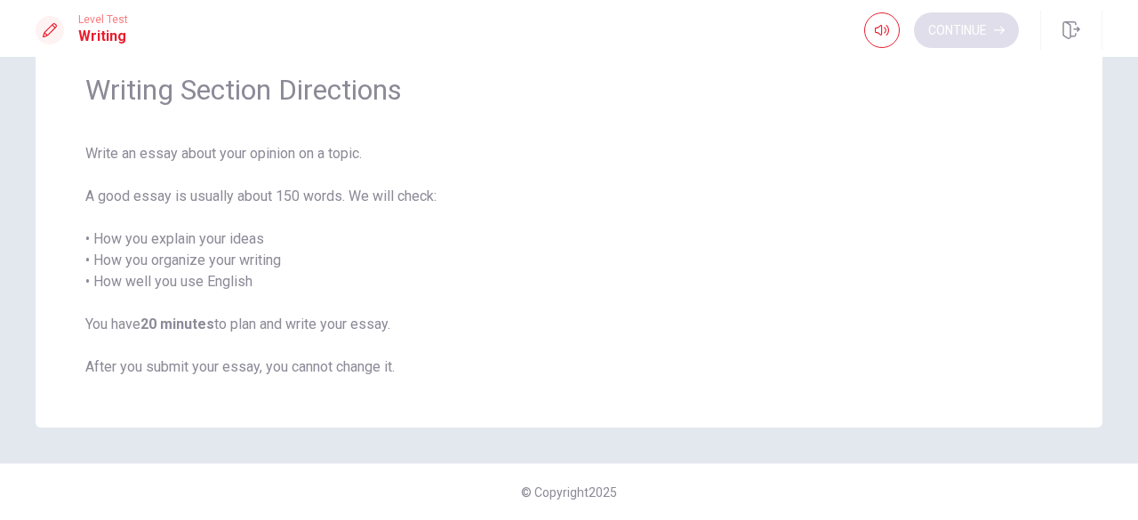
scroll to position [69, 0]
click at [962, 36] on button "Continue" at bounding box center [966, 30] width 105 height 36
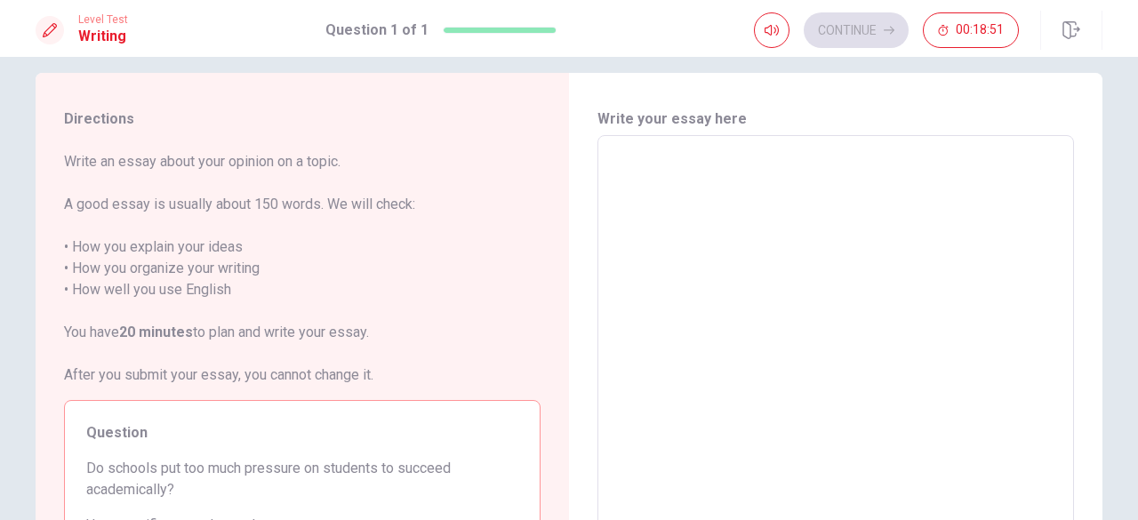
scroll to position [19, 0]
click at [670, 189] on textarea at bounding box center [836, 382] width 452 height 462
type textarea "I"
type textarea "x"
type textarea "I"
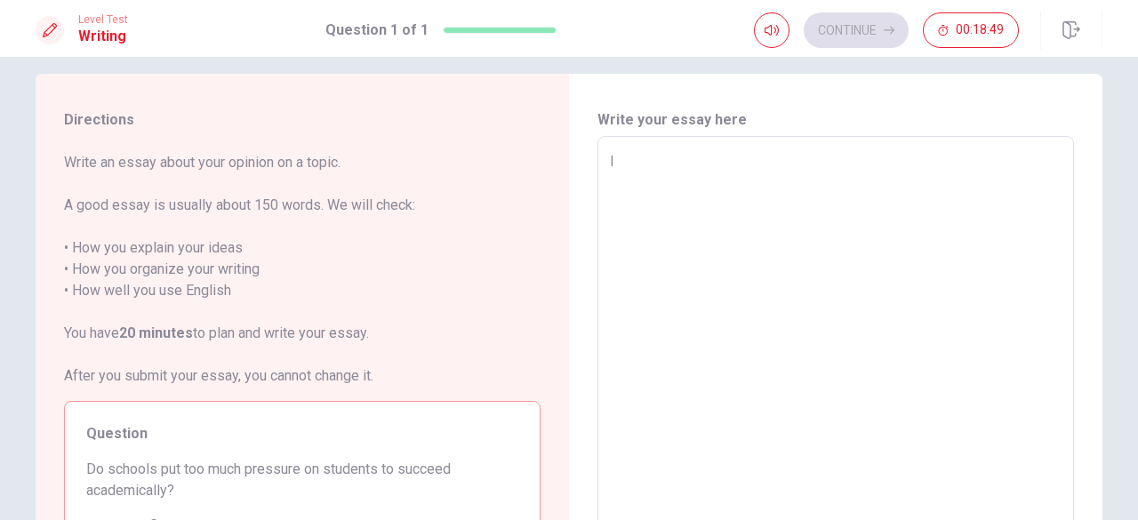
type textarea "x"
type textarea "I t"
type textarea "x"
type textarea "I th"
type textarea "x"
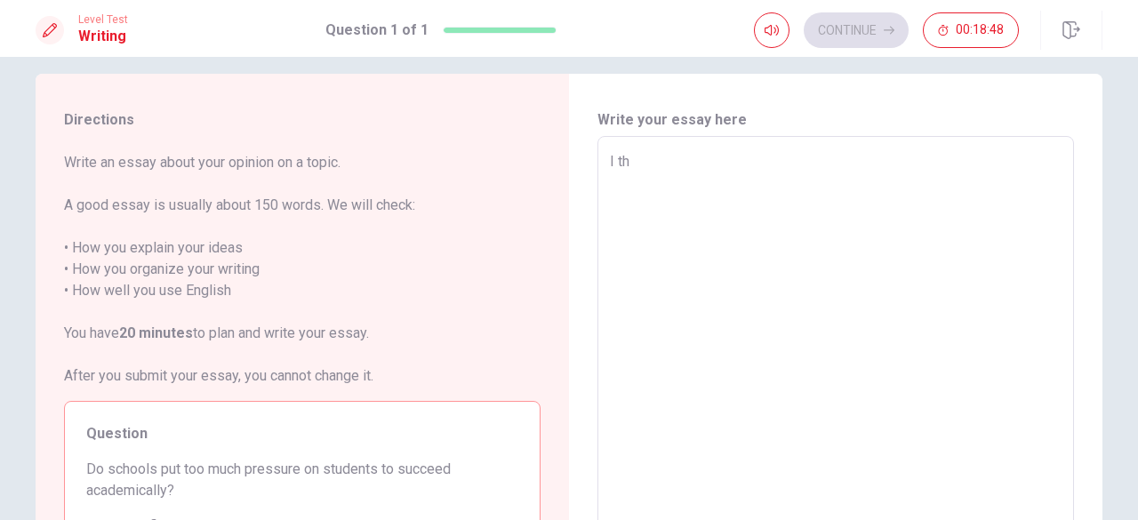
type textarea "I thi"
type textarea "x"
type textarea "I thin"
type textarea "x"
type textarea "I think"
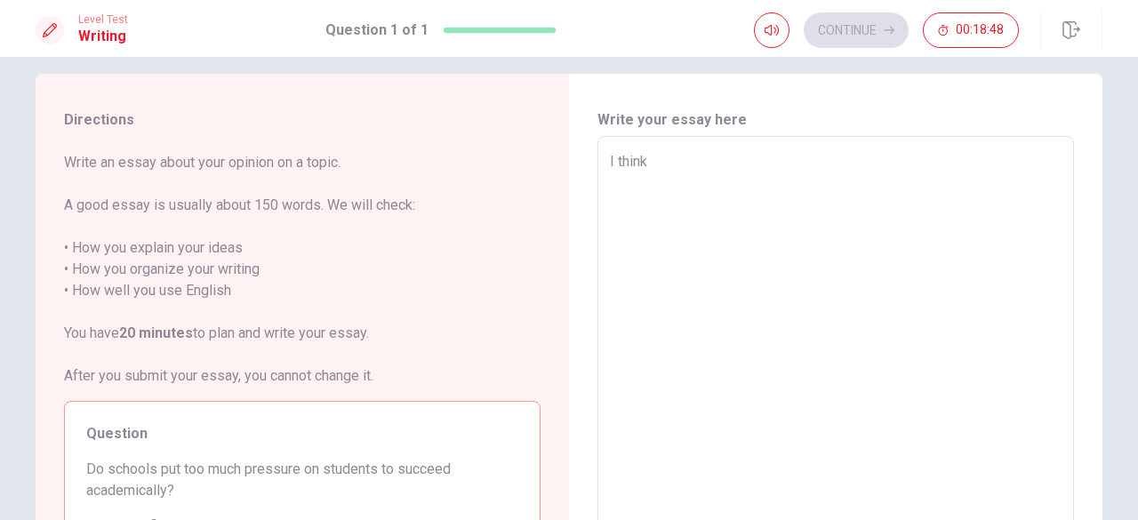
type textarea "x"
type textarea "I think"
type textarea "x"
type textarea "I think s"
type textarea "x"
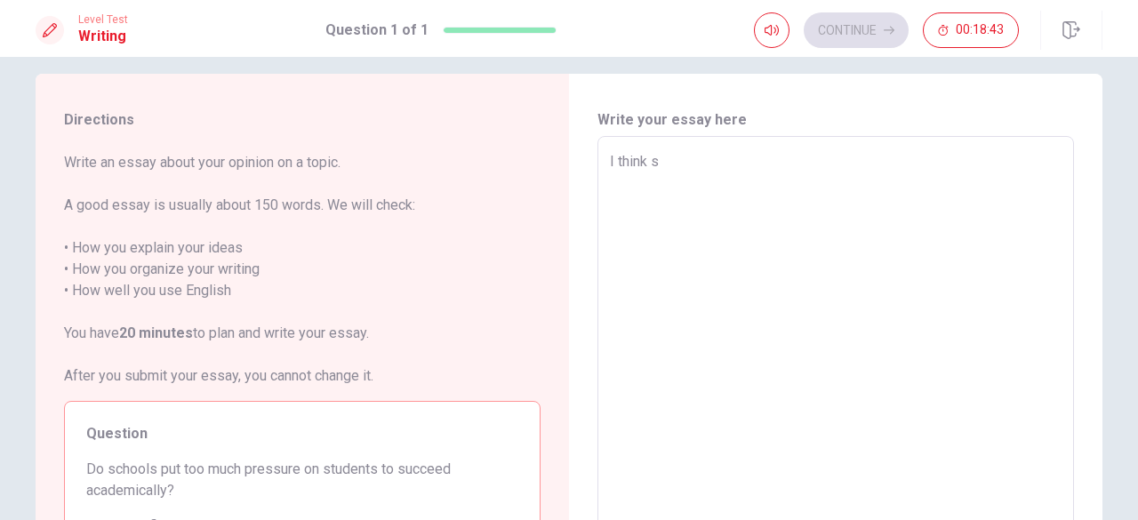
type textarea "I think sc"
type textarea "x"
type textarea "I think sch"
type textarea "x"
type textarea "I think scho"
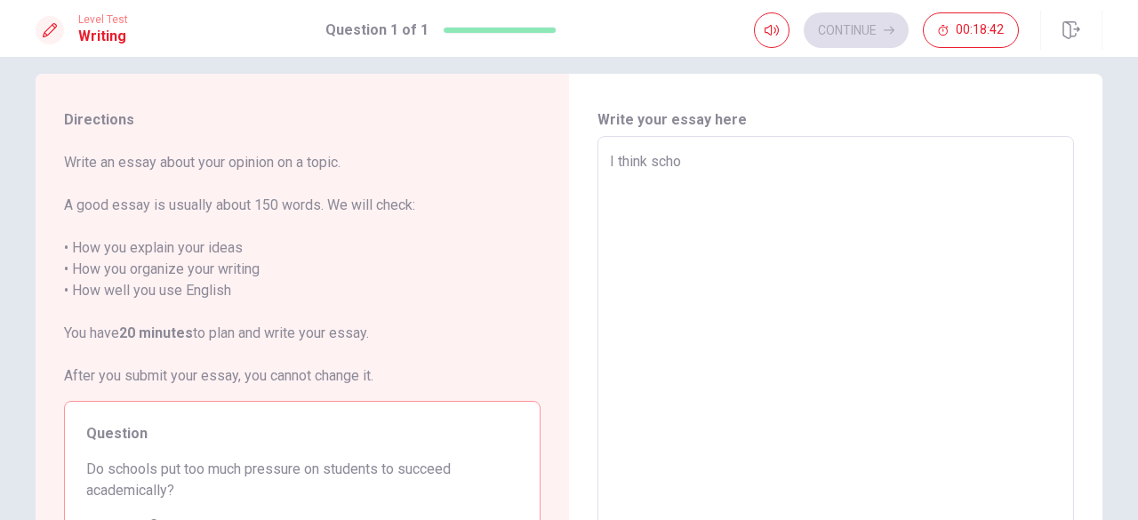
type textarea "x"
type textarea "I think schoo"
type textarea "x"
type textarea "I think school"
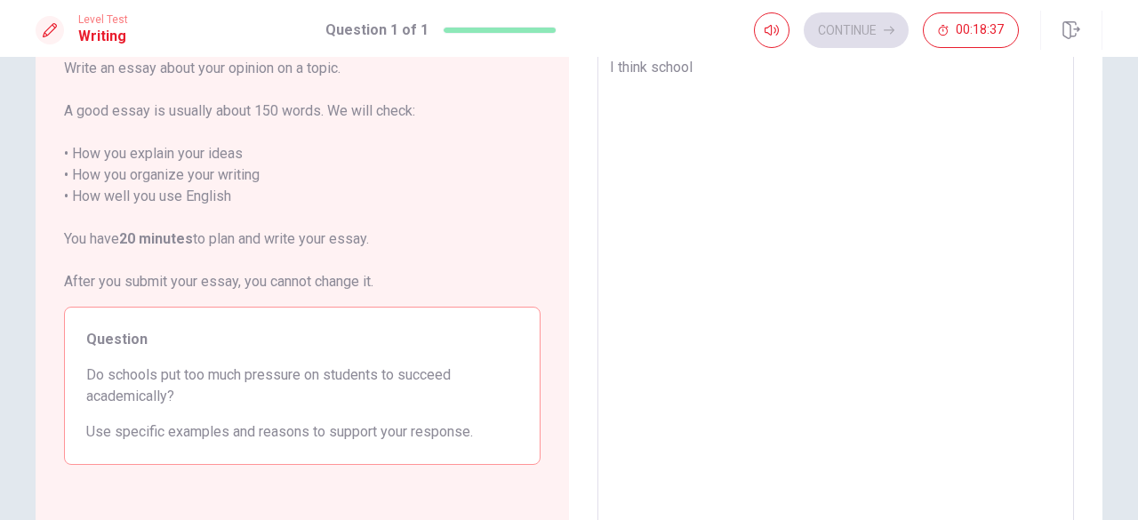
scroll to position [102, 0]
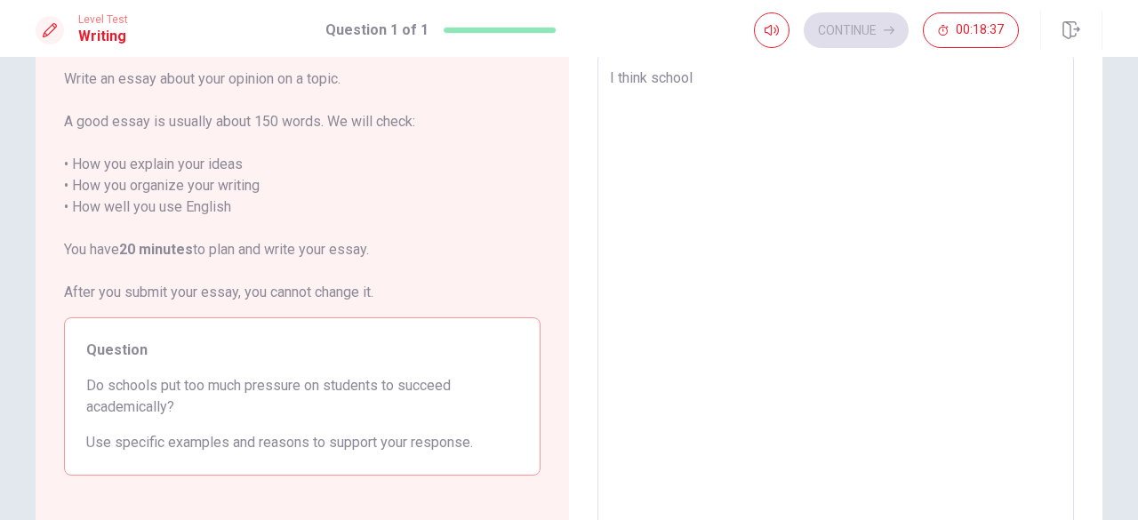
type textarea "x"
type textarea "I think schools"
type textarea "x"
type textarea "I think schools"
type textarea "x"
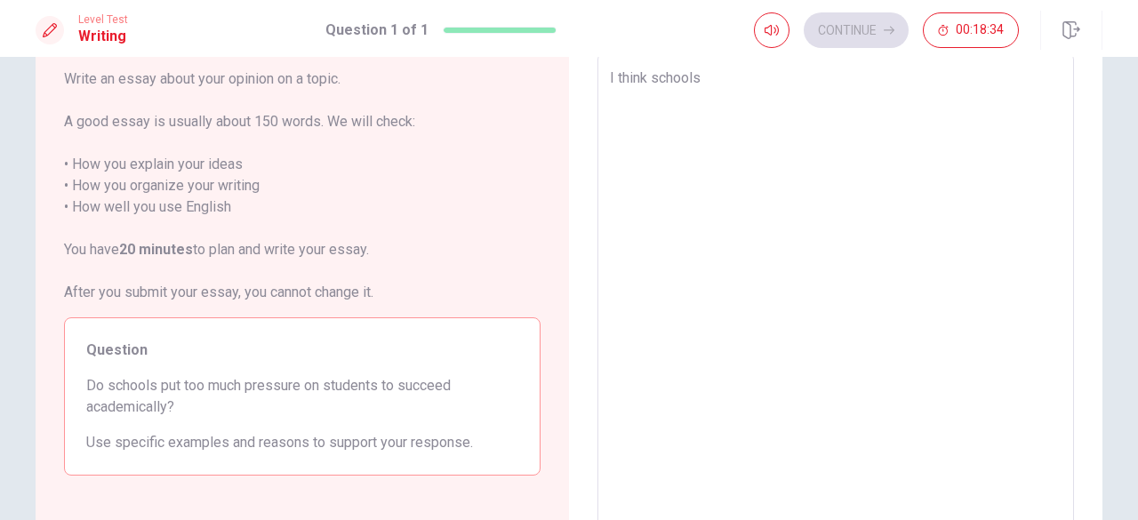
type textarea "I think schools p"
type textarea "x"
type textarea "I think schools pu"
type textarea "x"
type textarea "I think schools put"
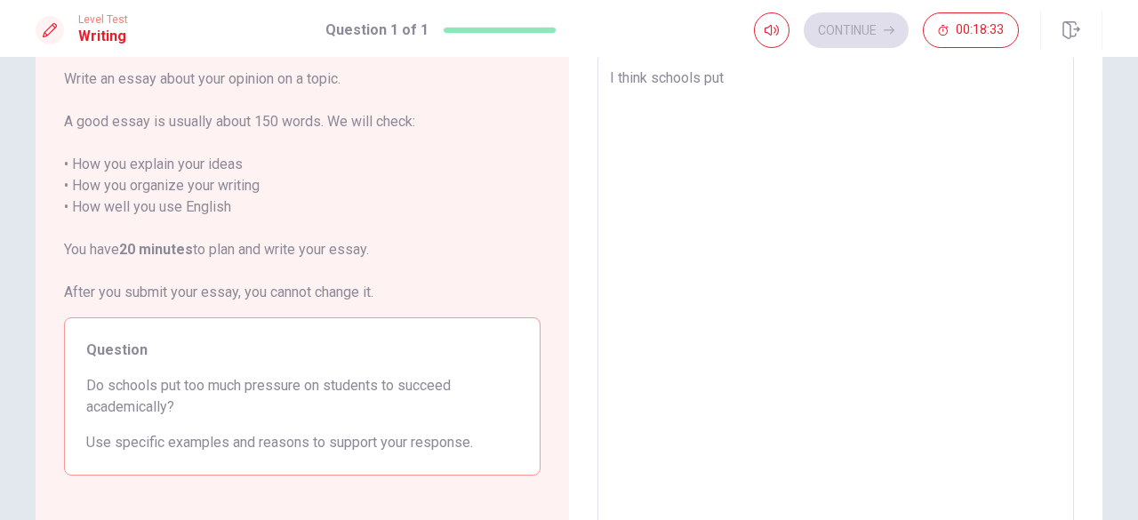
type textarea "x"
type textarea "I think schools put"
type textarea "x"
type textarea "I think schools put t"
type textarea "x"
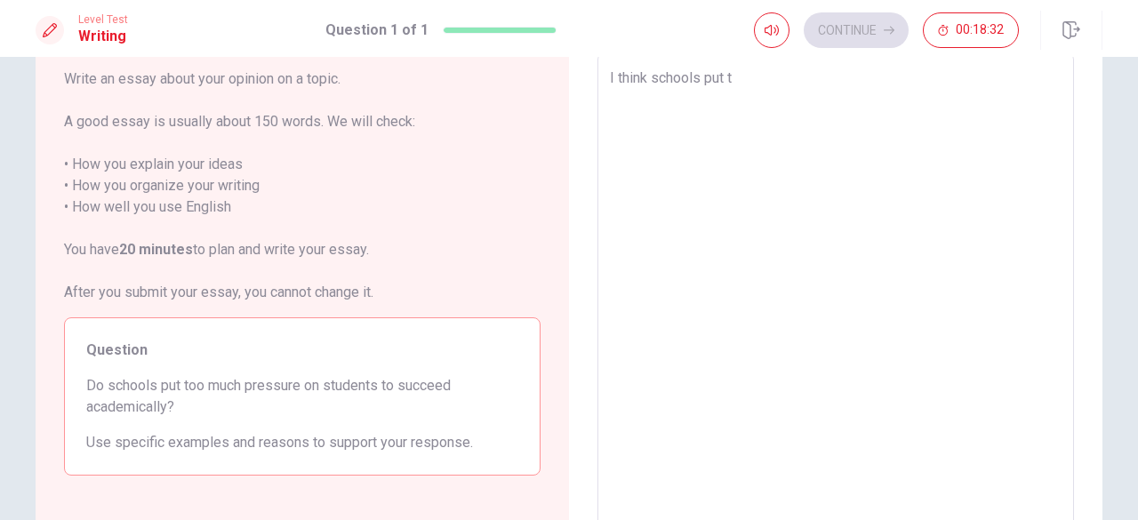
type textarea "I think schools put to"
type textarea "x"
type textarea "I think schools put too"
type textarea "x"
type textarea "I think schools put too"
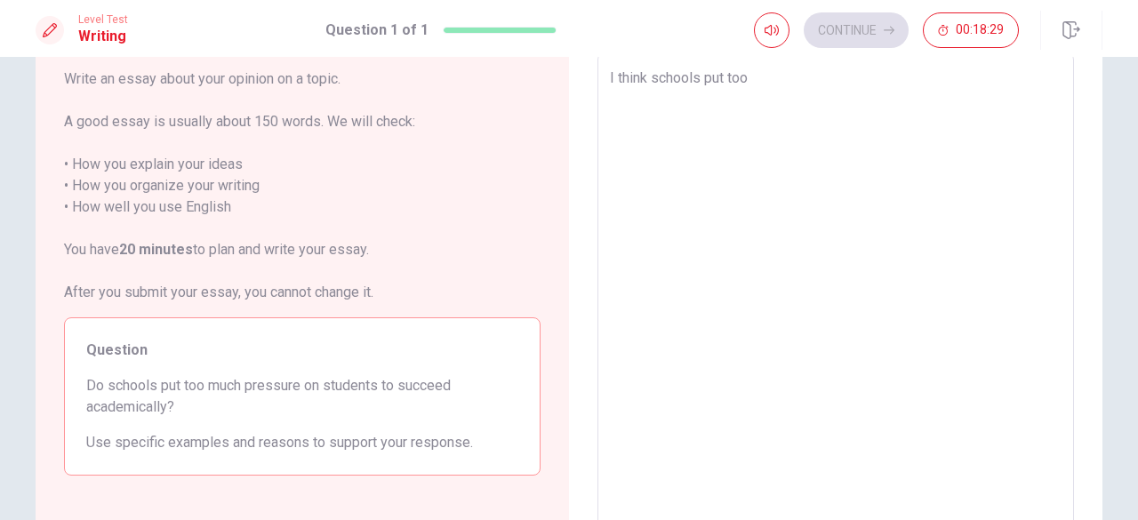
type textarea "x"
type textarea "I think schools put too m"
type textarea "x"
type textarea "I think schools put too mu"
type textarea "x"
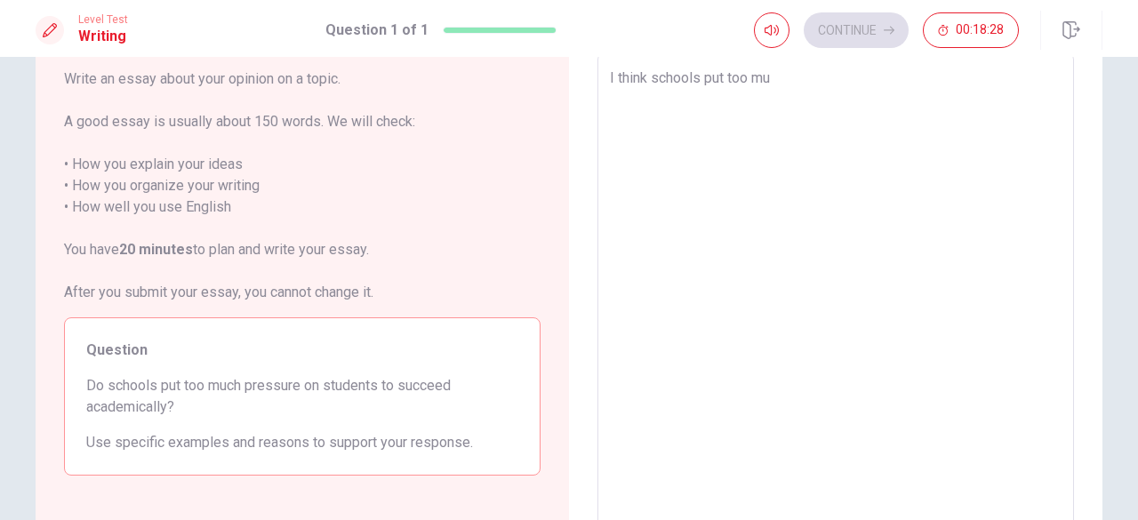
type textarea "I think schools put too muc"
type textarea "x"
type textarea "I think schools put too much"
type textarea "x"
type textarea "I think schools put too much"
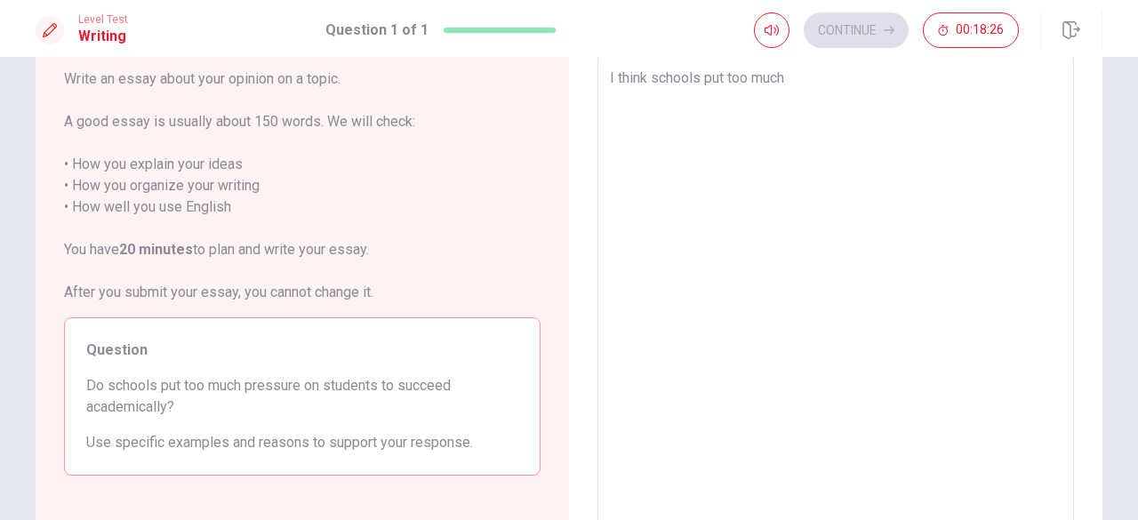
type textarea "x"
type textarea "I think schools put too much p"
type textarea "x"
type textarea "I think schools put too much pr"
type textarea "x"
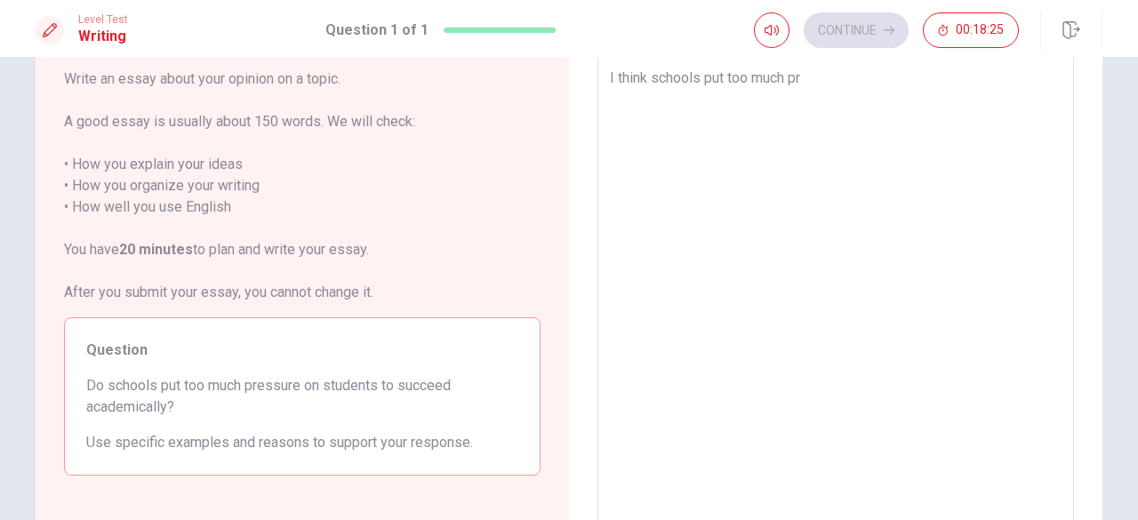
type textarea "I think schools put too much pre"
type textarea "x"
type textarea "I think schools put too much pres"
type textarea "x"
type textarea "I think schools put too much press"
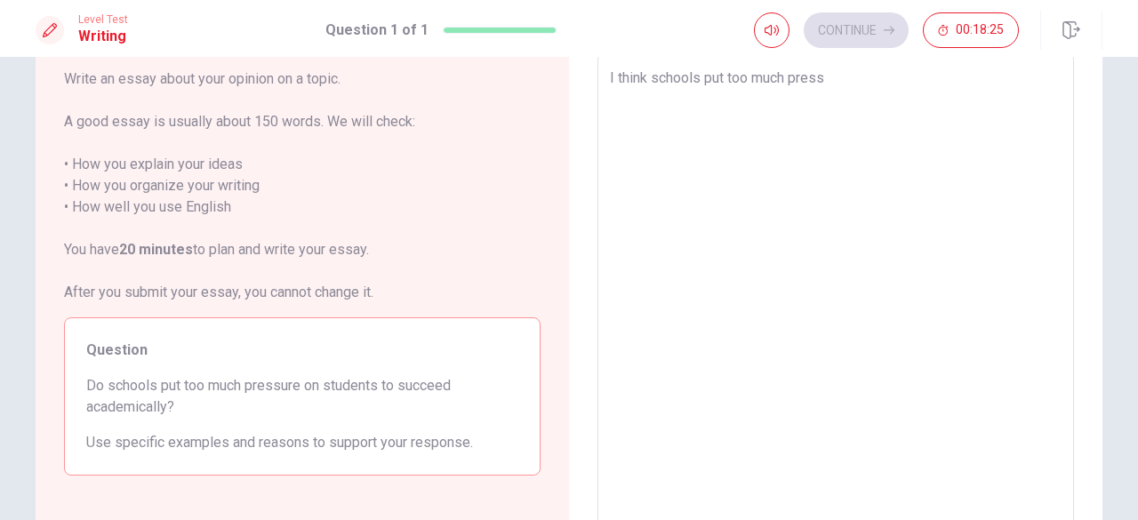
type textarea "x"
type textarea "I think schools put too much pressu"
type textarea "x"
type textarea "I think schools put too much pressur"
type textarea "x"
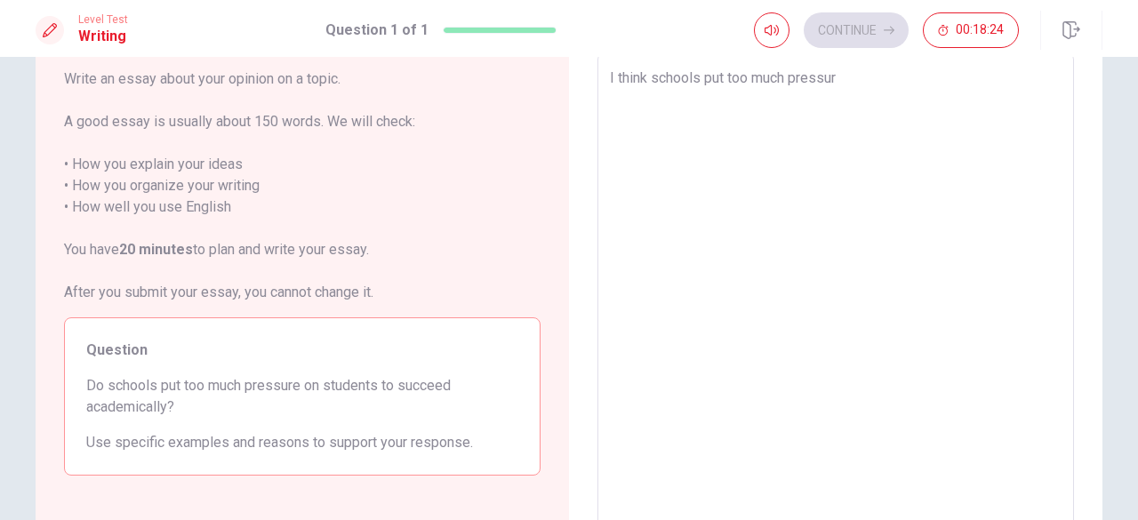
type textarea "I think schools put too much pressure"
type textarea "x"
type textarea "I think schools put too much pressure"
type textarea "x"
type textarea "I think schools put too much pressure o"
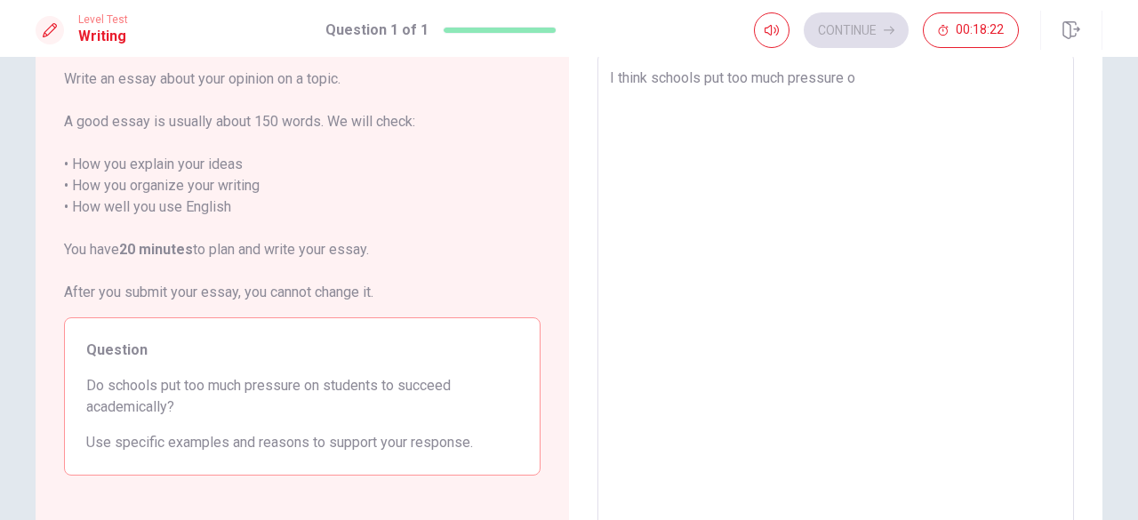
type textarea "x"
type textarea "I think schools put too much pressure on"
type textarea "x"
type textarea "I think schools put too much pressure on"
type textarea "x"
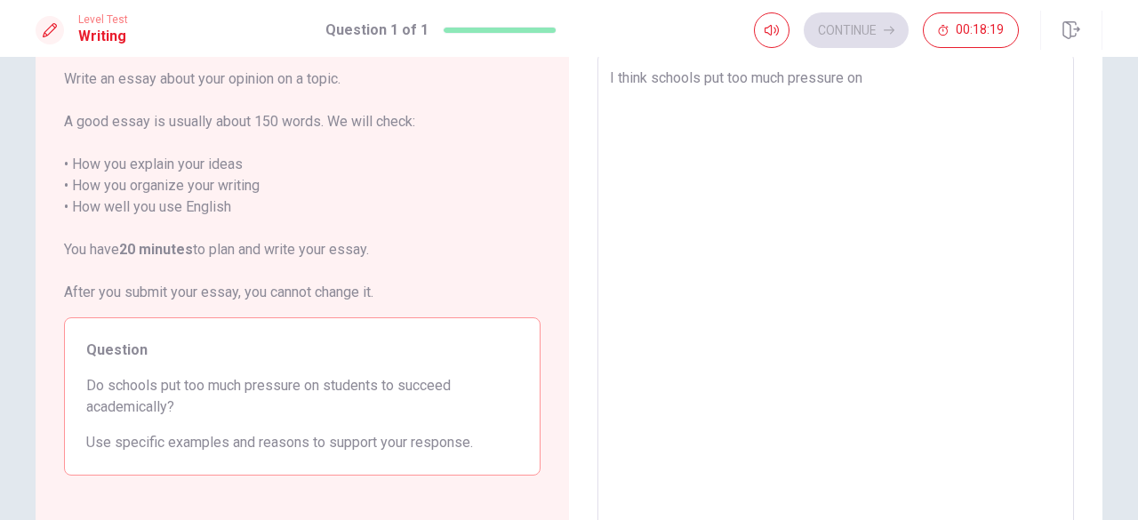
type textarea "I think schools put too much pressure on s"
type textarea "x"
type textarea "I think schools put too much pressure on st"
type textarea "x"
type textarea "I think schools put too much pressure on stu"
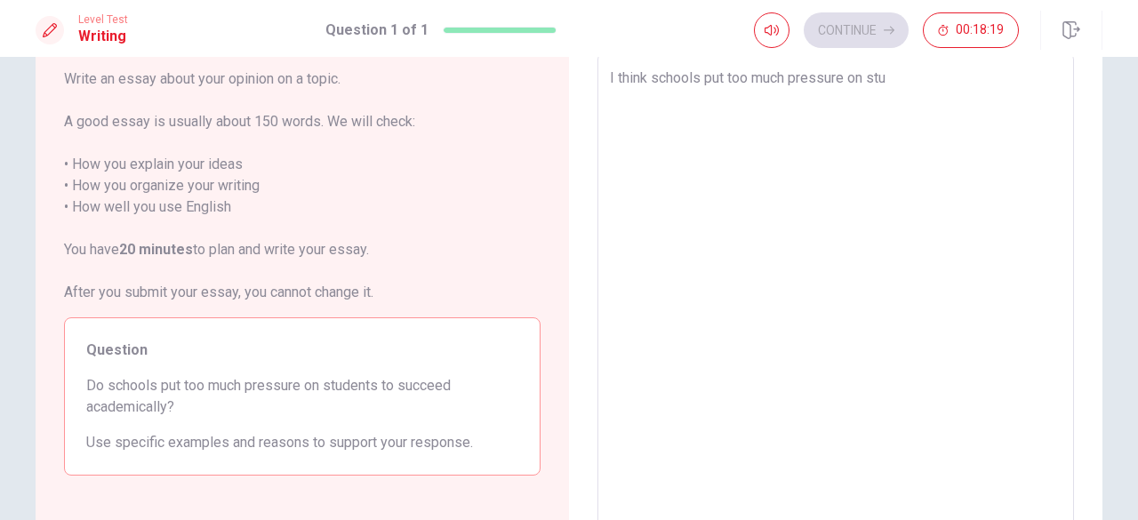
type textarea "x"
type textarea "I think schools put too much pressure on stud"
type textarea "x"
type textarea "I think schools put too much pressure on stude"
type textarea "x"
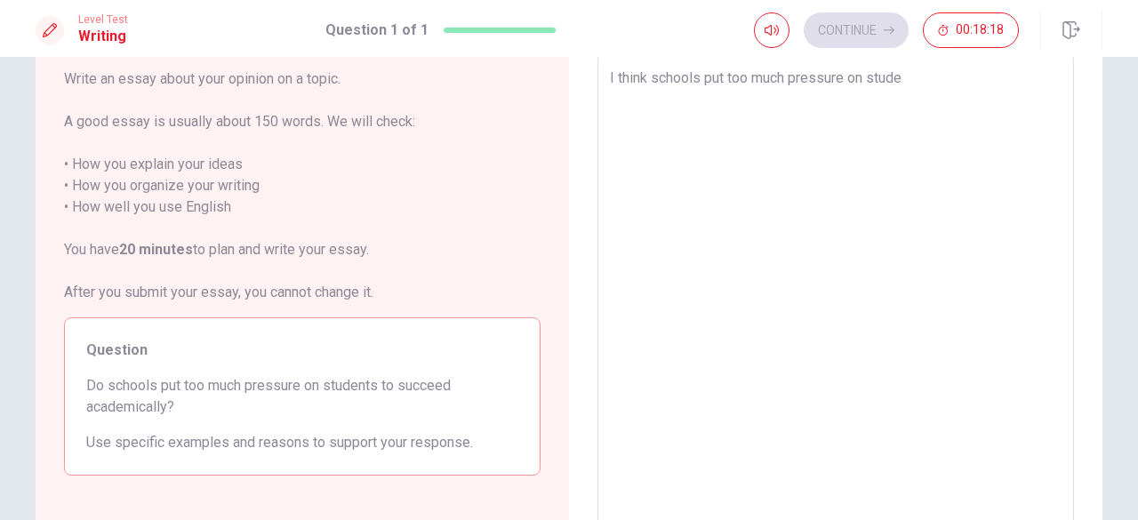
type textarea "I think schools put too much pressure on studen"
type textarea "x"
type textarea "I think schools put too much pressure on student"
type textarea "x"
type textarea "I think schools put too much pressure on students"
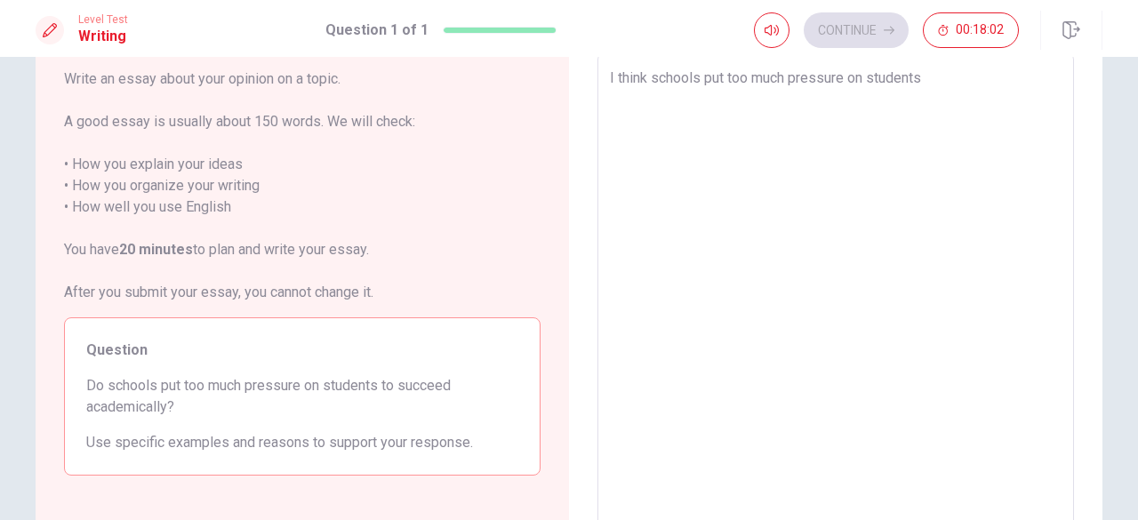
type textarea "x"
type textarea "I think schools put too much pressure on students"
type textarea "x"
type textarea "I think schools put too much pressure on students t"
type textarea "x"
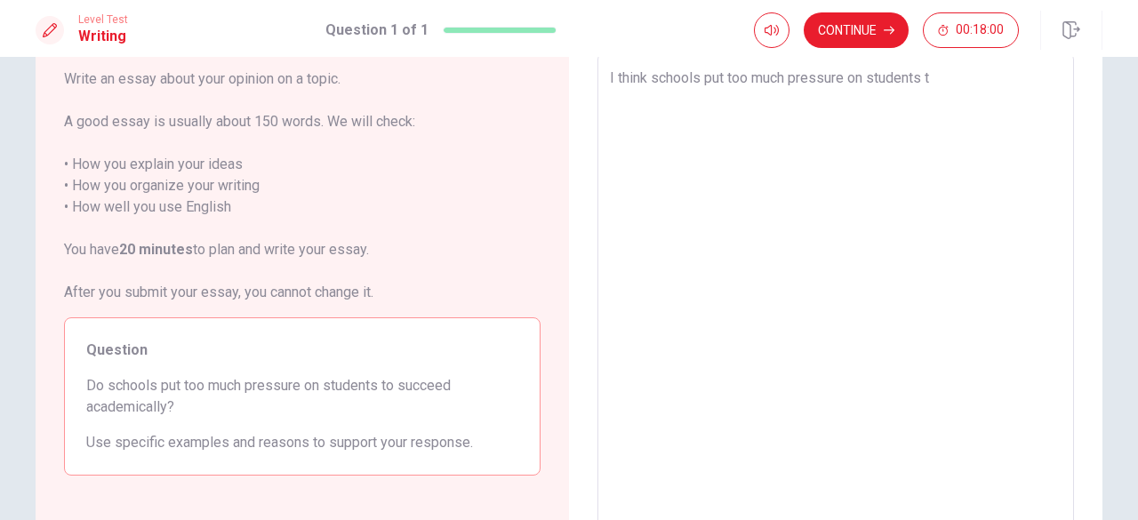
type textarea "I think schools put too much pressure on students to"
type textarea "x"
type textarea "I think schools put too much pressure on students too"
type textarea "x"
type textarea "I think schools put too much pressure on students too"
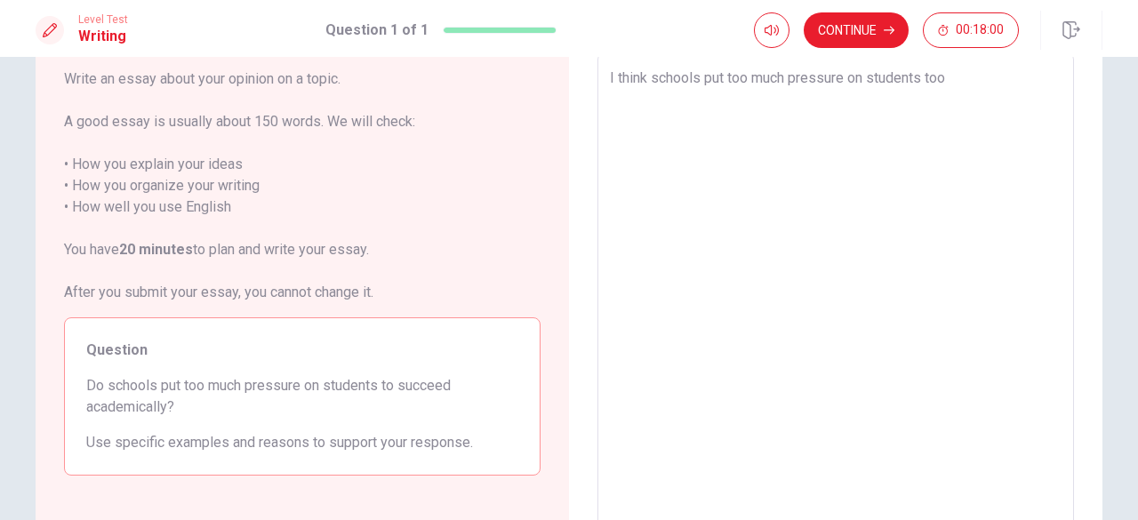
type textarea "x"
type textarea "I think schools put too much pressure on students too"
type textarea "x"
type textarea "I think schools put too much pressure on students to"
type textarea "x"
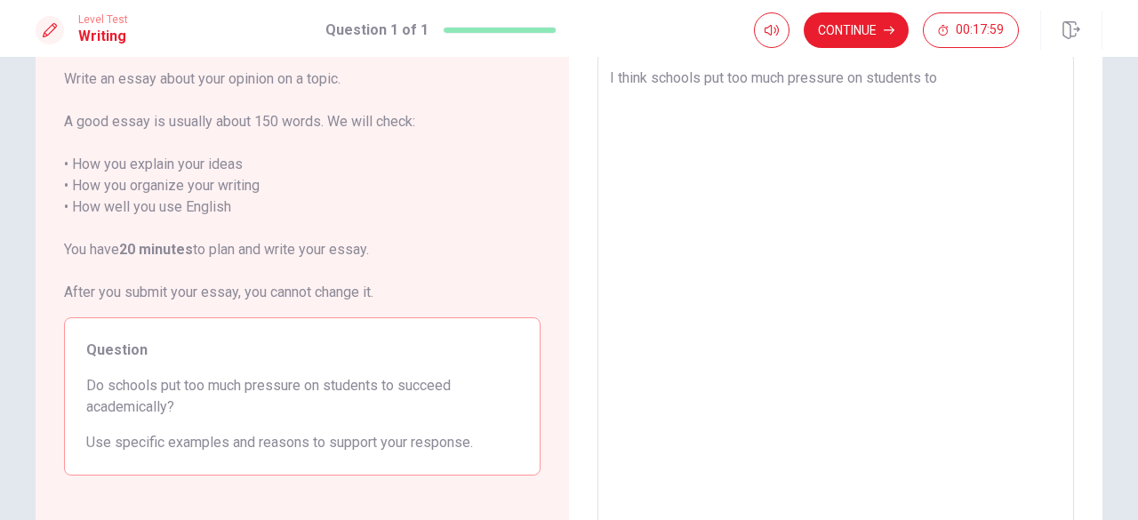
type textarea "I think schools put too much pressure on students to"
type textarea "x"
type textarea "I think schools put too much pressure on students to s"
type textarea "x"
type textarea "I think schools put too much pressure on students to su"
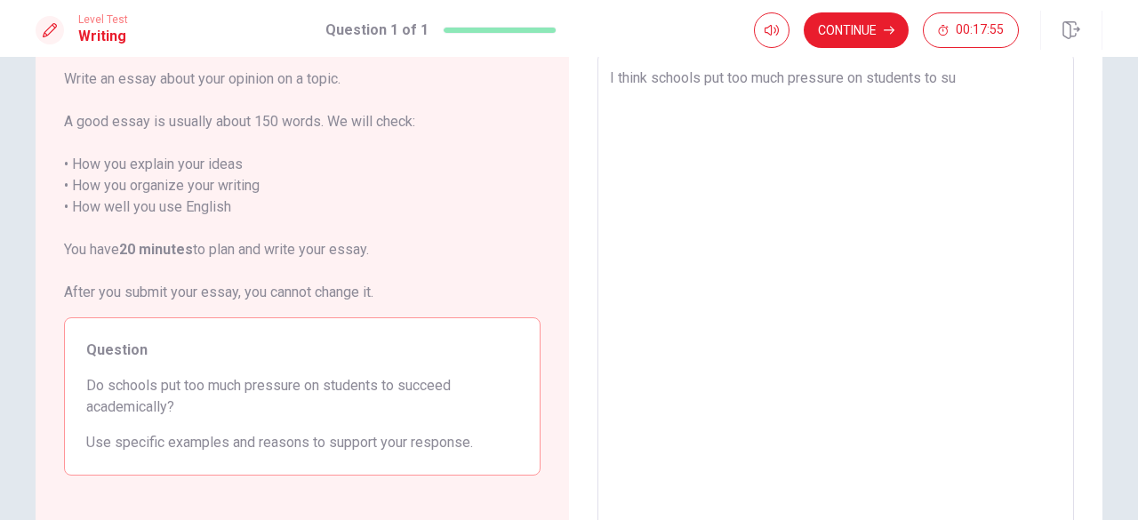
type textarea "x"
type textarea "I think schools put too much pressure on students to suc"
type textarea "x"
type textarea "I think schools put too much pressure on students to succ"
type textarea "x"
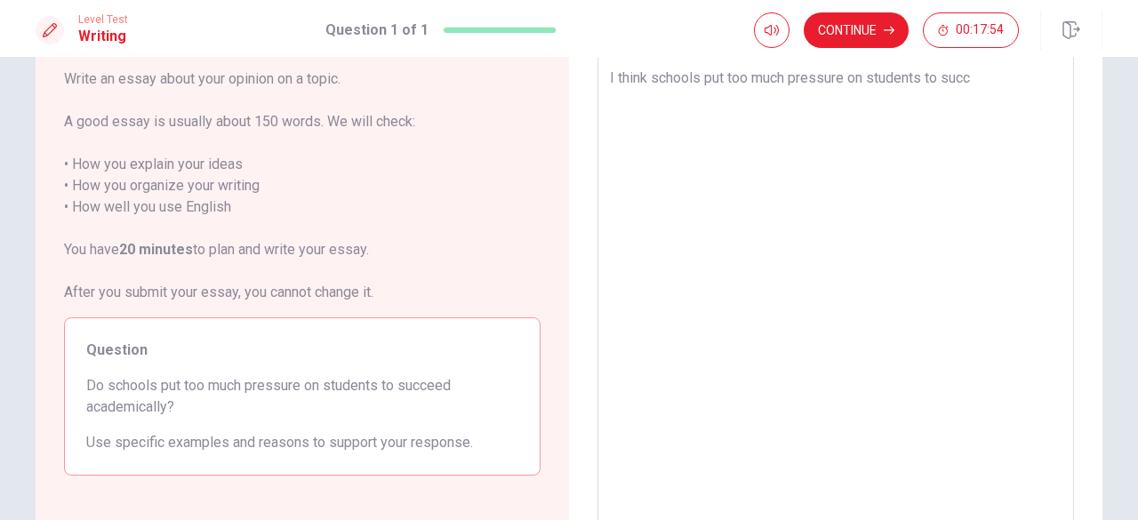
type textarea "I think schools put too much pressure on students to succe"
type textarea "x"
type textarea "I think schools put too much pressure on students to succee"
type textarea "x"
type textarea "I think schools put too much pressure on students to succeed"
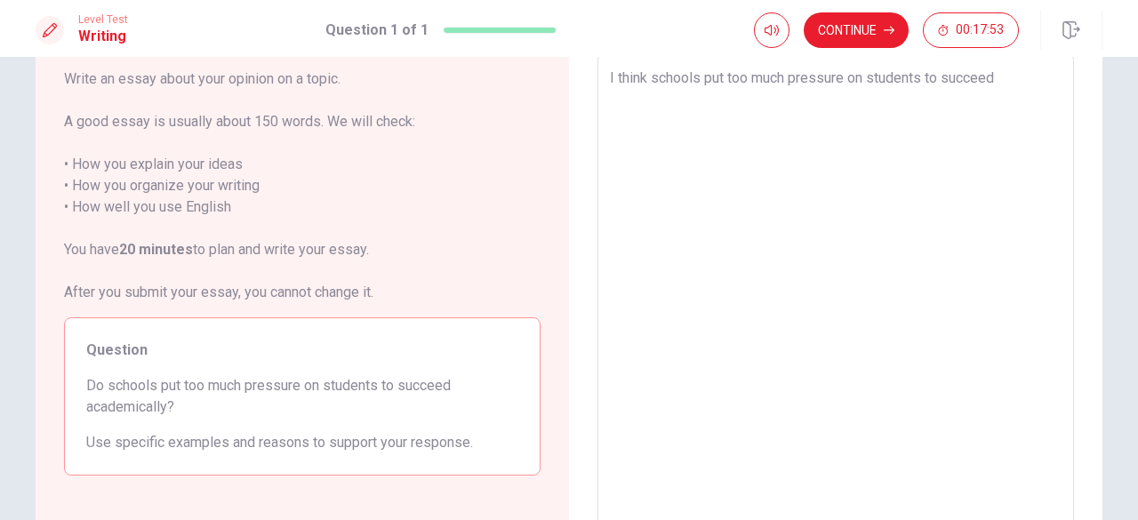
type textarea "x"
type textarea "I think schools put too much pressure on students to succeed"
type textarea "x"
type textarea "I think schools put too much pressure on students to succeed a"
type textarea "x"
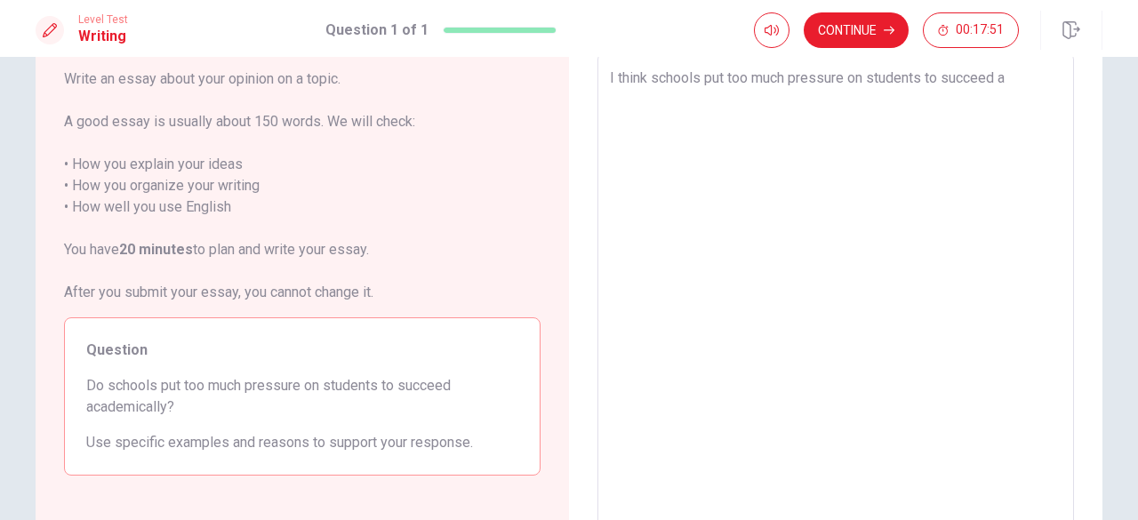
type textarea "I think schools put too much pressure on students to succeed ac"
type textarea "x"
type textarea "I think schools put too much pressure on students to succeed aca"
type textarea "x"
type textarea "I think schools put too much pressure on students to succeed acad"
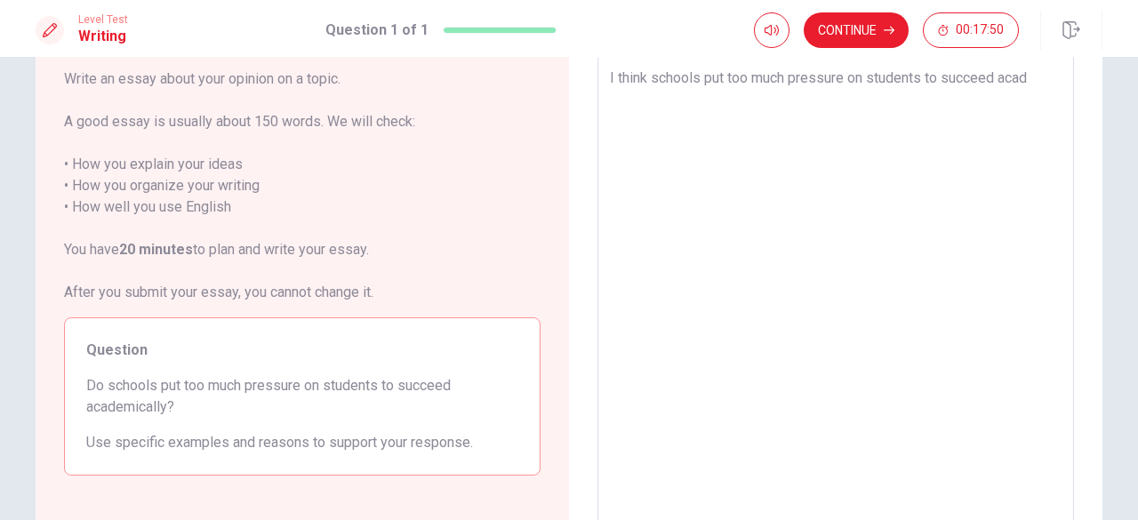
type textarea "x"
type textarea "I think schools put too much pressure on students to succeed acade"
type textarea "x"
type textarea "I think schools put too much pressure on students to succeed academ"
type textarea "x"
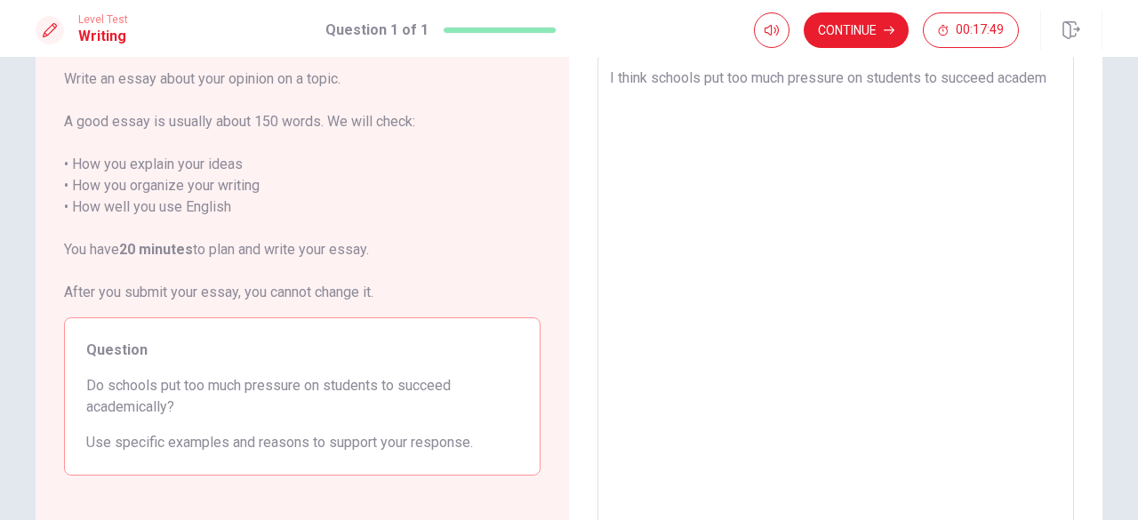
type textarea "I think schools put too much pressure on students to succeed academi"
type textarea "x"
type textarea "I think schools put too much pressure on students to succeed academic"
type textarea "x"
type textarea "I think schools put too much pressure on students to succeed academica"
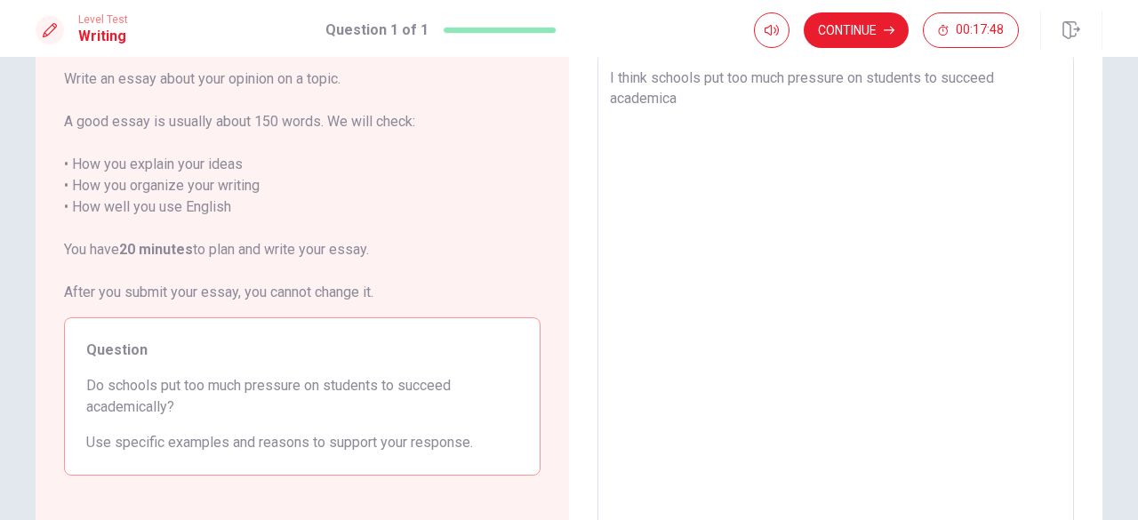
type textarea "x"
type textarea "I think schools put too much pressure on students to succeed academical"
type textarea "x"
type textarea "I think schools put too much pressure on students to succeed academicall"
type textarea "x"
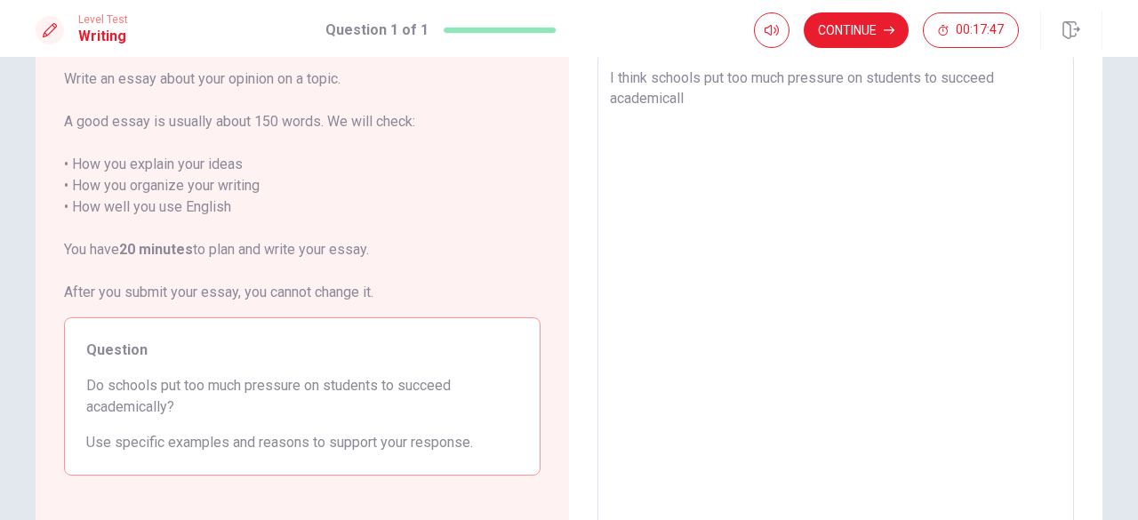
type textarea "I think schools put too much pressure on students to succeed academically"
type textarea "x"
type textarea "I think schools put too much pressure on students to succeed academically."
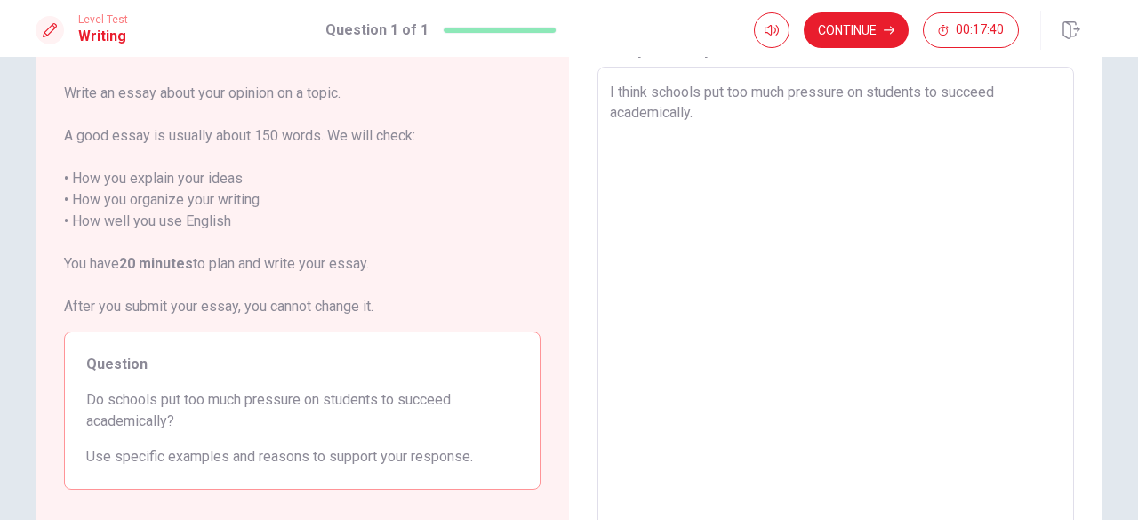
scroll to position [90, 0]
type textarea "x"
type textarea "I think schools put too much pressure on students to succeed academically."
type textarea "x"
click at [610, 90] on textarea "I think schools put too much pressure on students to succeed academically." at bounding box center [836, 311] width 452 height 462
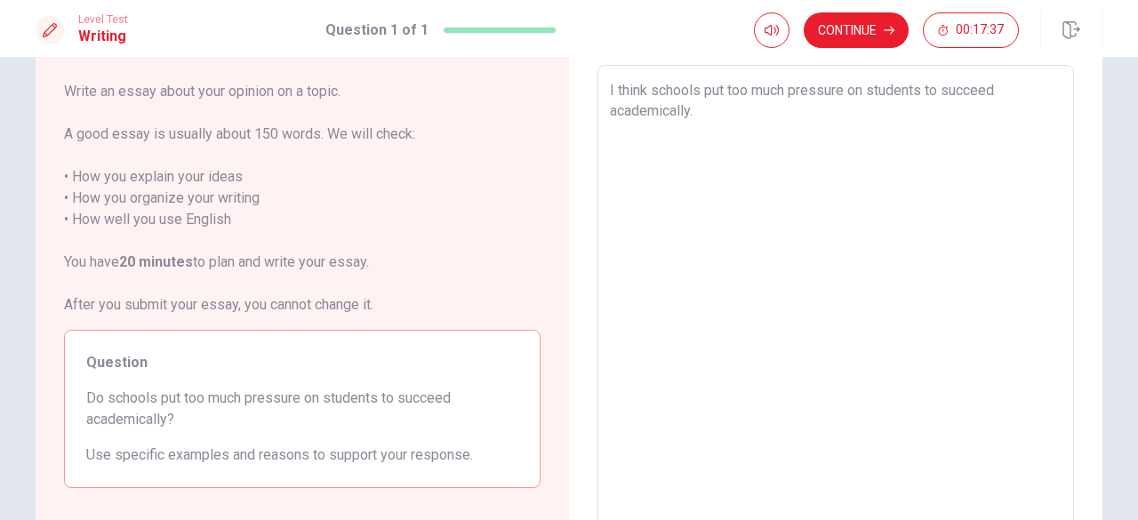
type textarea "I think schools put too much pressure on students to succeed academically."
type textarea "x"
click at [521, 378] on button "Continue" at bounding box center [569, 396] width 96 height 36
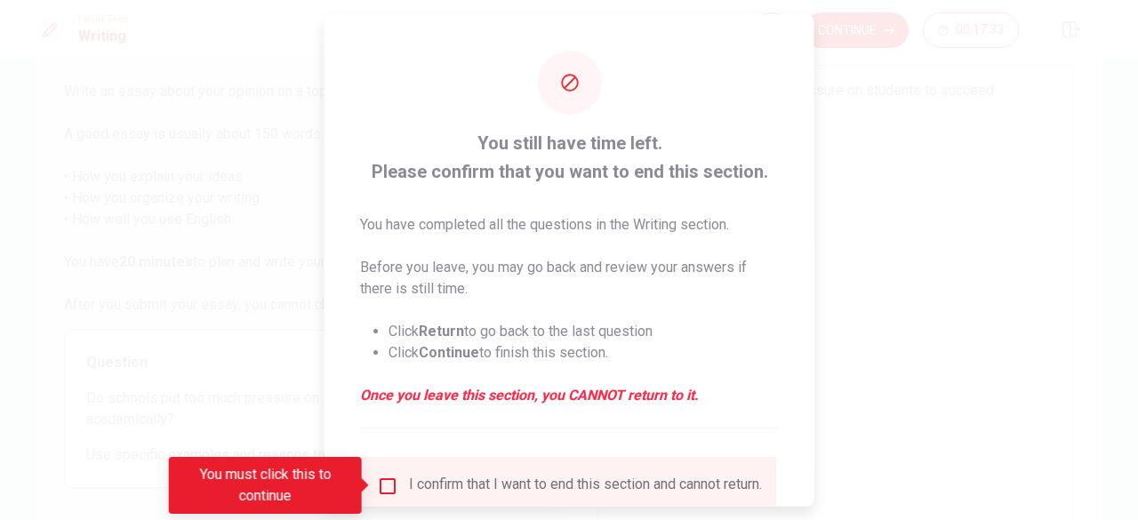
click at [887, 133] on div at bounding box center [569, 260] width 1138 height 520
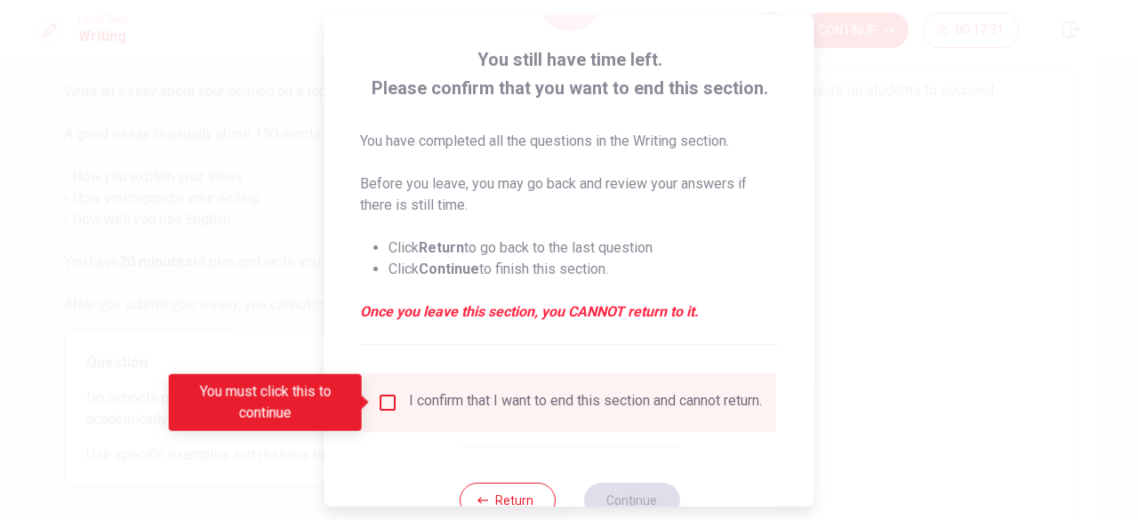
scroll to position [84, 0]
click at [379, 404] on input "You must click this to continue" at bounding box center [387, 401] width 21 height 21
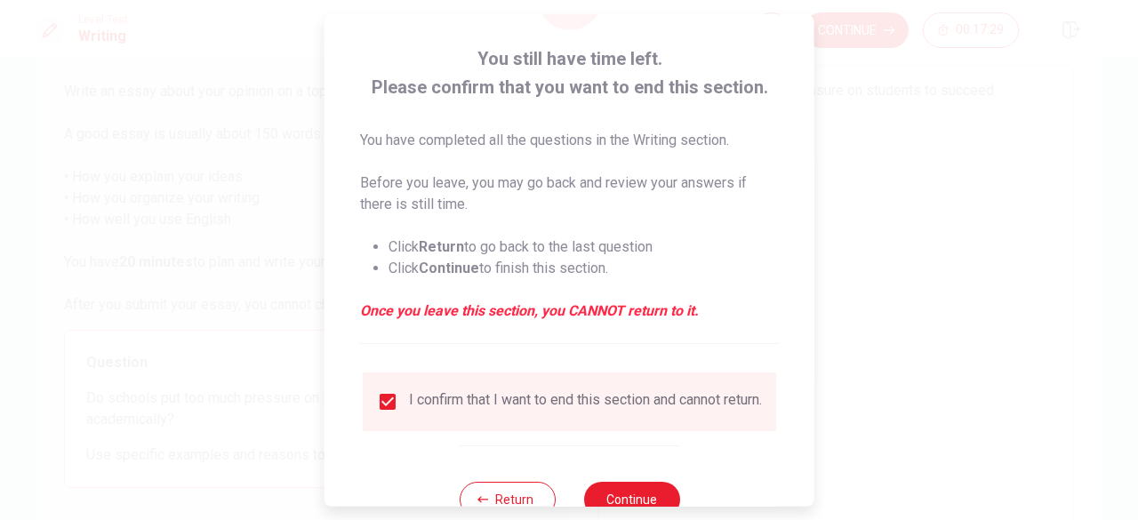
scroll to position [142, 0]
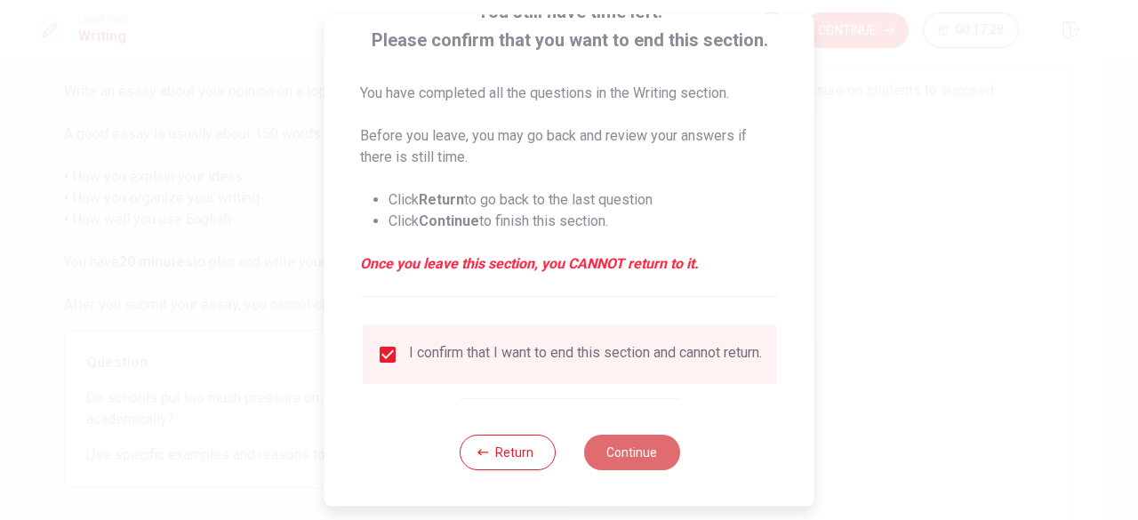
click at [624, 453] on button "Continue" at bounding box center [631, 453] width 96 height 36
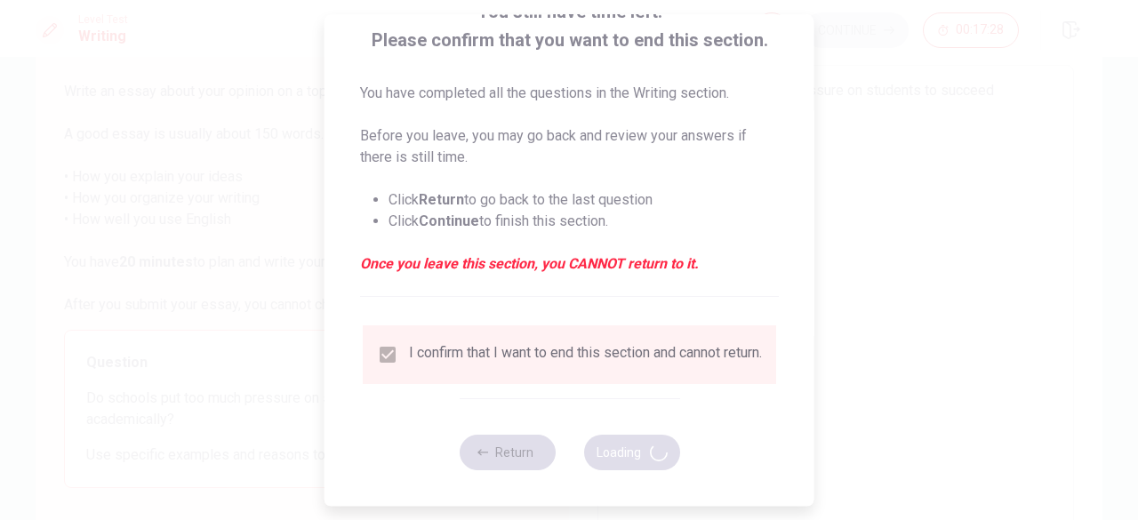
type textarea "x"
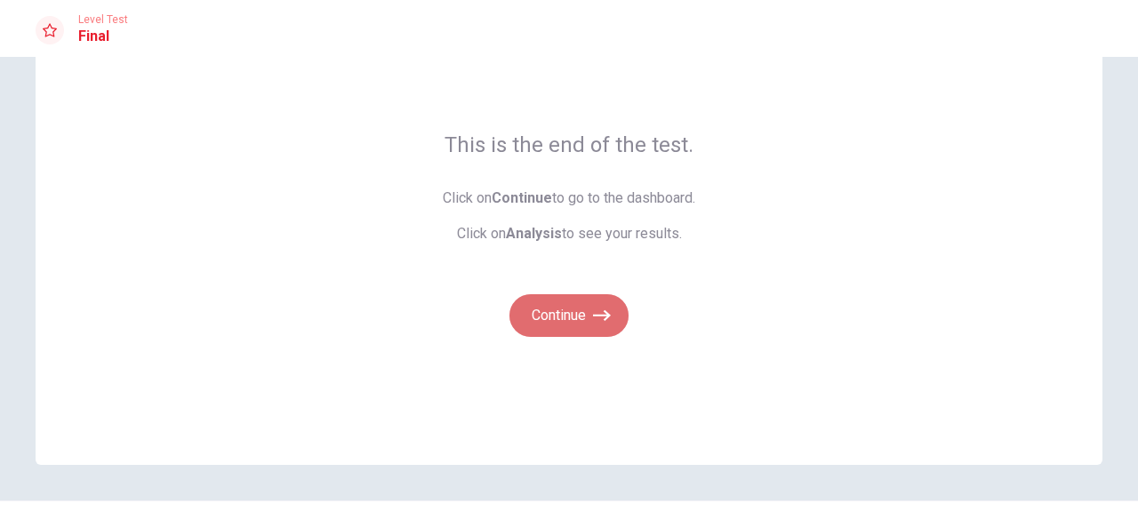
click at [567, 312] on button "Continue" at bounding box center [568, 315] width 119 height 43
